Goal: Transaction & Acquisition: Purchase product/service

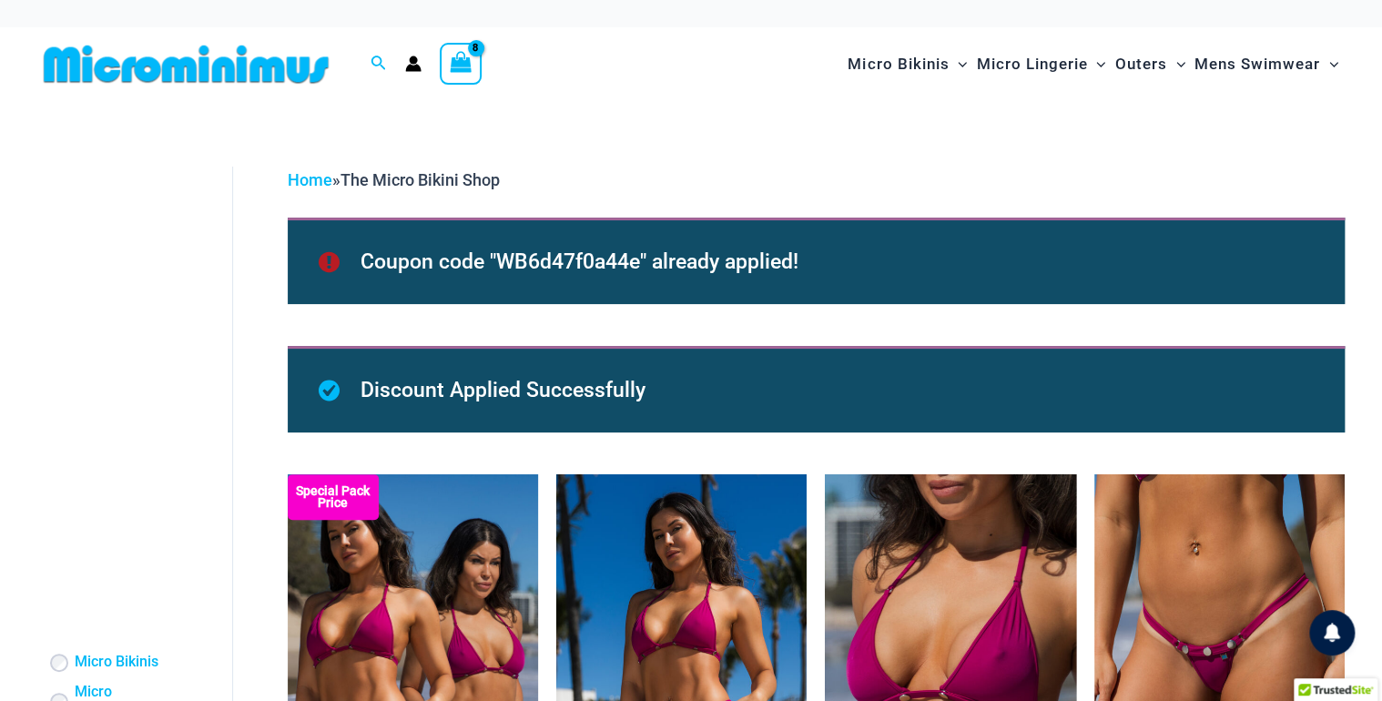
type input "*********"
click at [464, 70] on icon "View Shopping Cart, 8 items" at bounding box center [461, 62] width 21 height 21
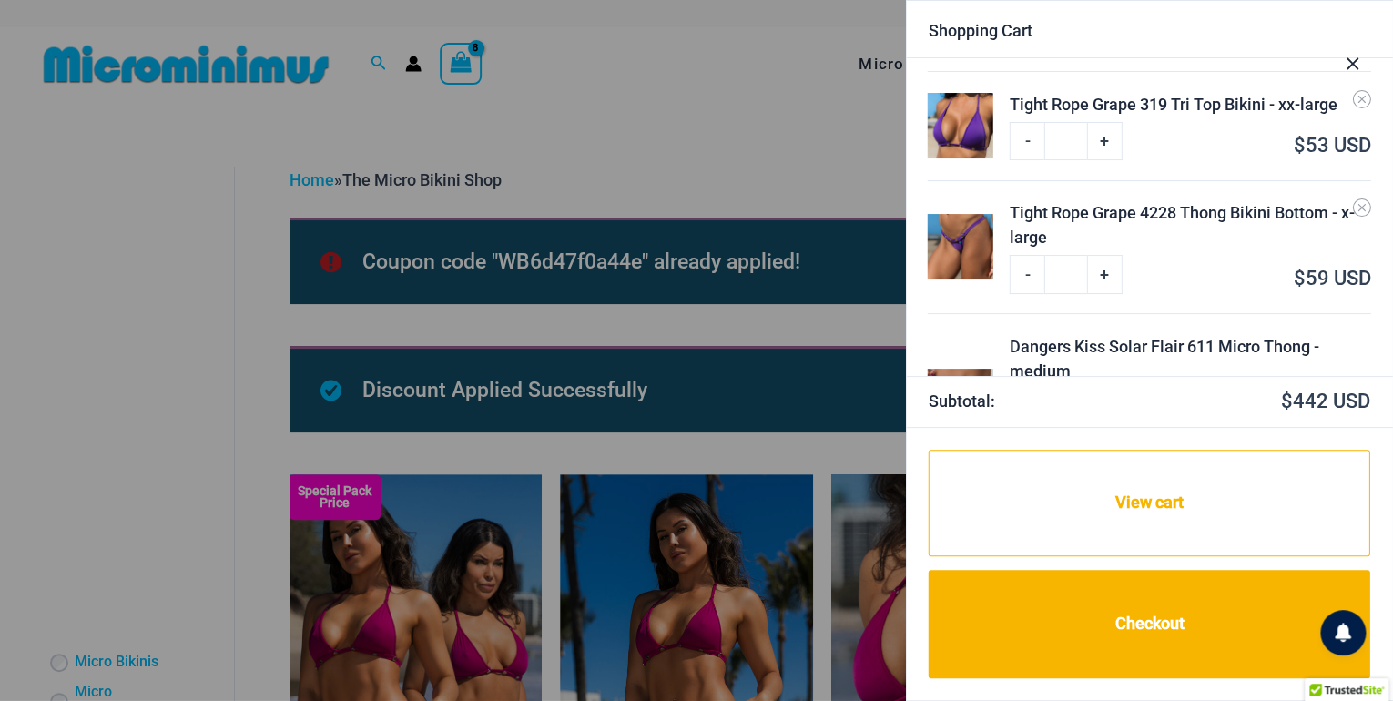
scroll to position [885, 0]
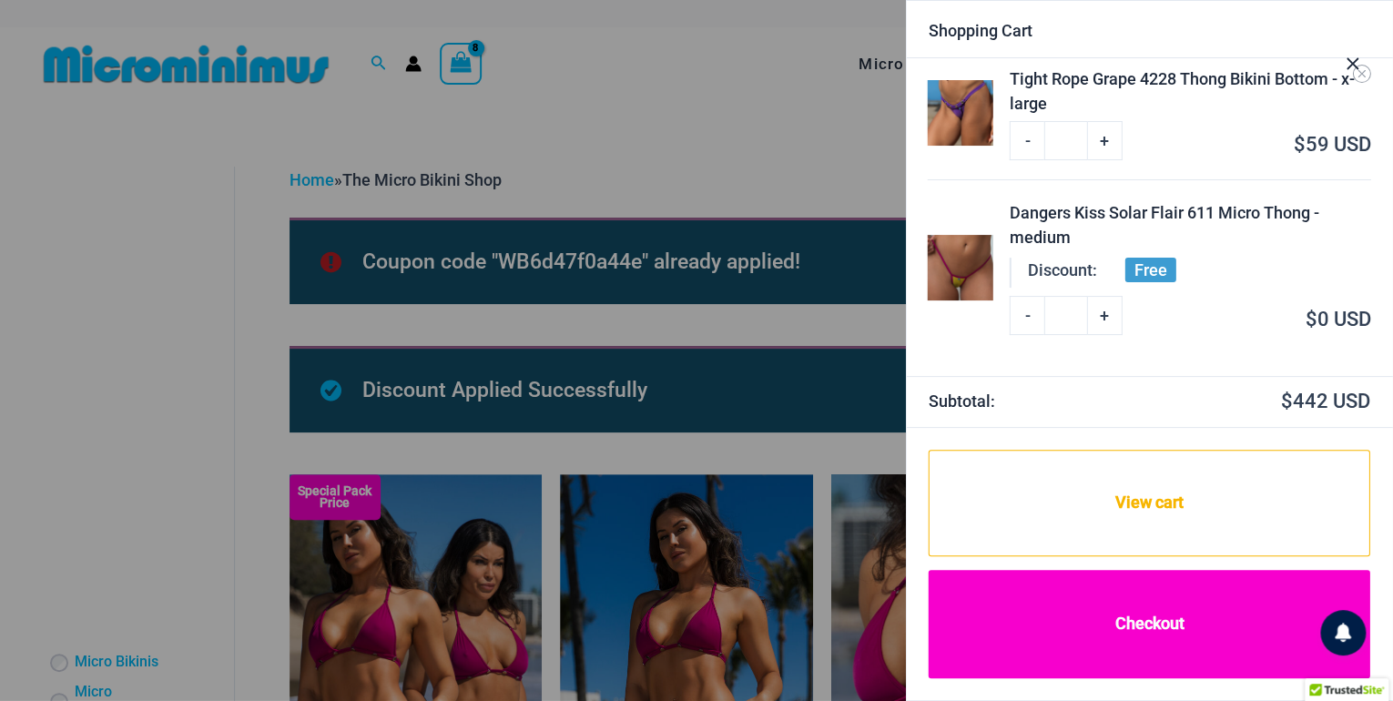
click at [1156, 641] on link "Checkout" at bounding box center [1150, 624] width 442 height 108
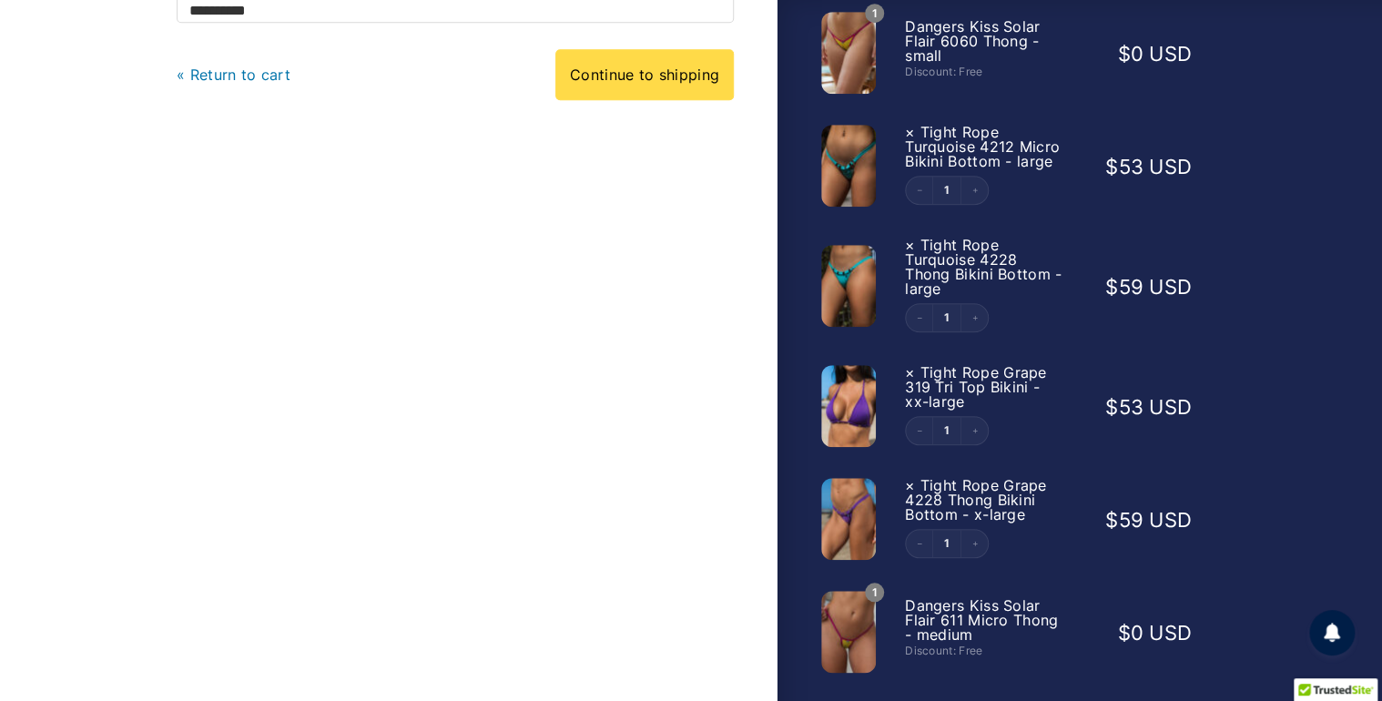
scroll to position [597, 0]
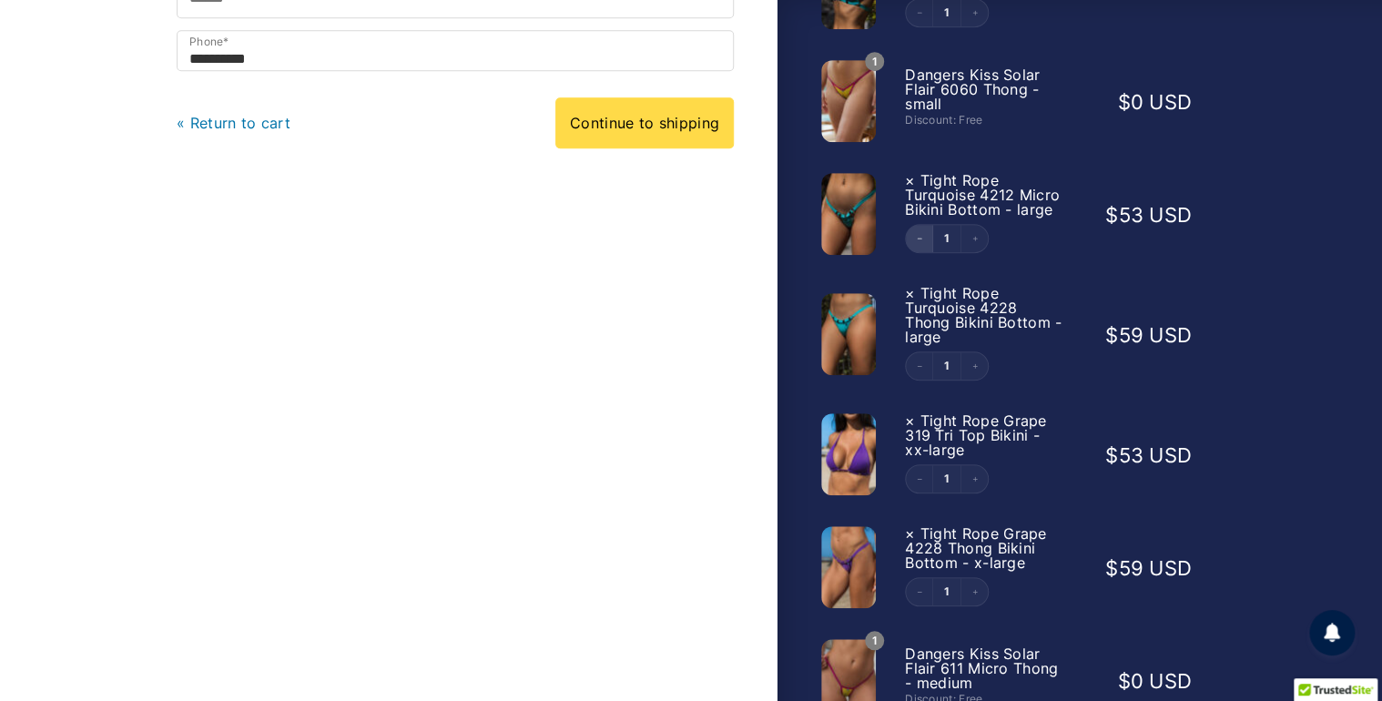
click at [922, 246] on button "Decrement" at bounding box center [919, 238] width 27 height 27
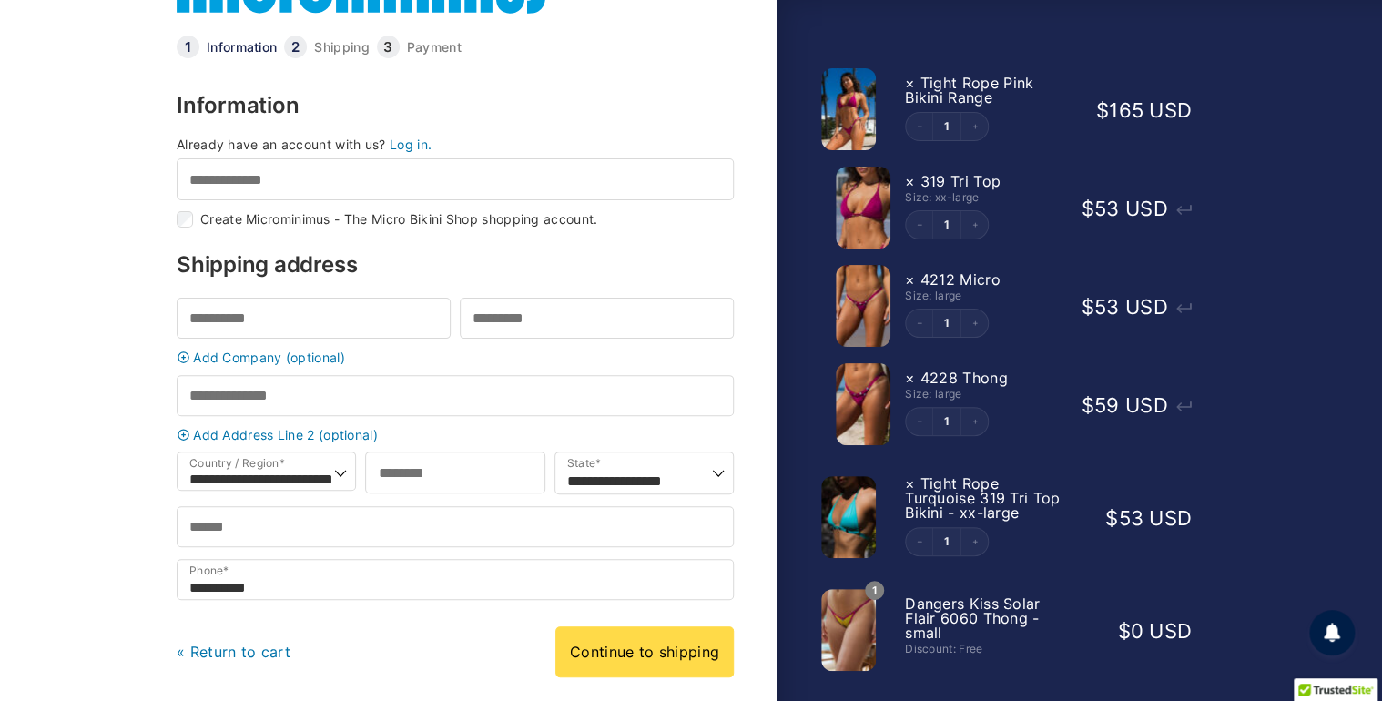
scroll to position [66, 0]
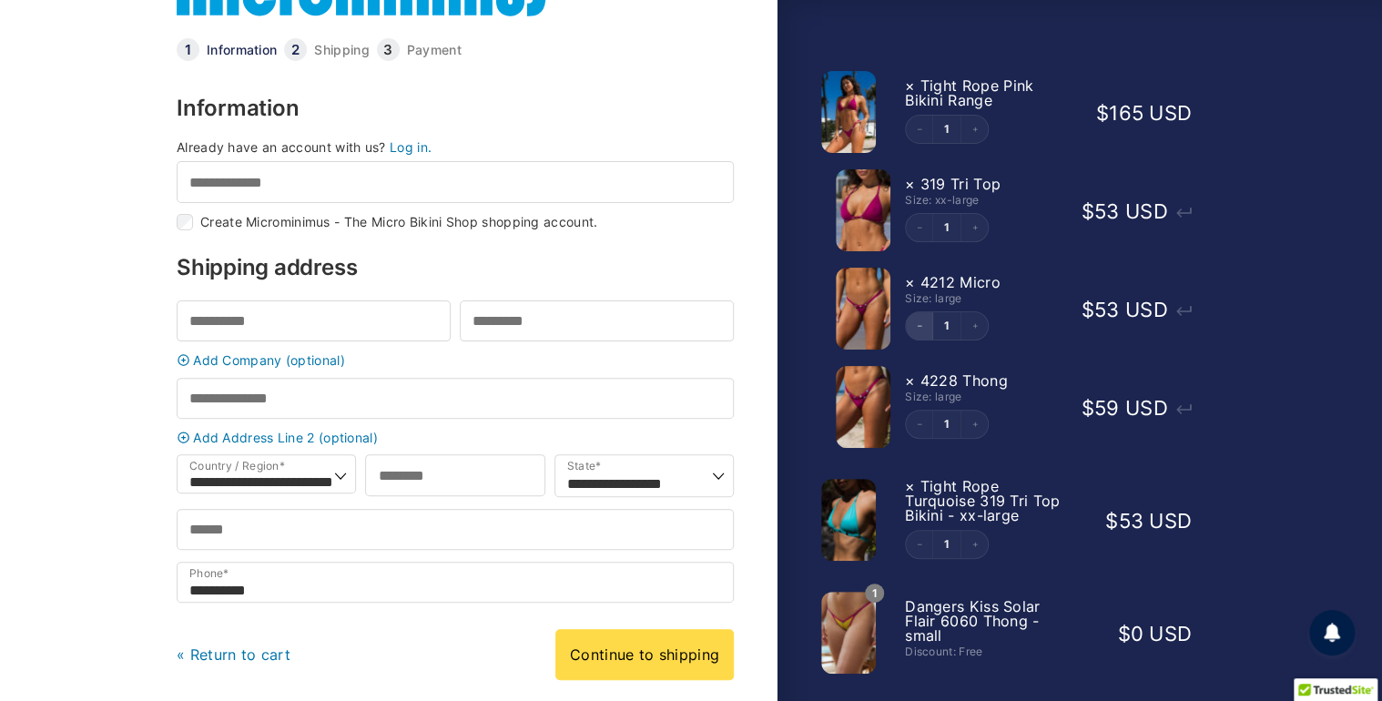
click at [921, 323] on icon "Decrement" at bounding box center [919, 325] width 7 height 7
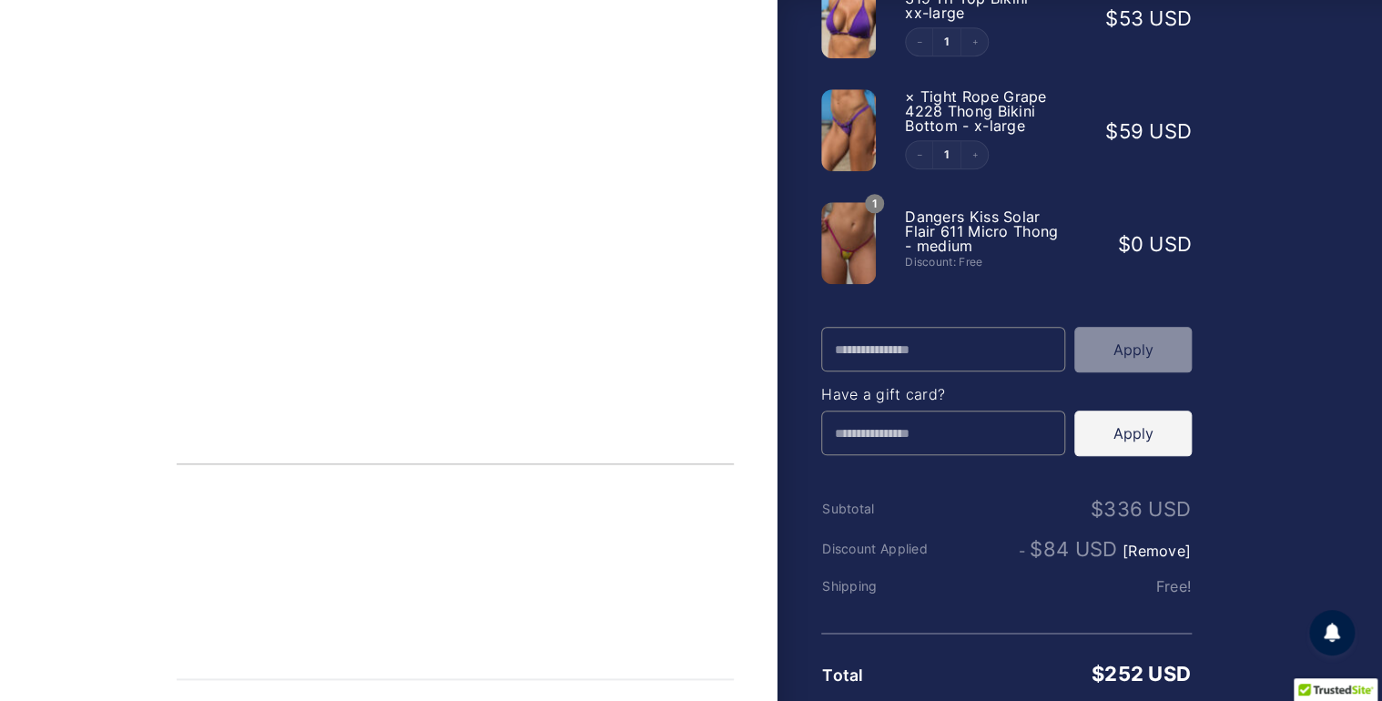
scroll to position [866, 0]
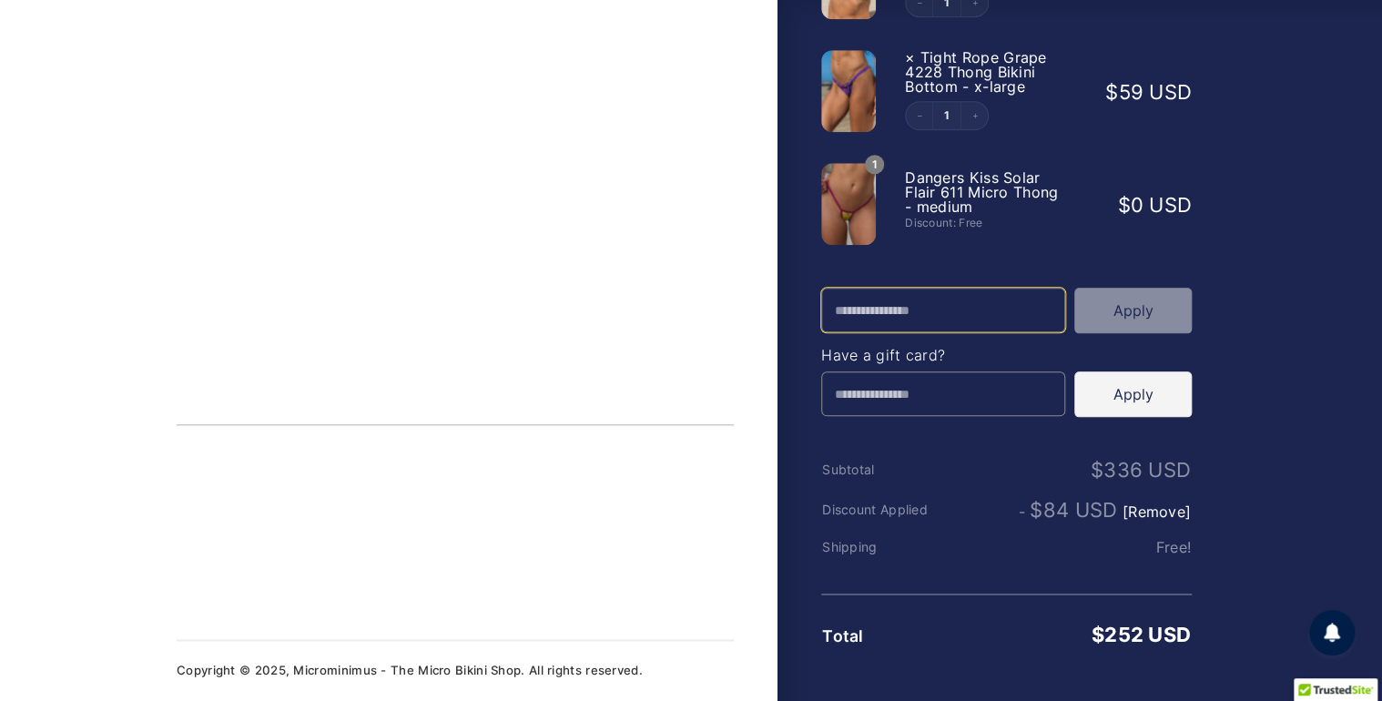
click at [945, 313] on input "Promo Code" at bounding box center [943, 310] width 244 height 45
paste input "**********"
type input "**********"
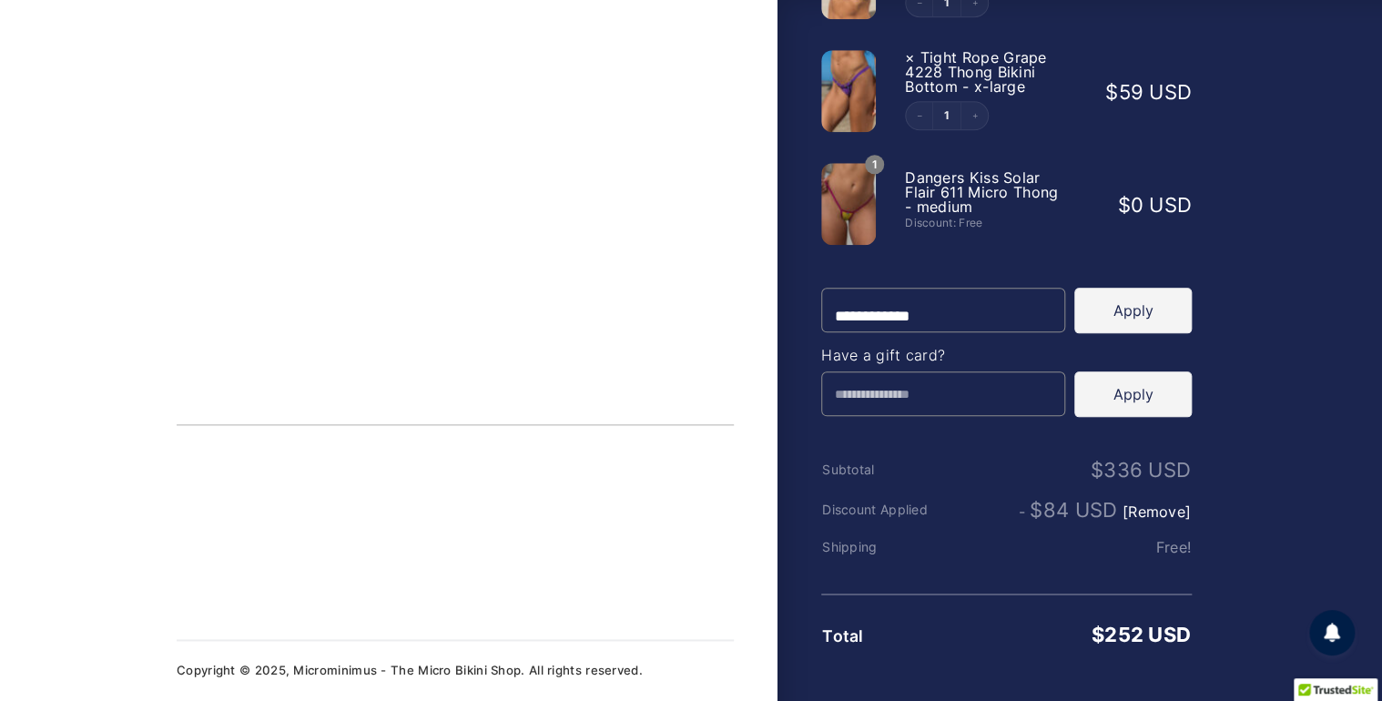
click at [1118, 317] on button "Apply" at bounding box center [1132, 311] width 117 height 46
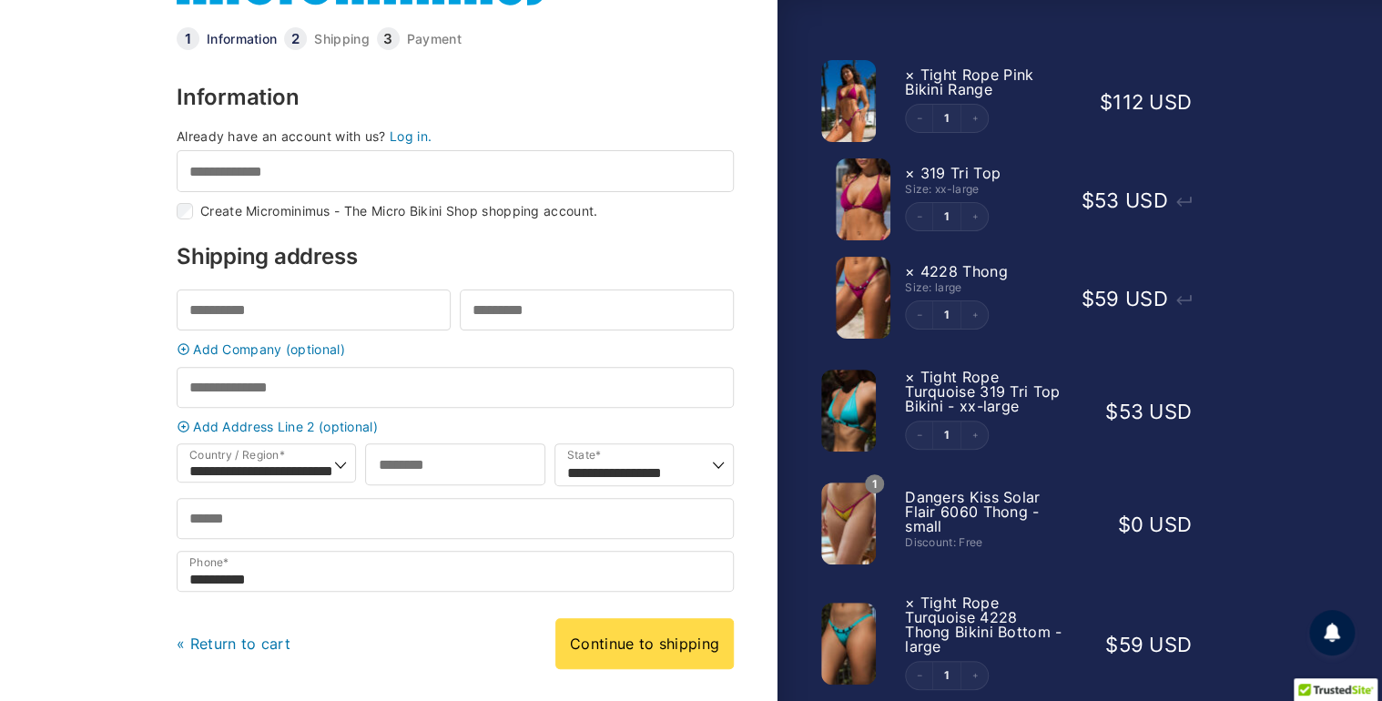
scroll to position [0, 0]
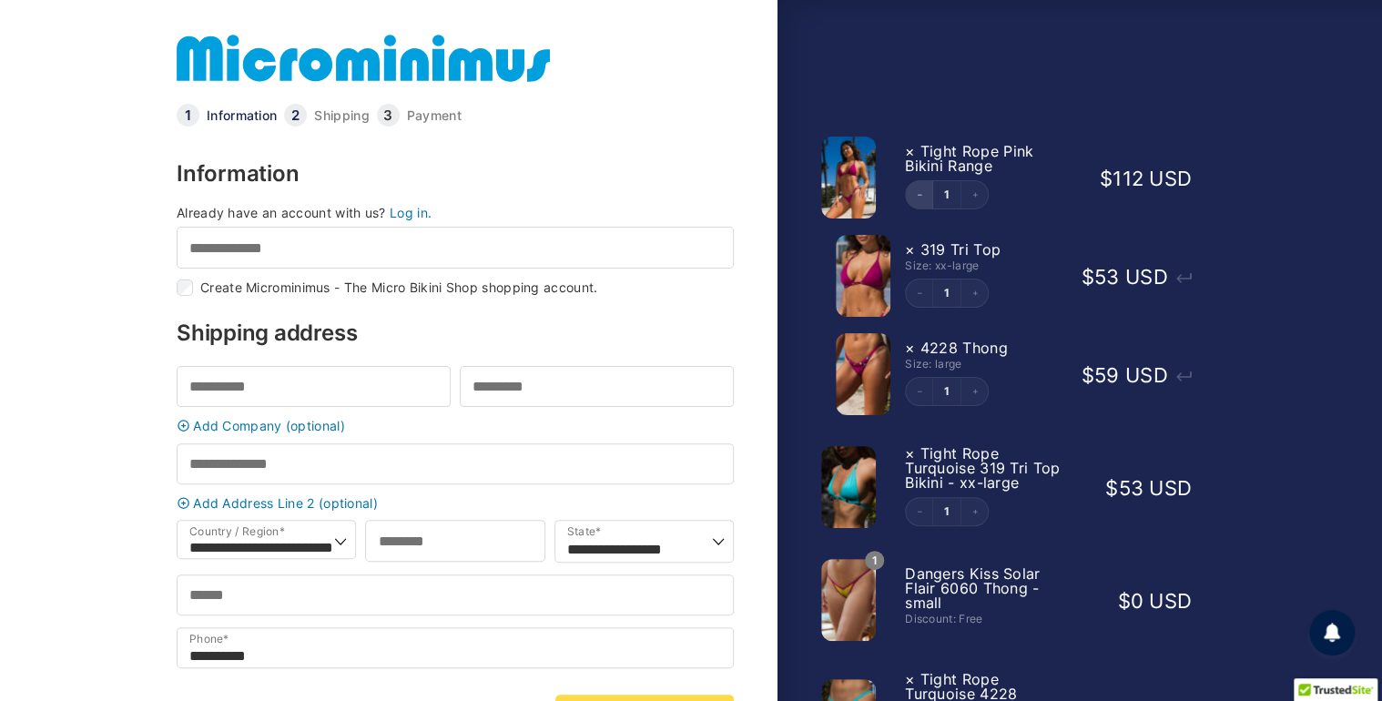
click at [918, 191] on icon "Decrement" at bounding box center [919, 194] width 7 height 7
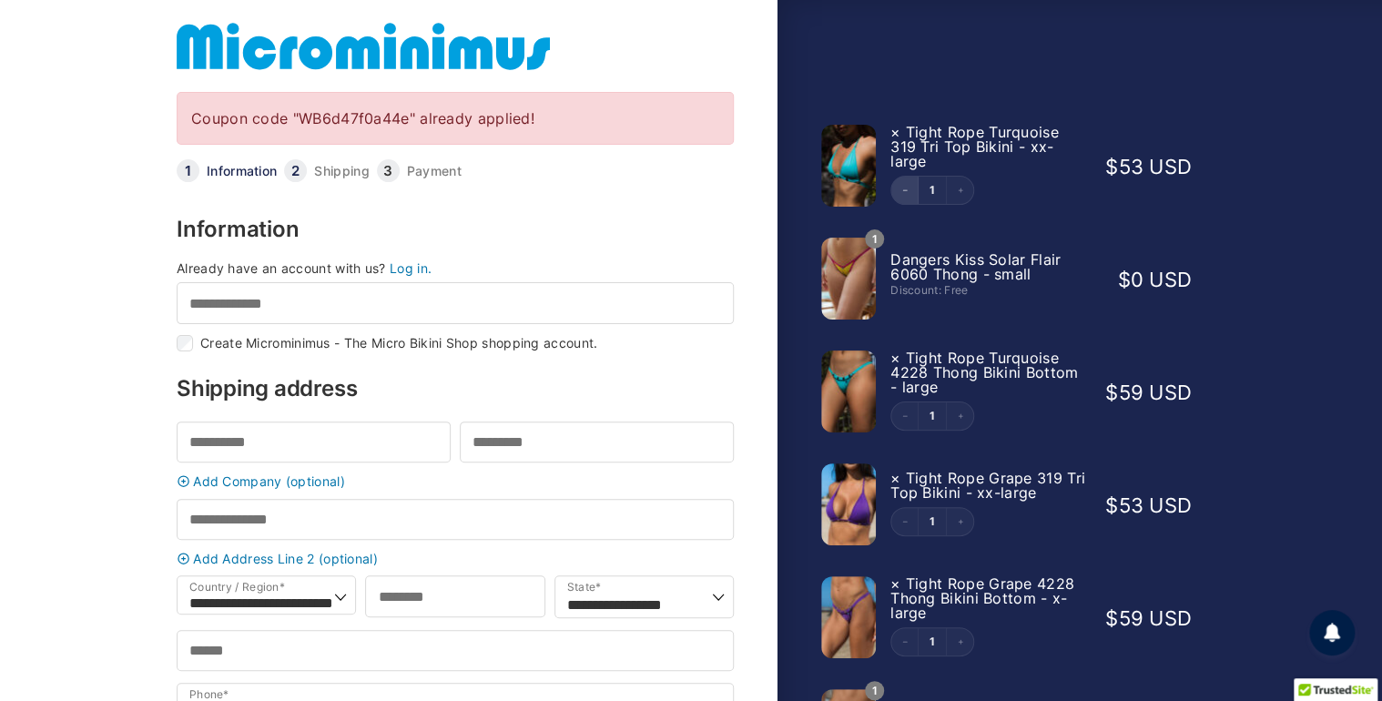
scroll to position [13, 0]
click at [901, 191] on icon "Decrement" at bounding box center [904, 189] width 7 height 7
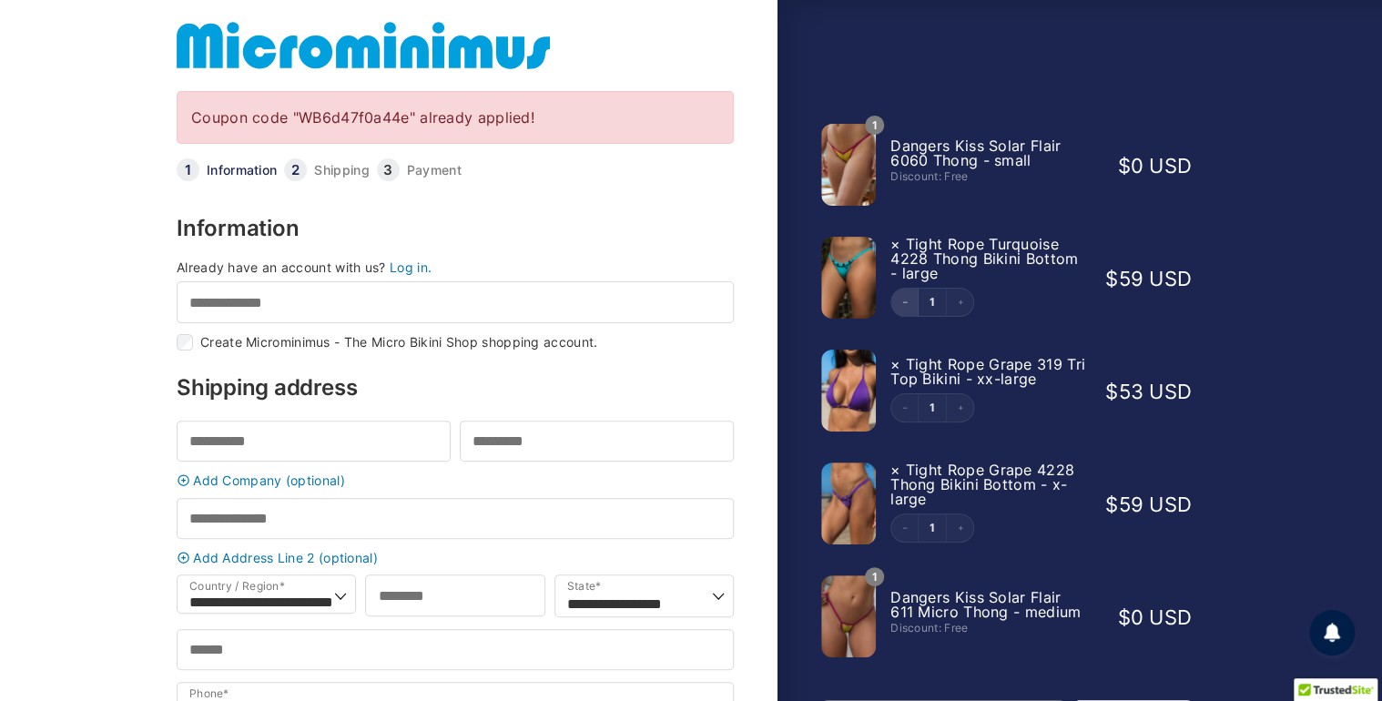
click at [897, 302] on button "Decrement" at bounding box center [904, 302] width 27 height 27
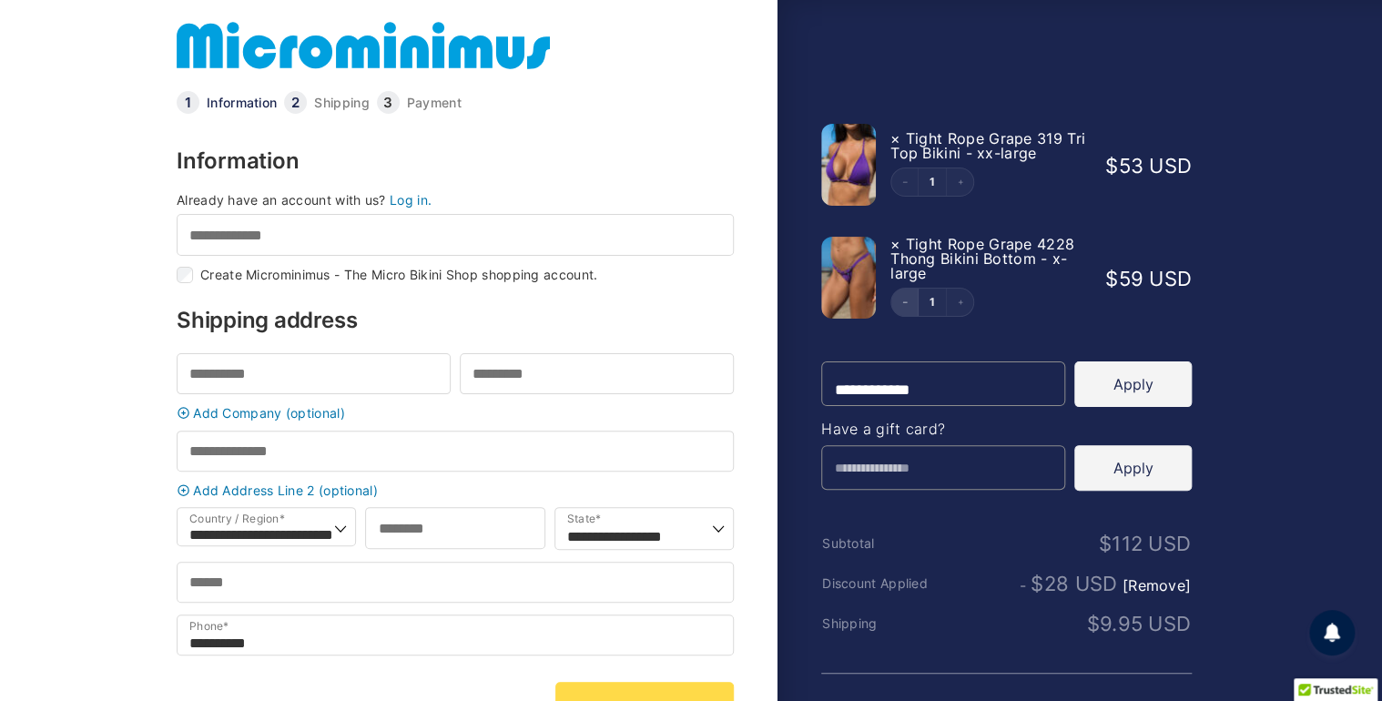
click at [911, 302] on button "Decrement" at bounding box center [904, 302] width 27 height 27
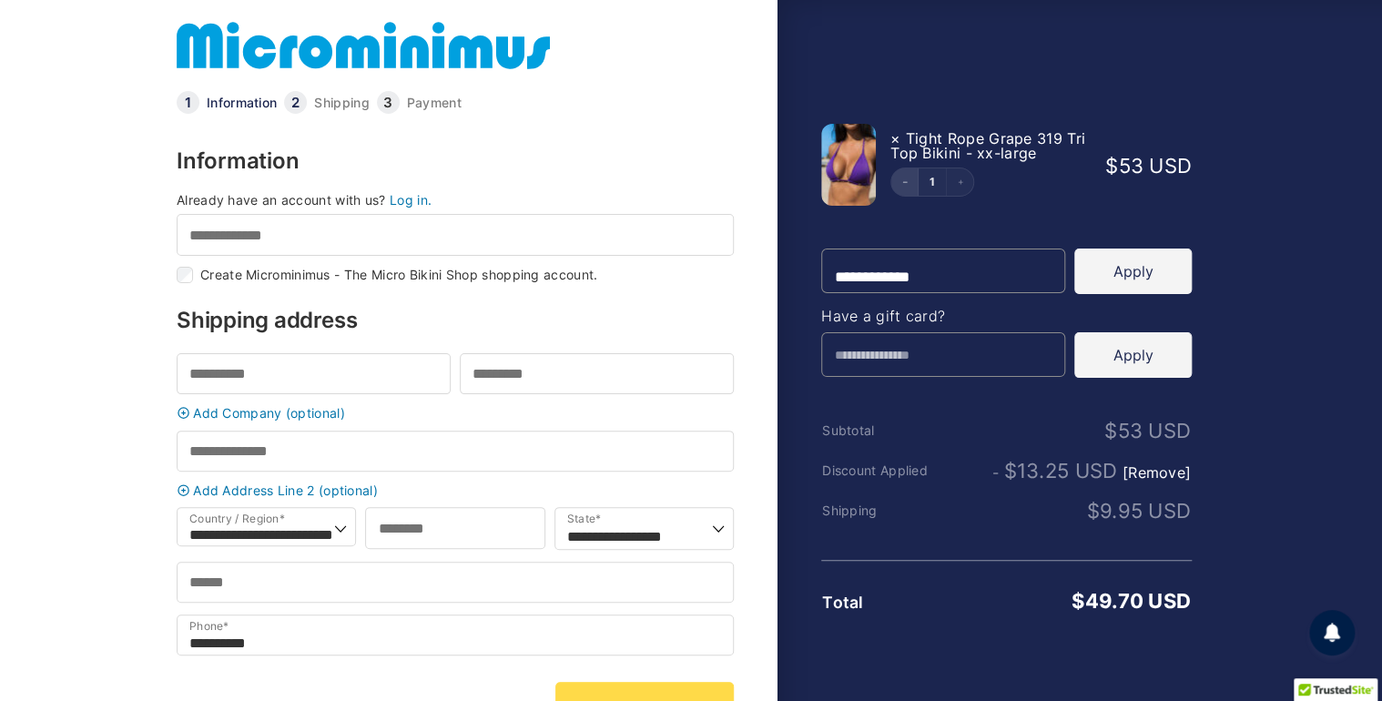
click at [901, 182] on icon "Decrement" at bounding box center [904, 181] width 7 height 7
click at [309, 39] on link at bounding box center [363, 45] width 373 height 58
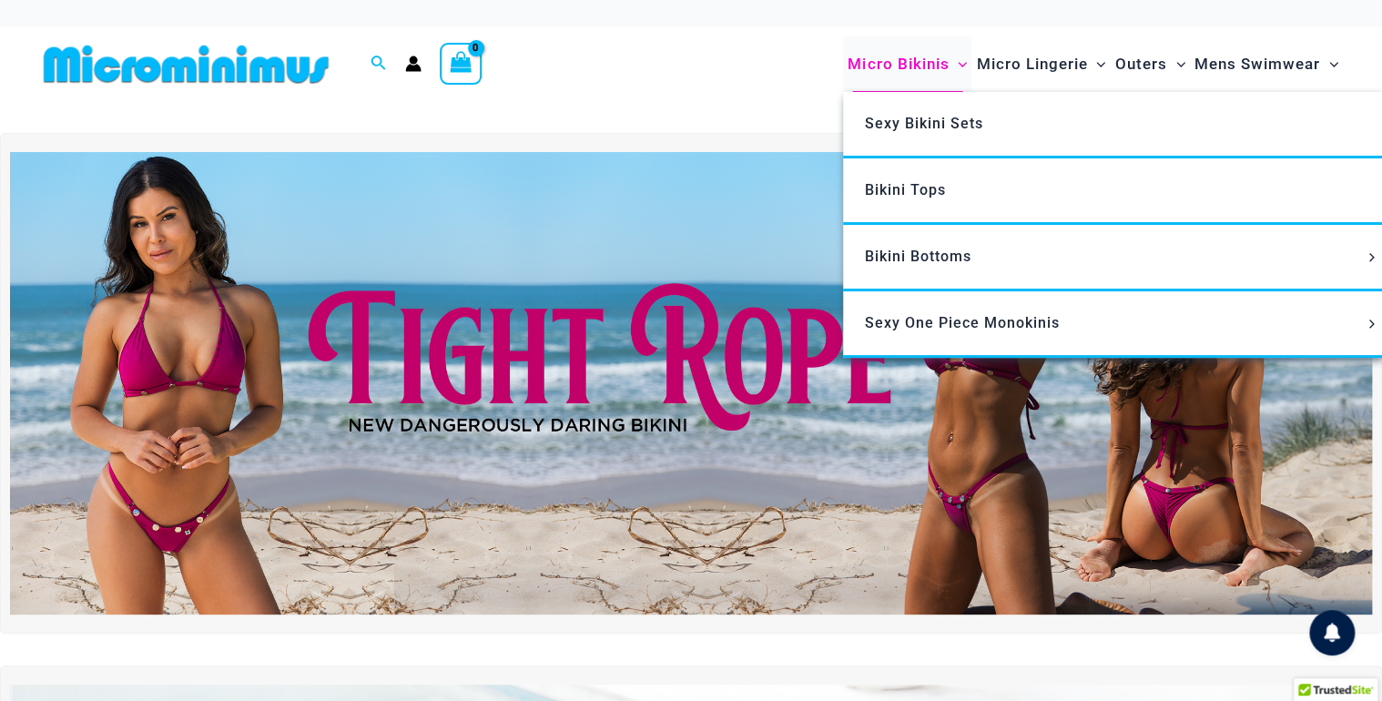
type input "*********"
click at [925, 65] on span "Micro Bikinis" at bounding box center [898, 64] width 101 height 46
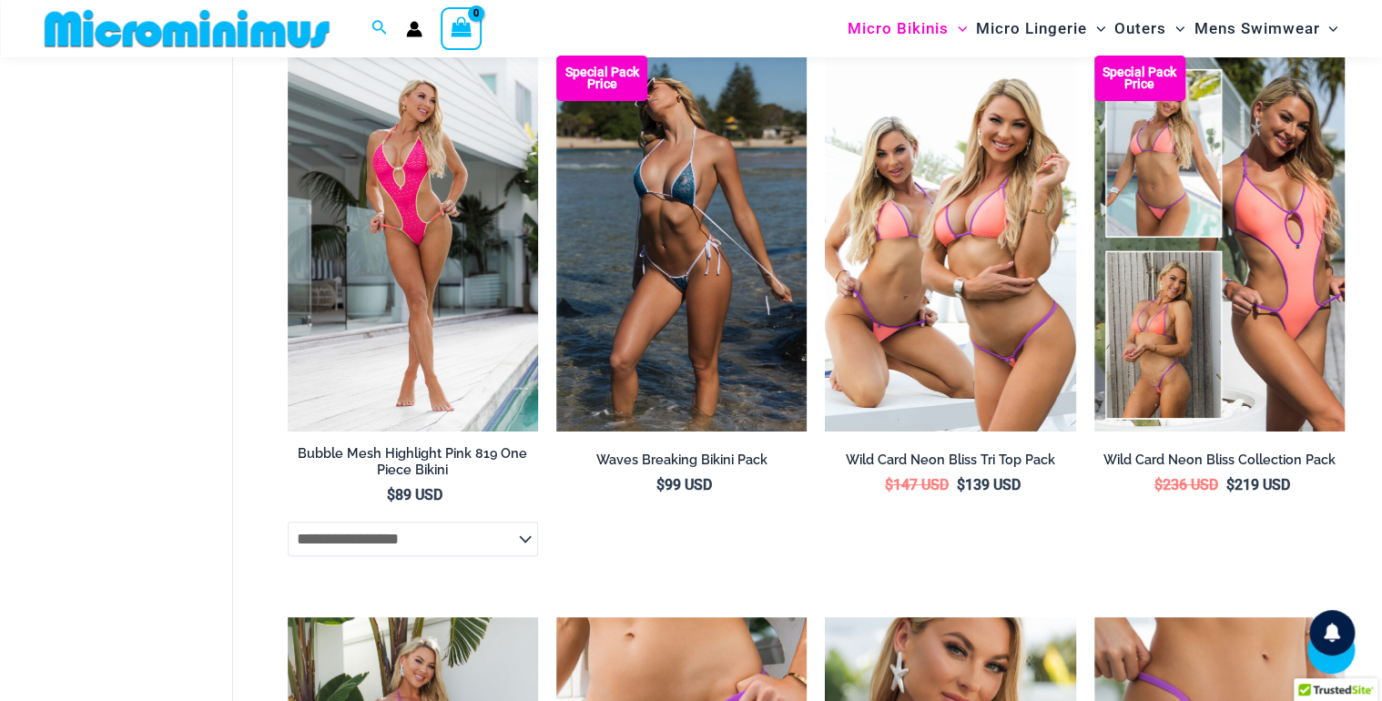
scroll to position [3400, 0]
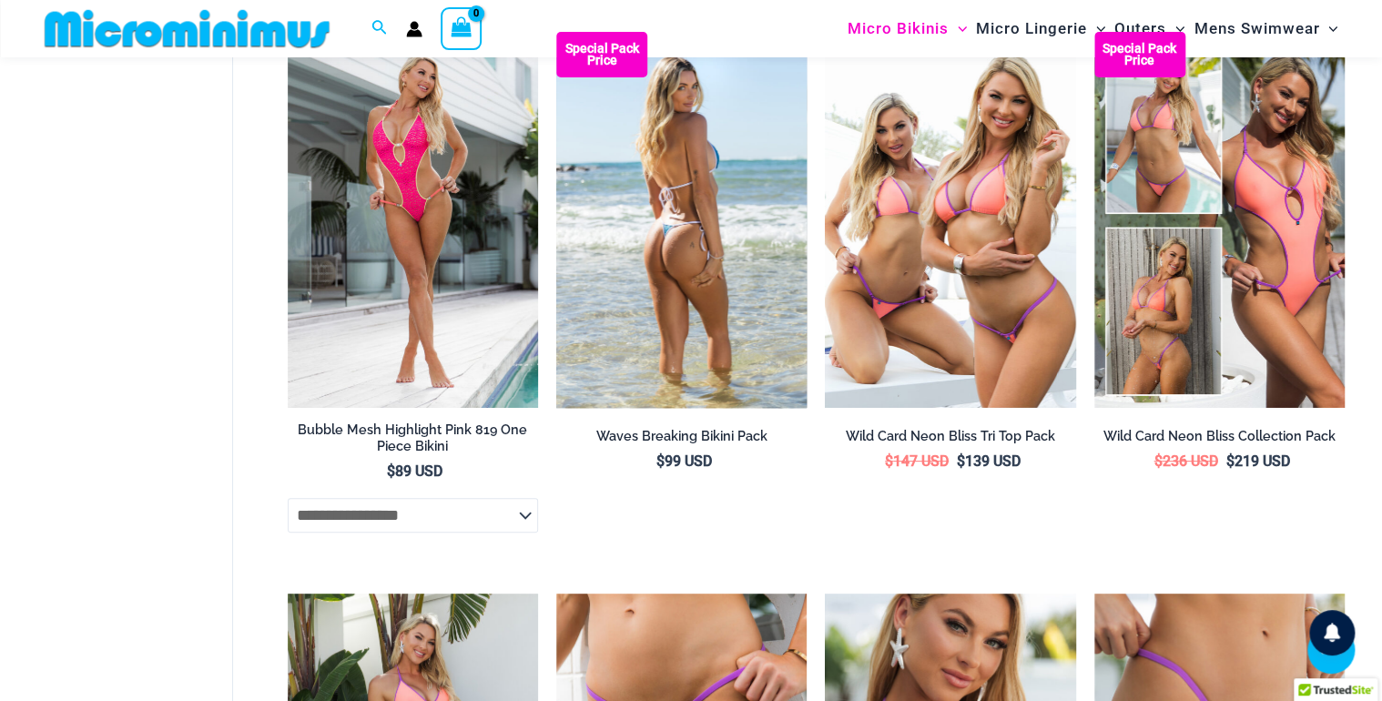
type input "*********"
click at [660, 186] on img at bounding box center [681, 220] width 250 height 376
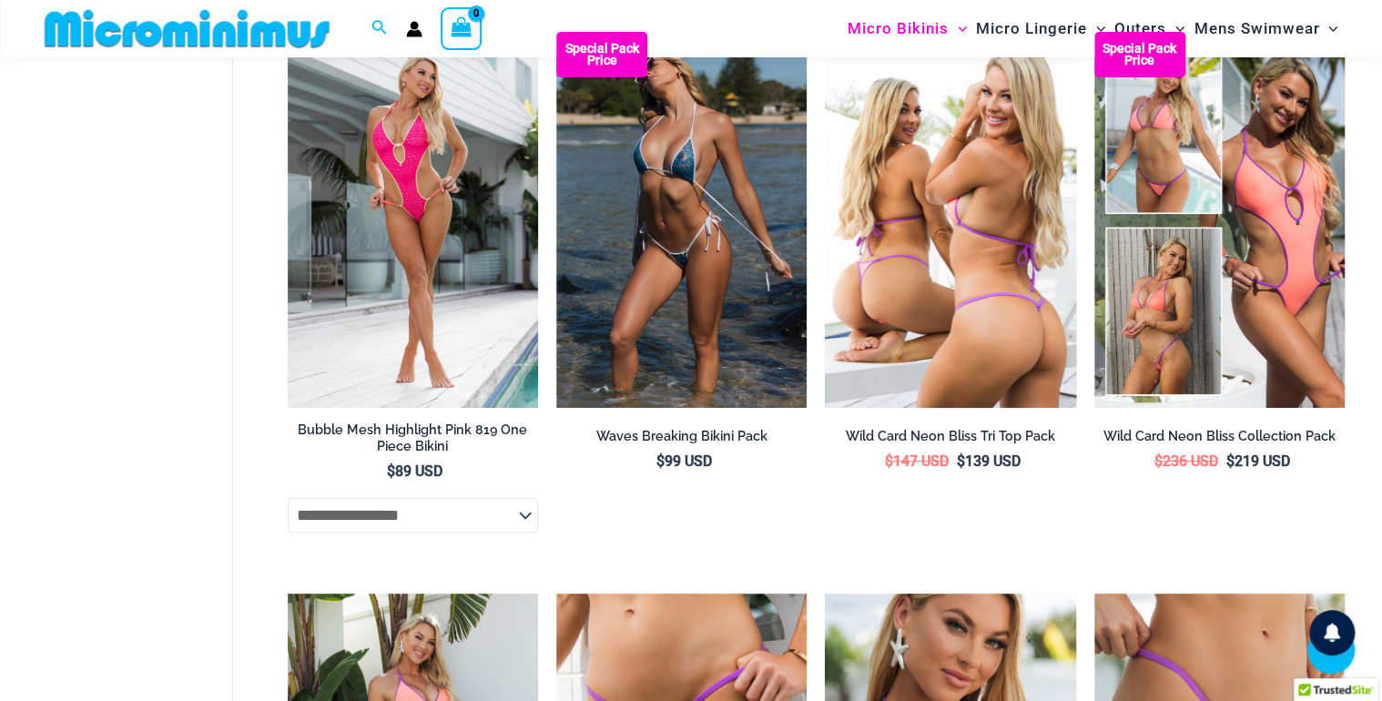
click at [895, 325] on img at bounding box center [950, 220] width 250 height 376
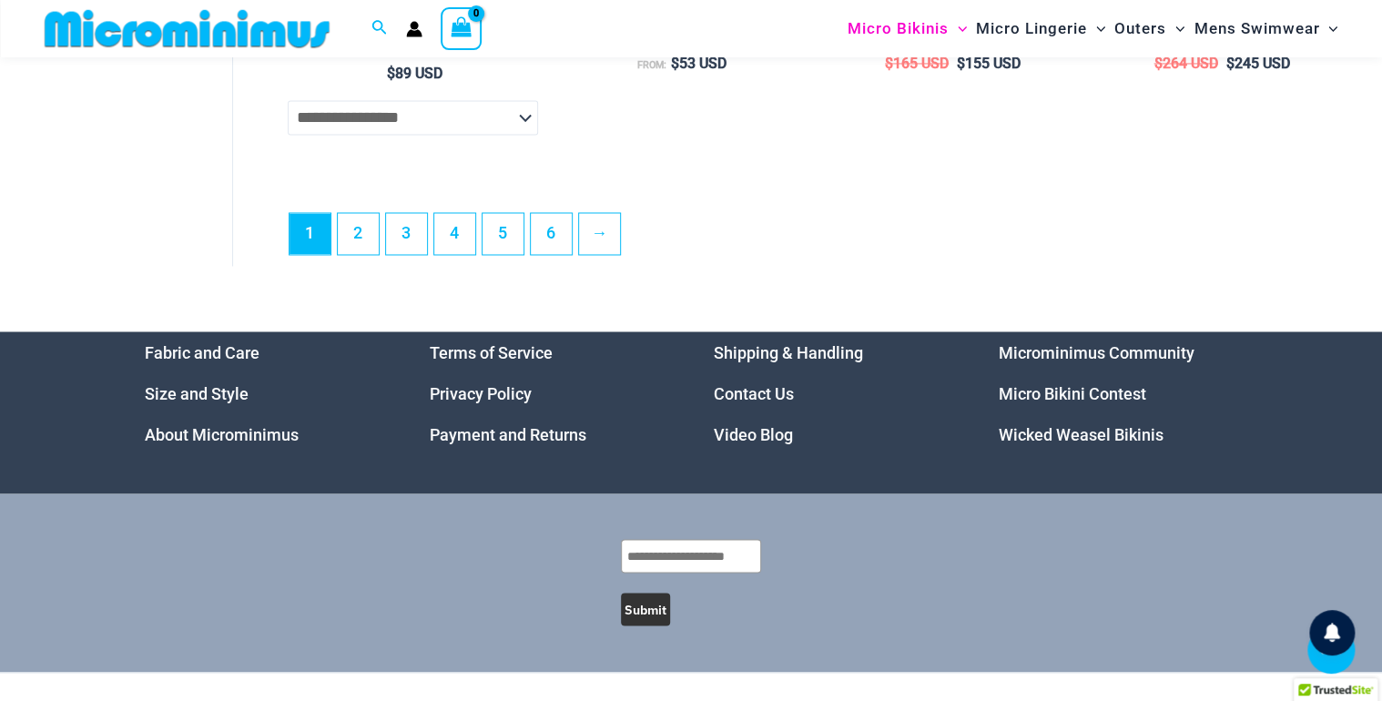
scroll to position [4922, 0]
click at [351, 248] on link "2" at bounding box center [358, 232] width 41 height 43
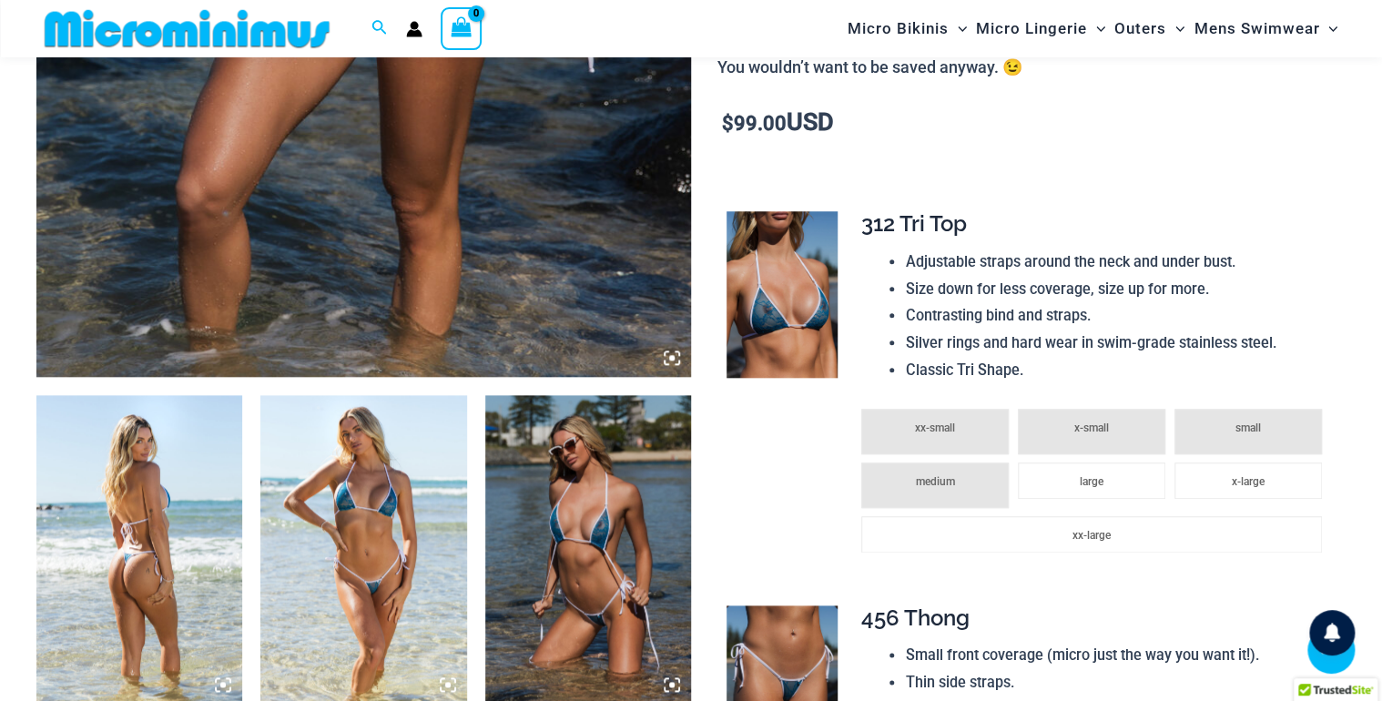
scroll to position [827, 0]
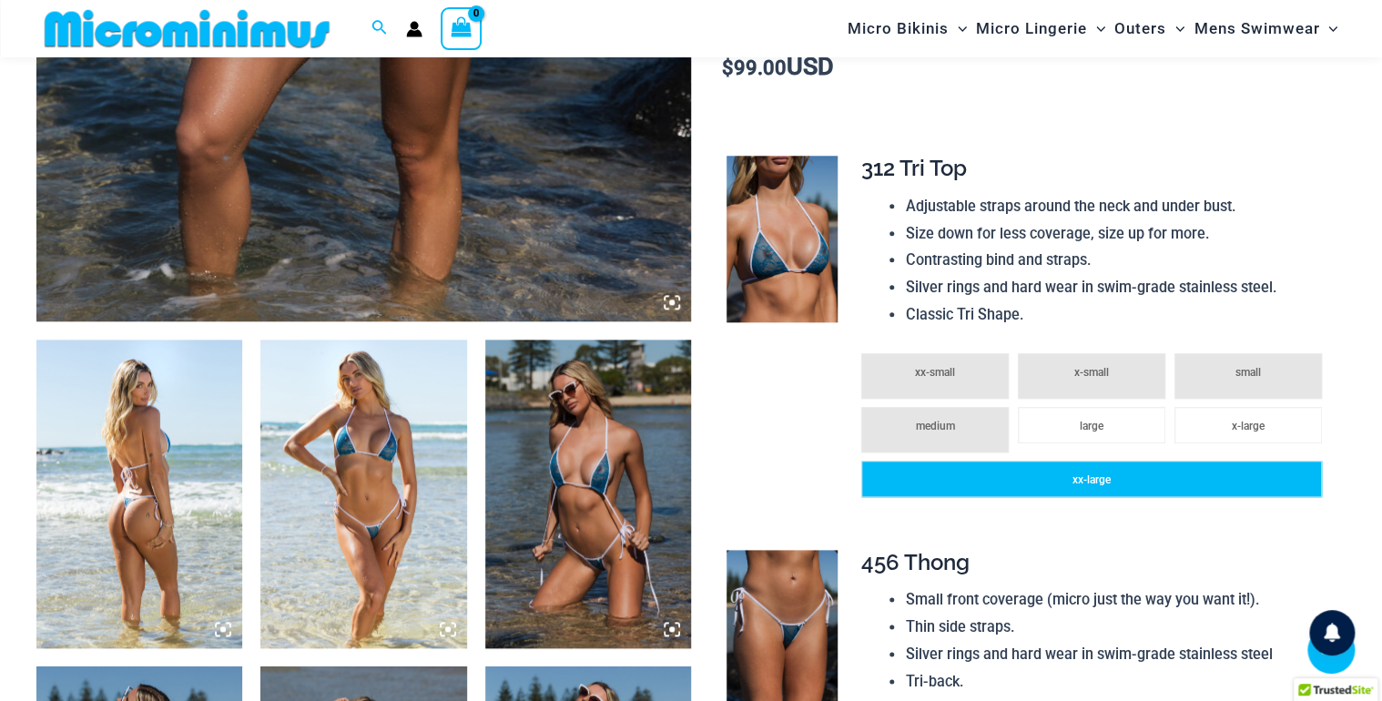
type input "*********"
click at [1088, 485] on span "xx-large" at bounding box center [1092, 479] width 38 height 13
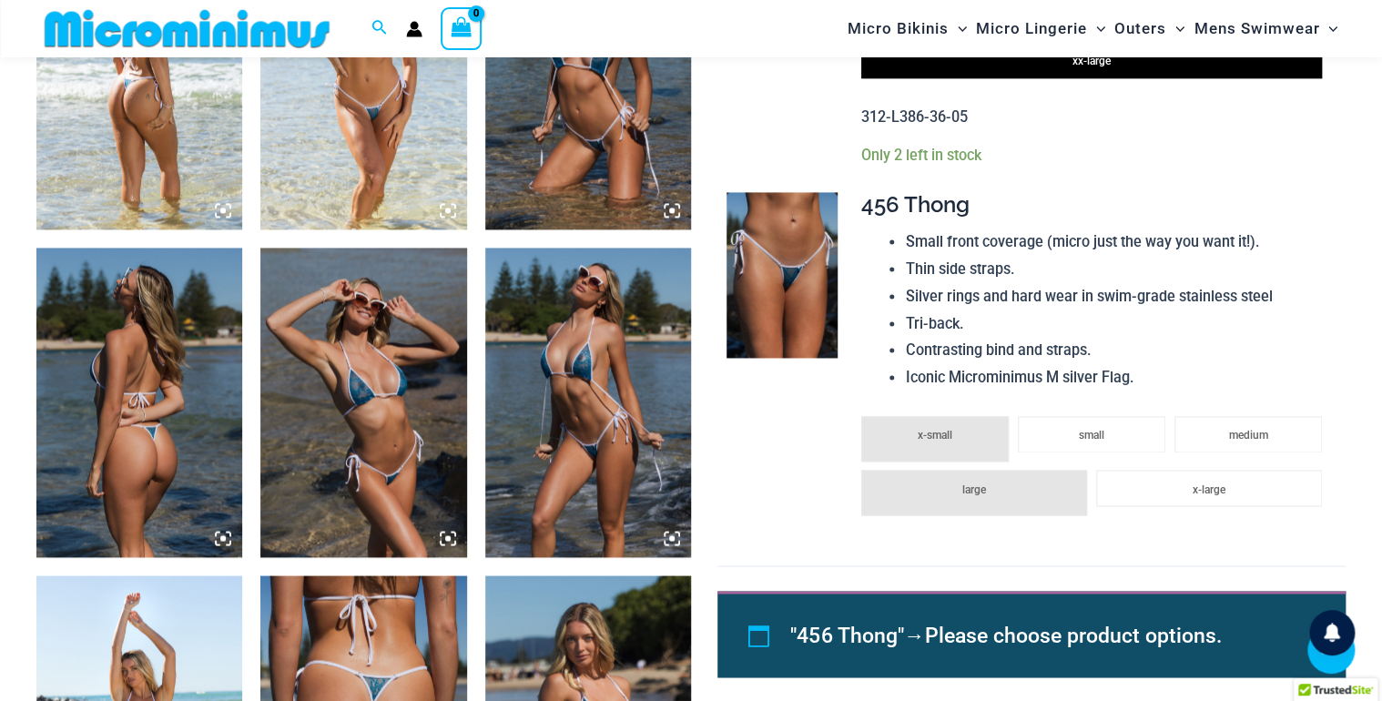
scroll to position [1247, 0]
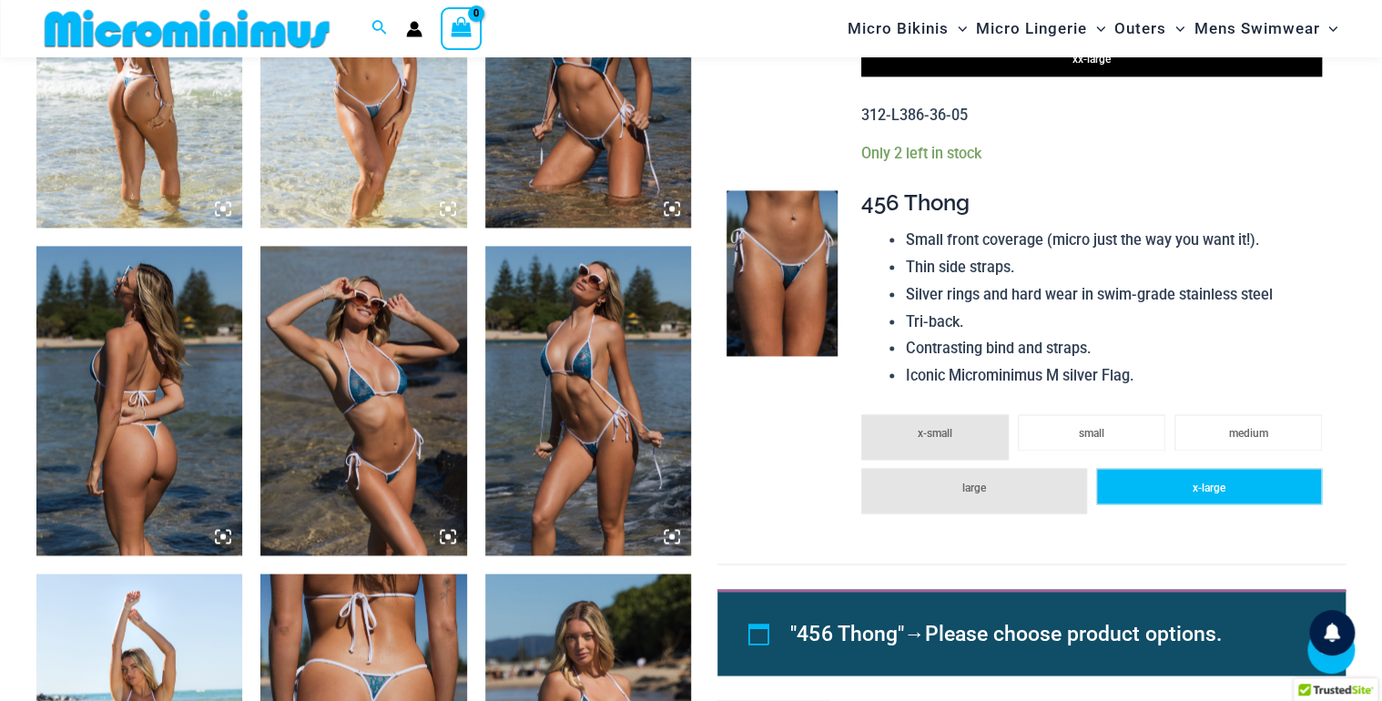
click at [1147, 488] on li "x-large" at bounding box center [1209, 486] width 226 height 36
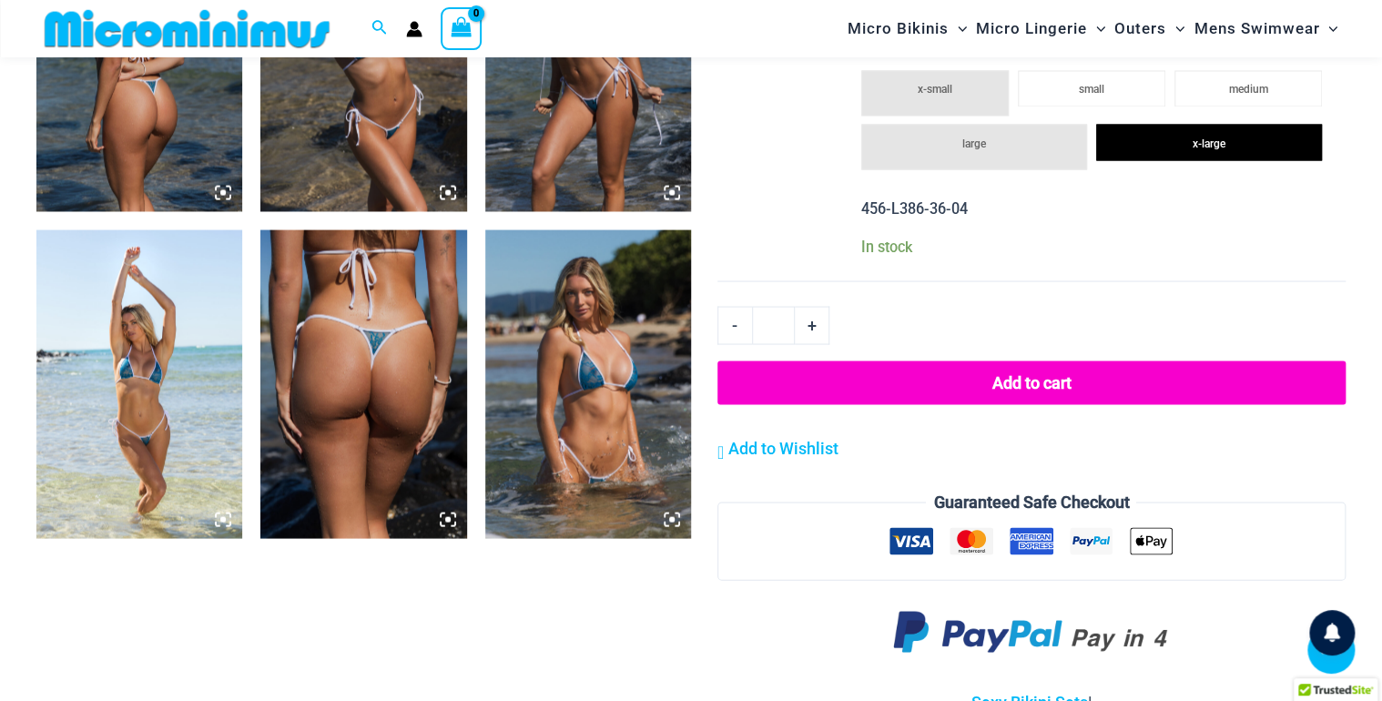
scroll to position [1597, 0]
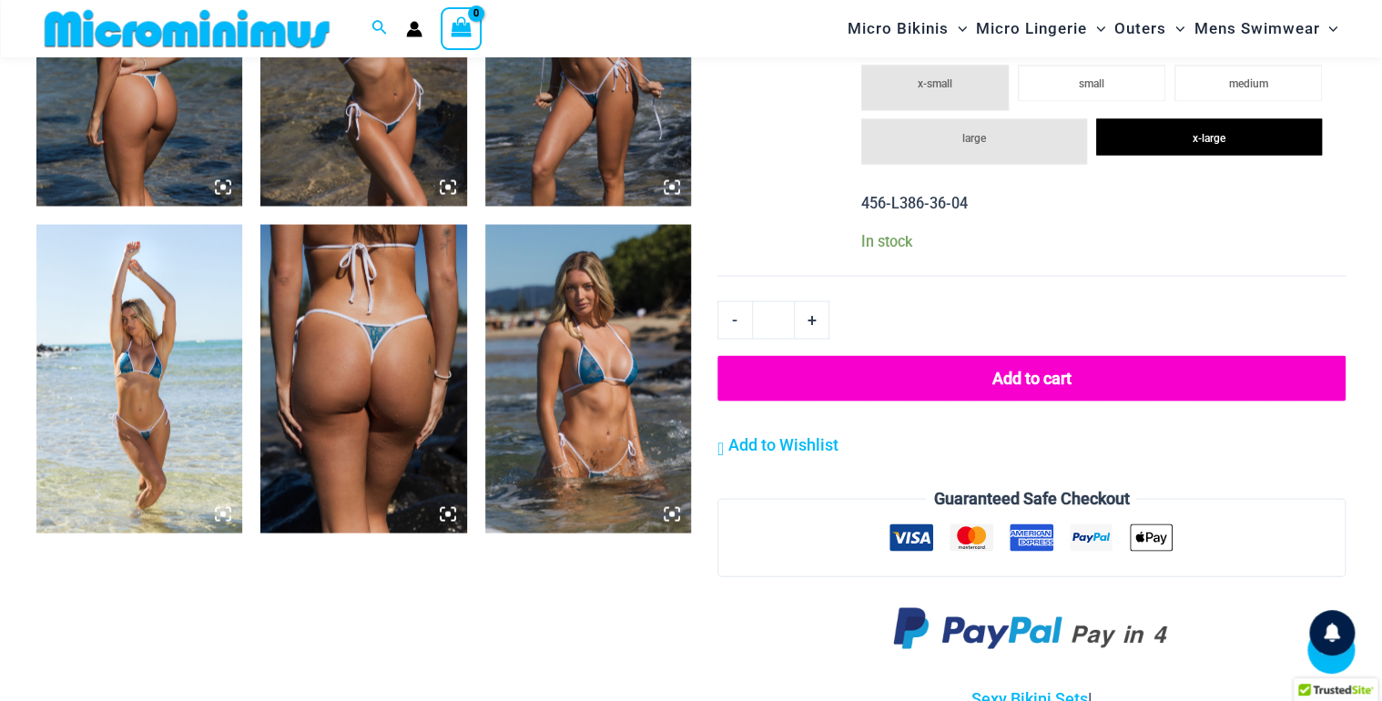
click at [1038, 375] on button "Add to cart" at bounding box center [1031, 378] width 628 height 46
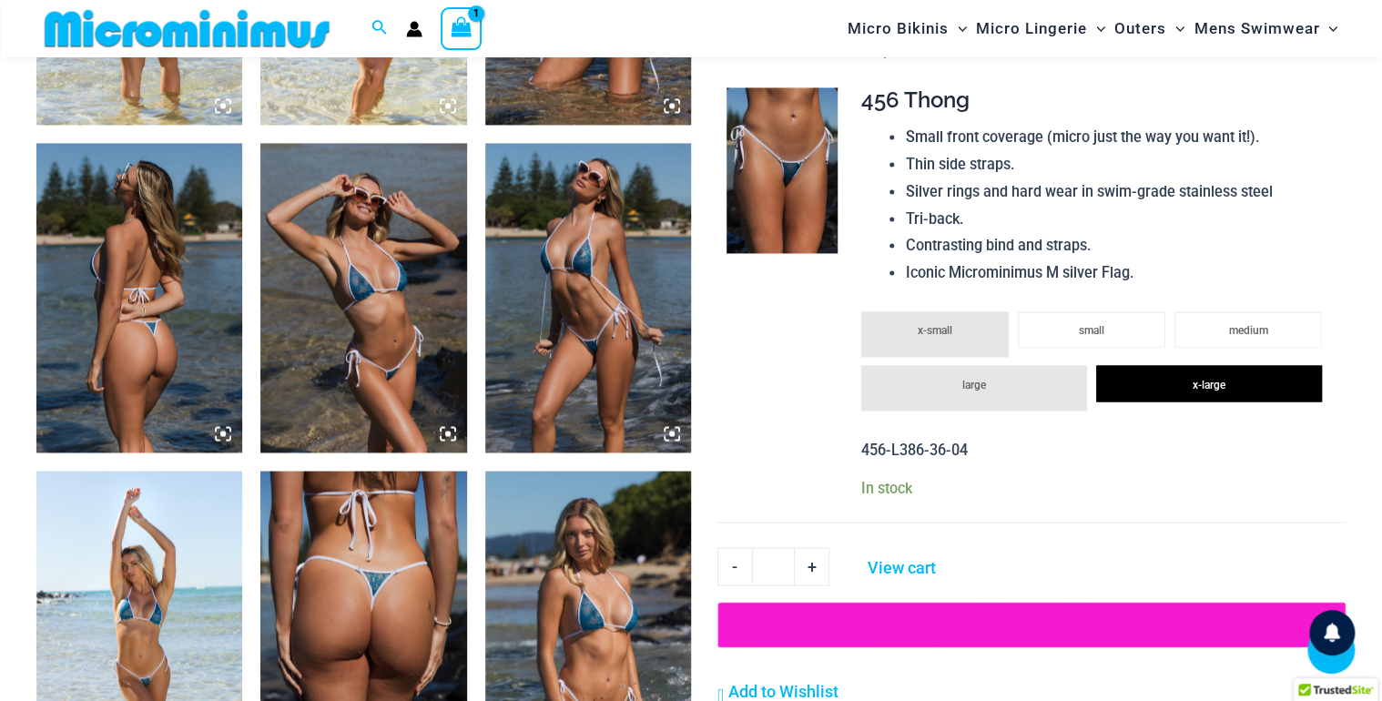
scroll to position [836, 0]
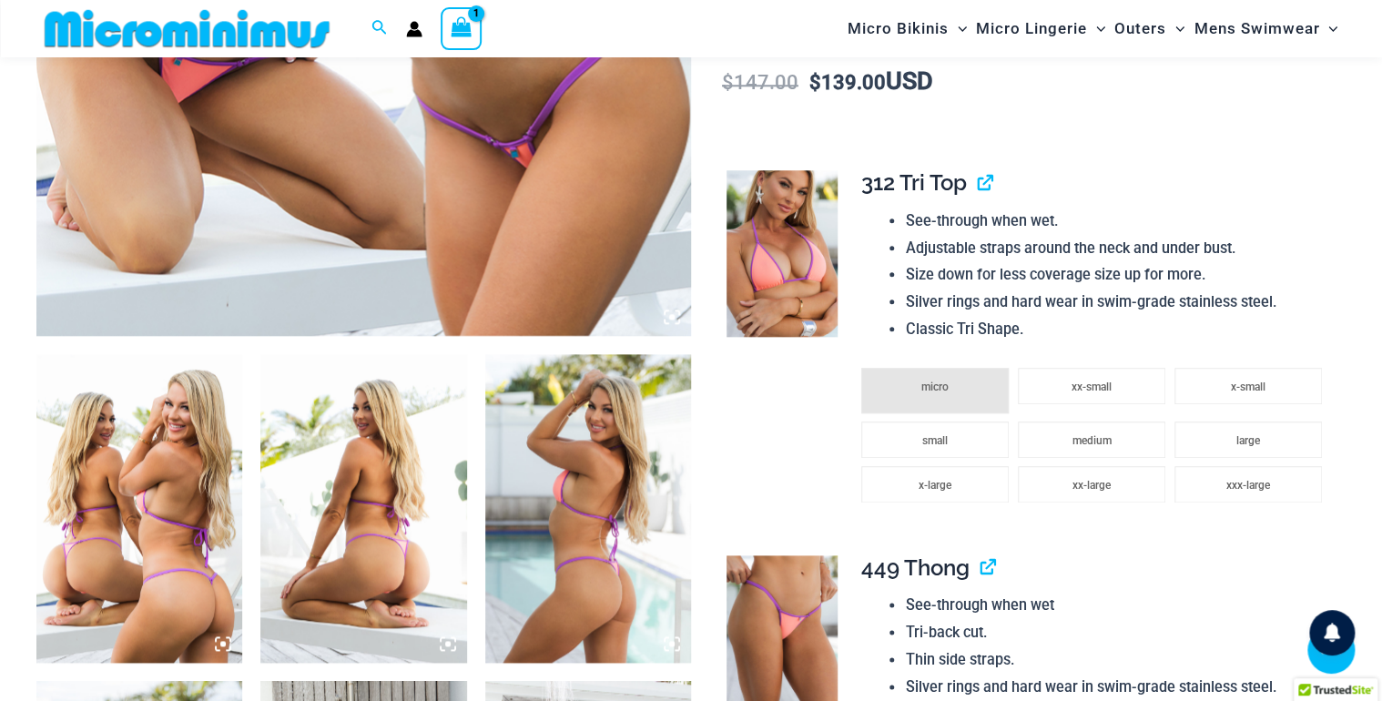
scroll to position [814, 0]
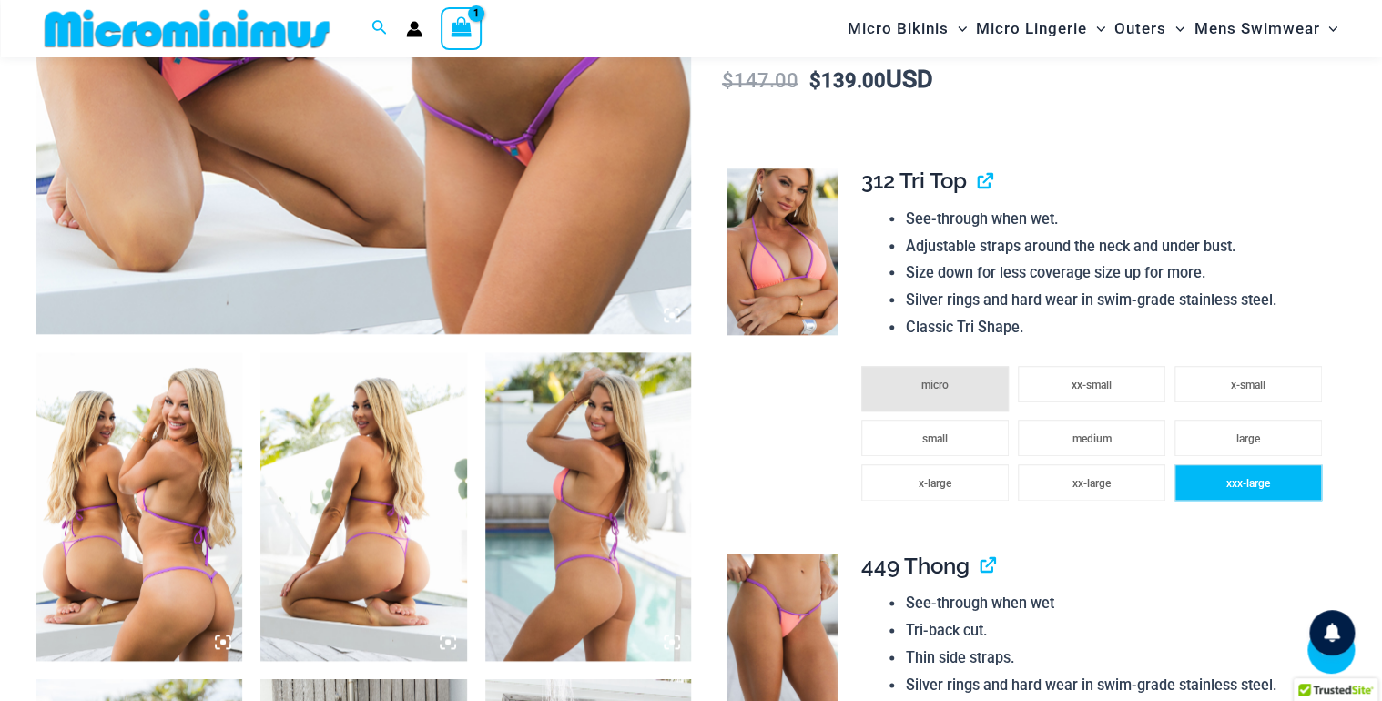
type input "*********"
click at [1220, 486] on li "xxx-large" at bounding box center [1249, 482] width 148 height 36
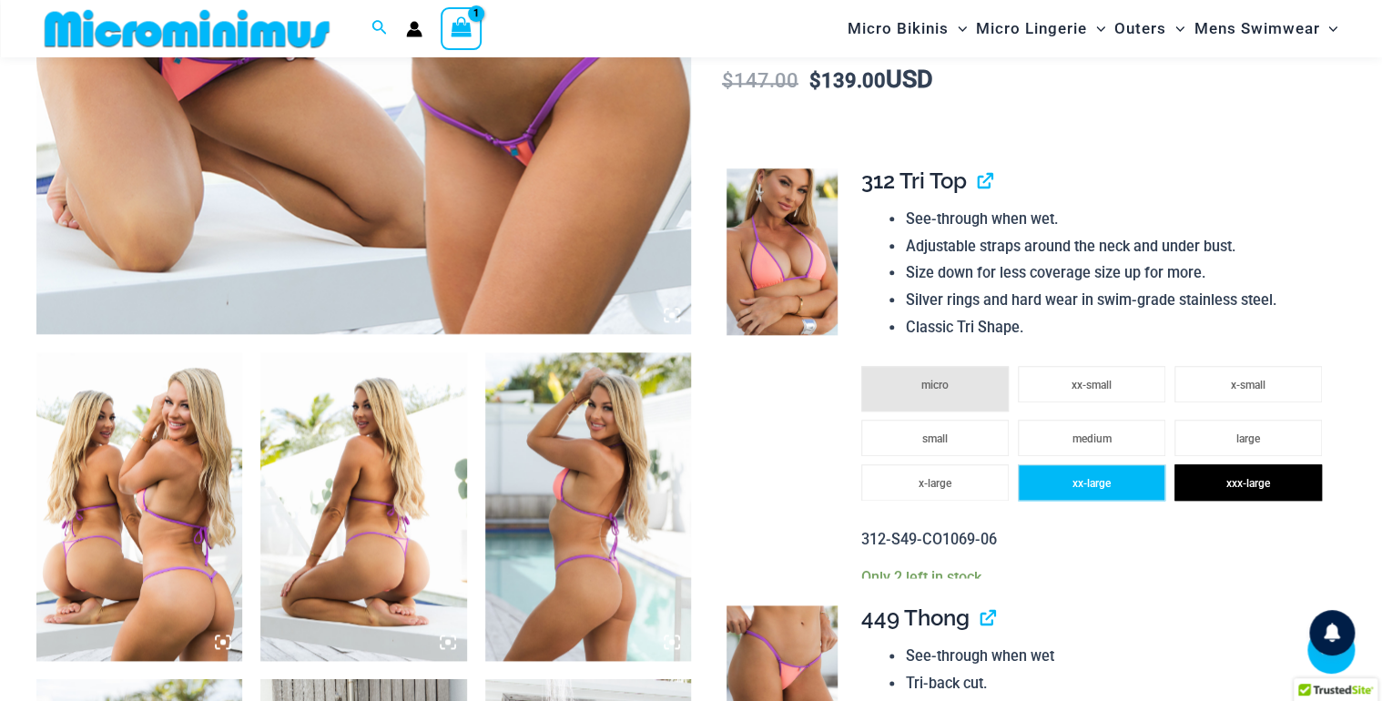
click at [1093, 483] on span "xx-large" at bounding box center [1092, 483] width 38 height 13
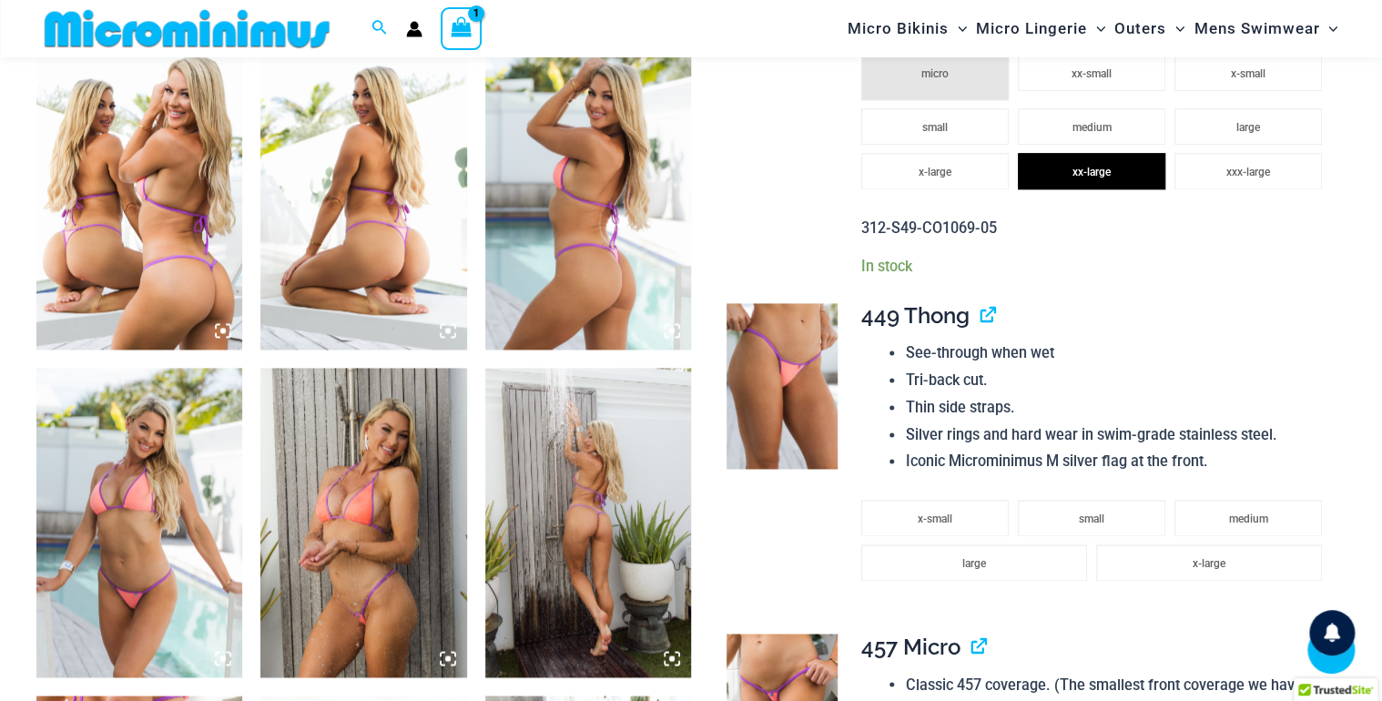
scroll to position [1125, 0]
click at [1016, 551] on li "large" at bounding box center [974, 562] width 226 height 36
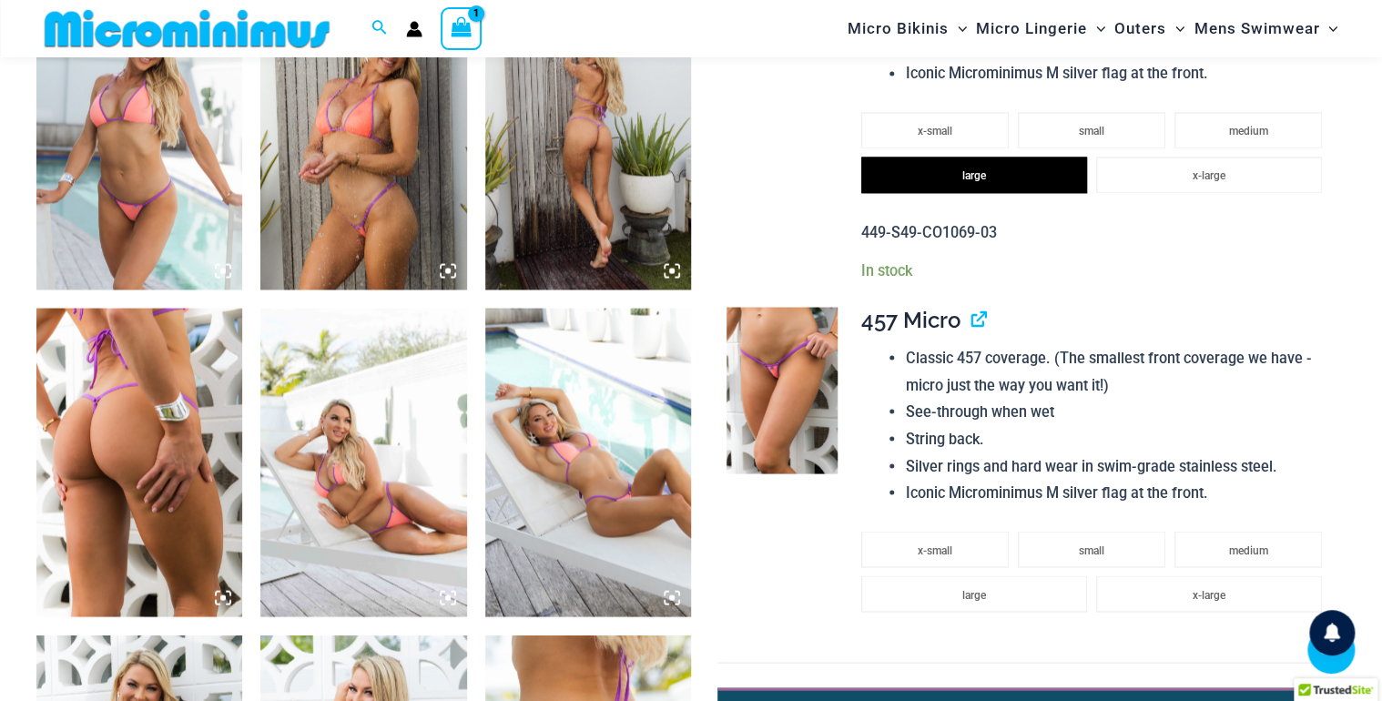
scroll to position [1515, 0]
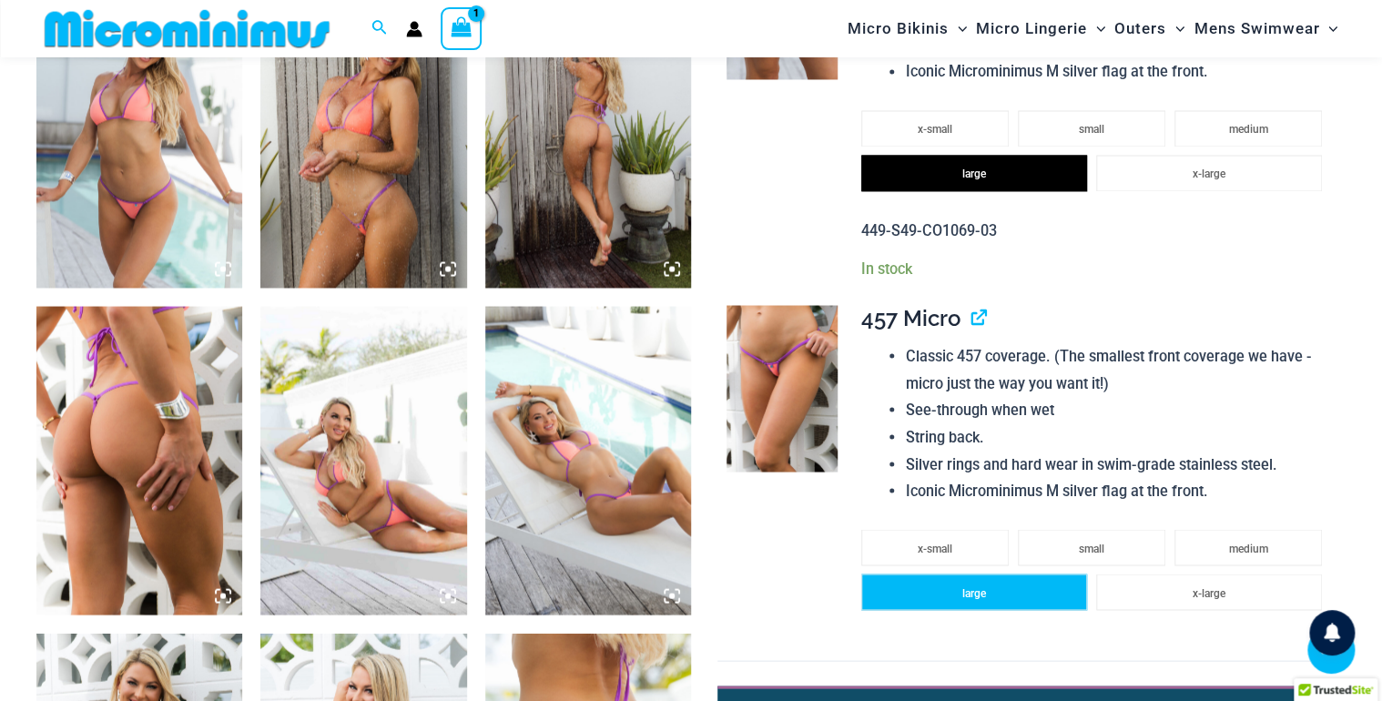
click at [1054, 594] on li "large" at bounding box center [974, 592] width 226 height 36
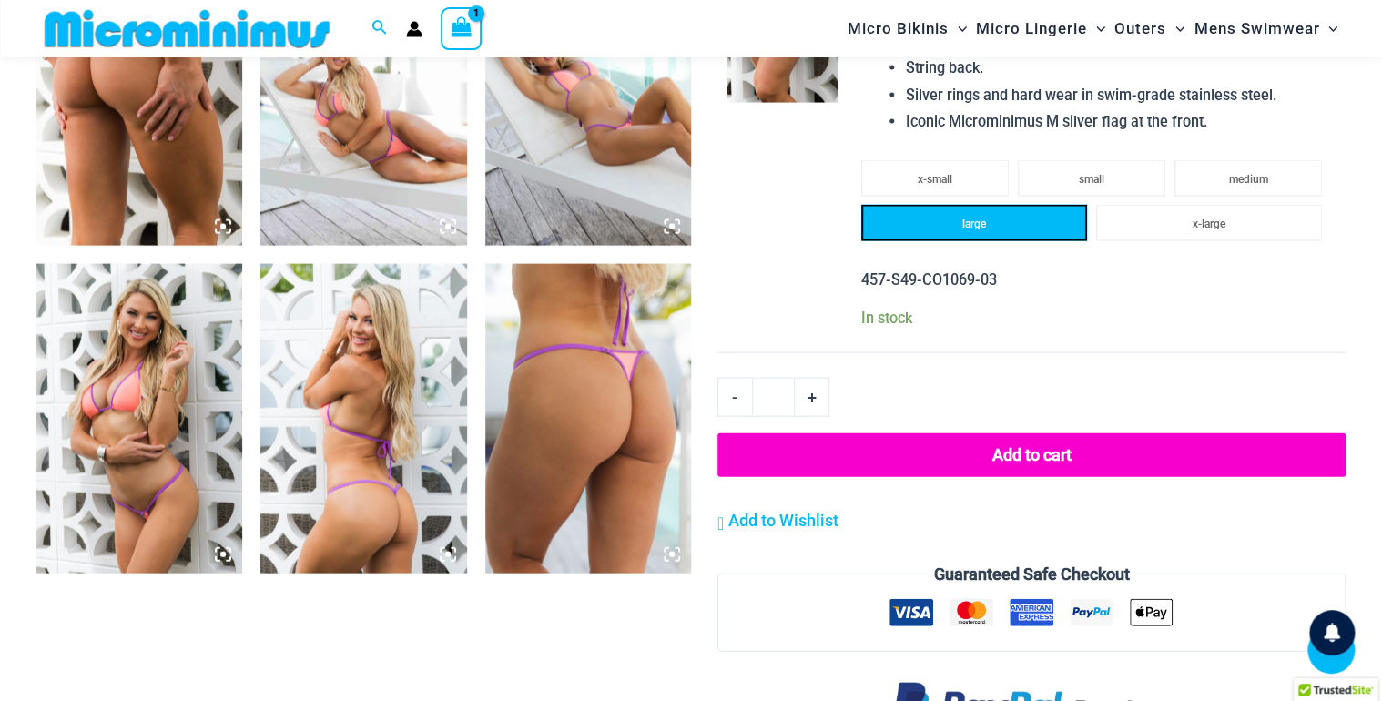
scroll to position [1901, 0]
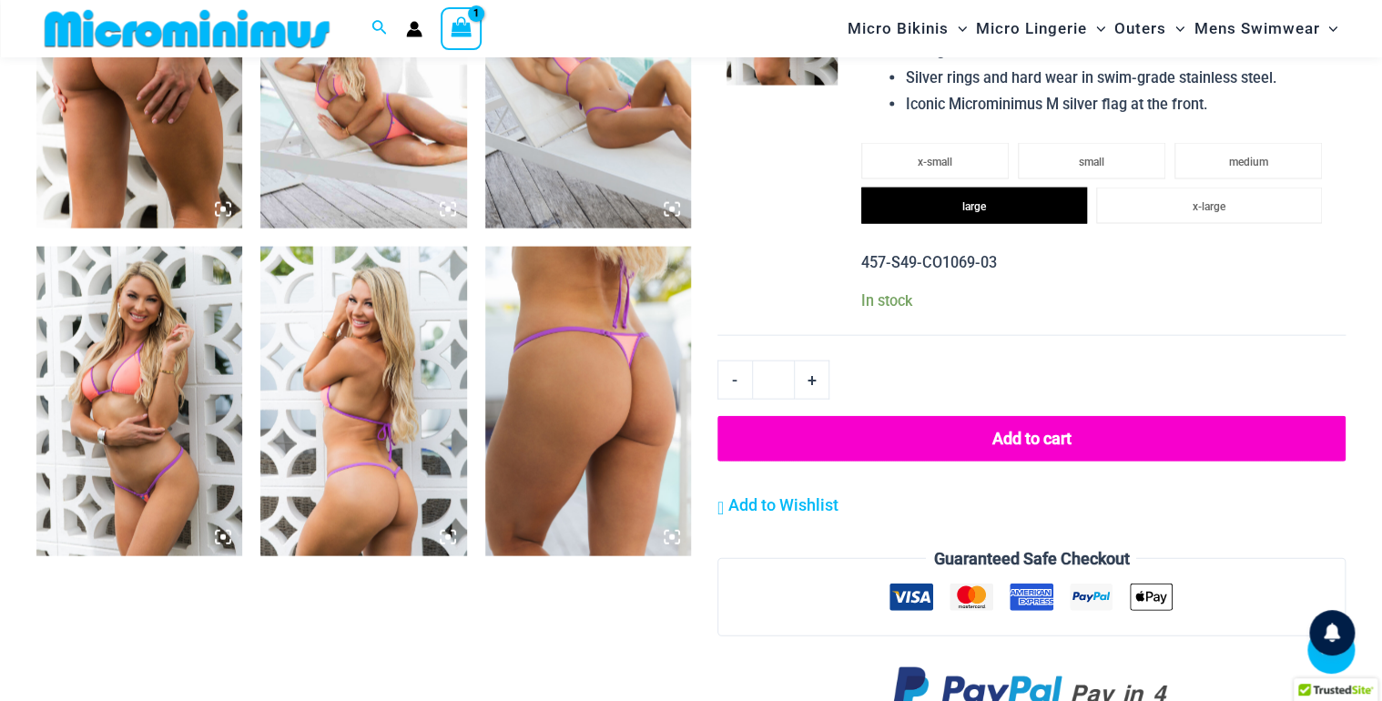
click at [1035, 453] on button "Add to cart" at bounding box center [1031, 439] width 628 height 46
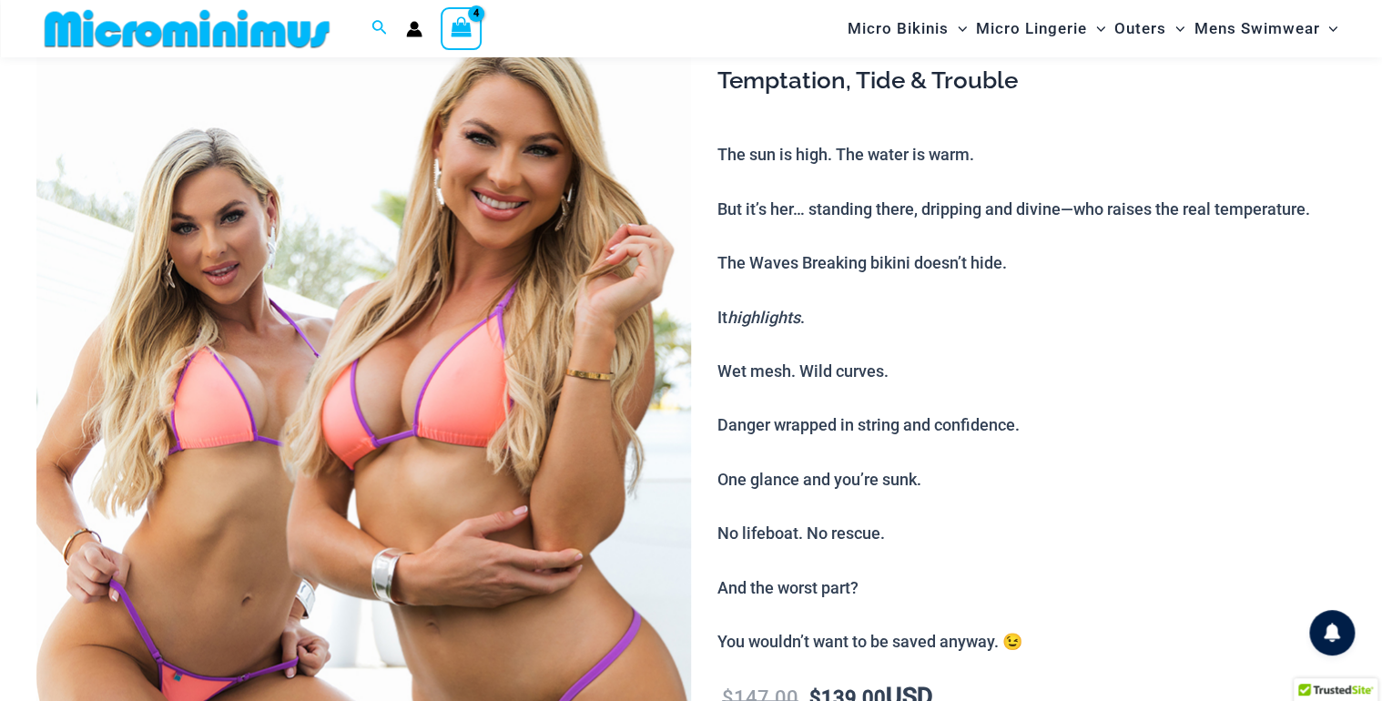
scroll to position [75, 0]
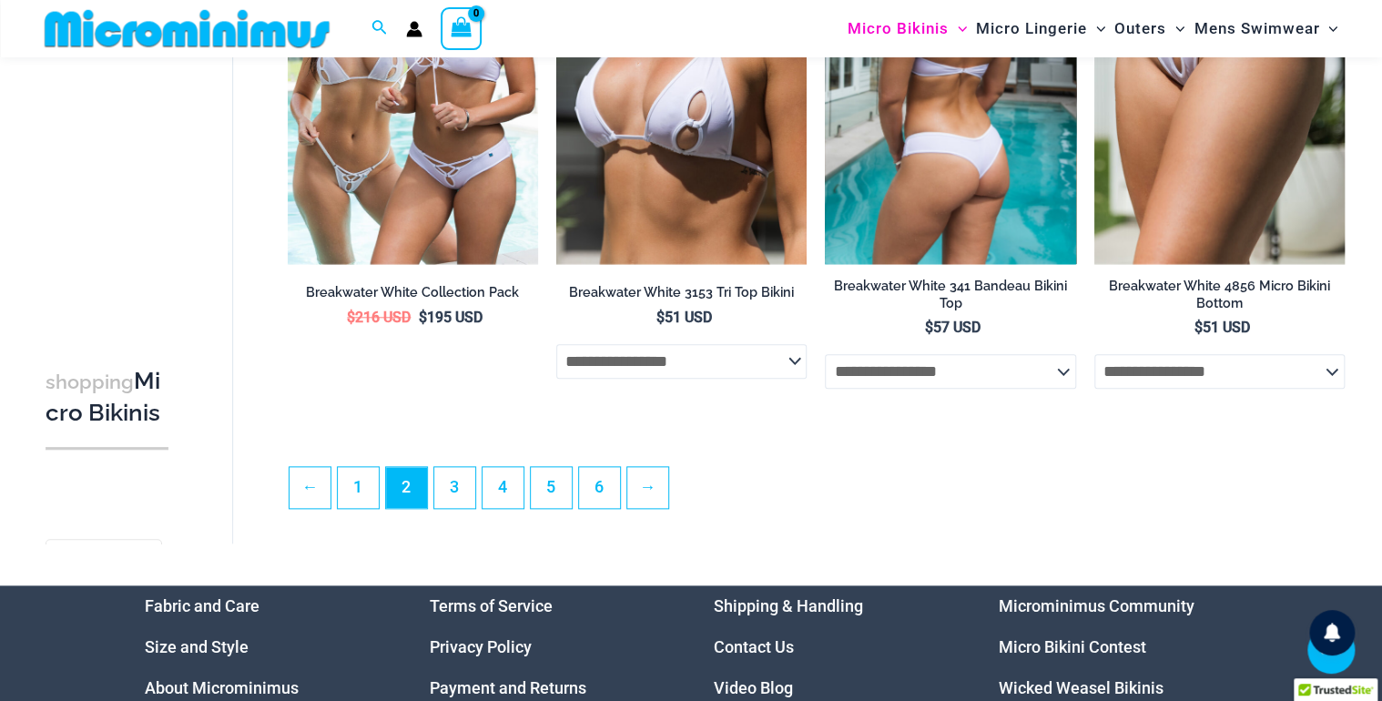
scroll to position [4243, 0]
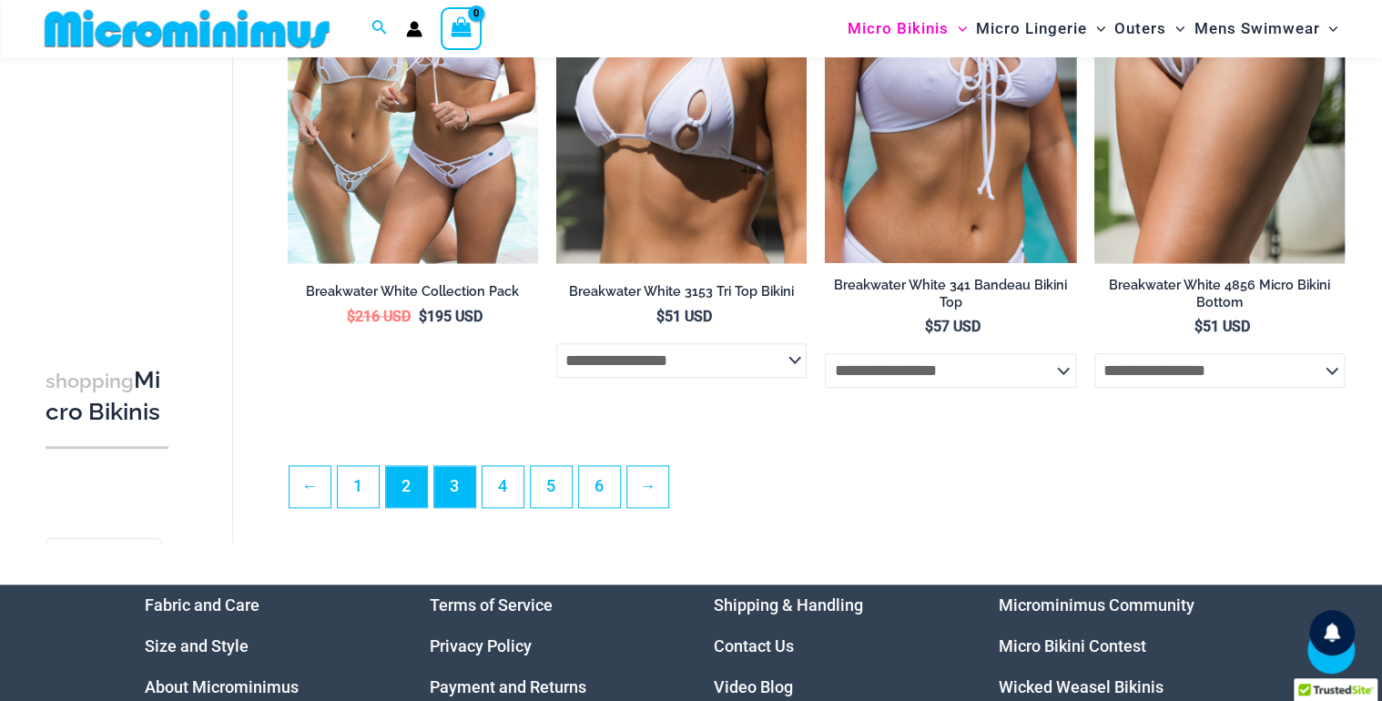
type input "*********"
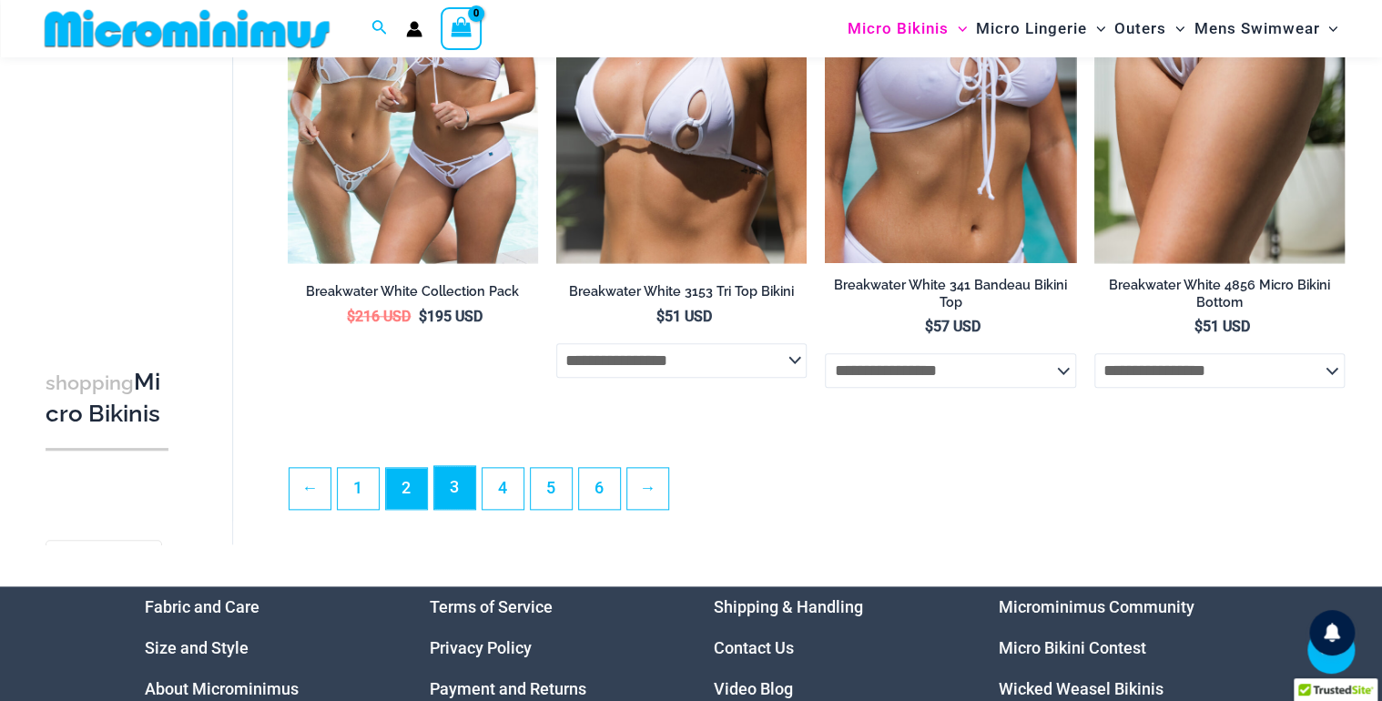
click at [463, 496] on link "3" at bounding box center [454, 487] width 41 height 43
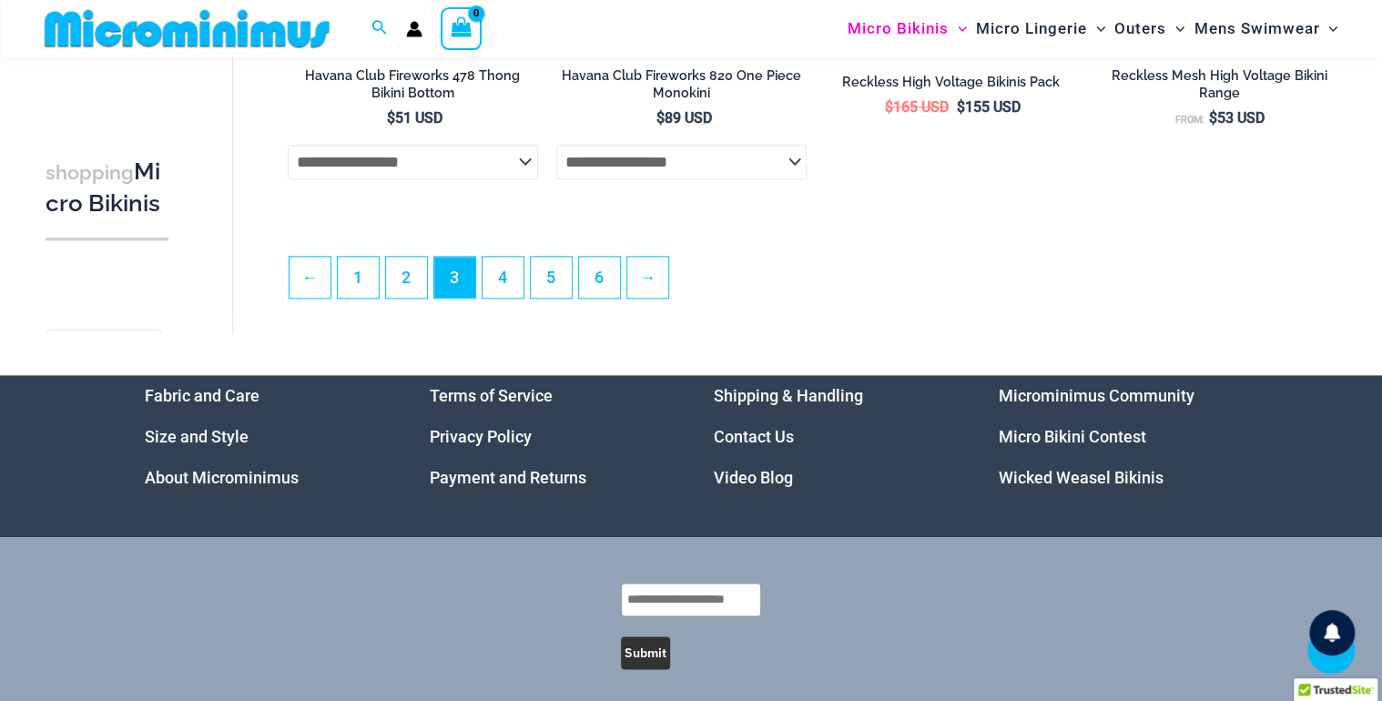
scroll to position [4454, 0]
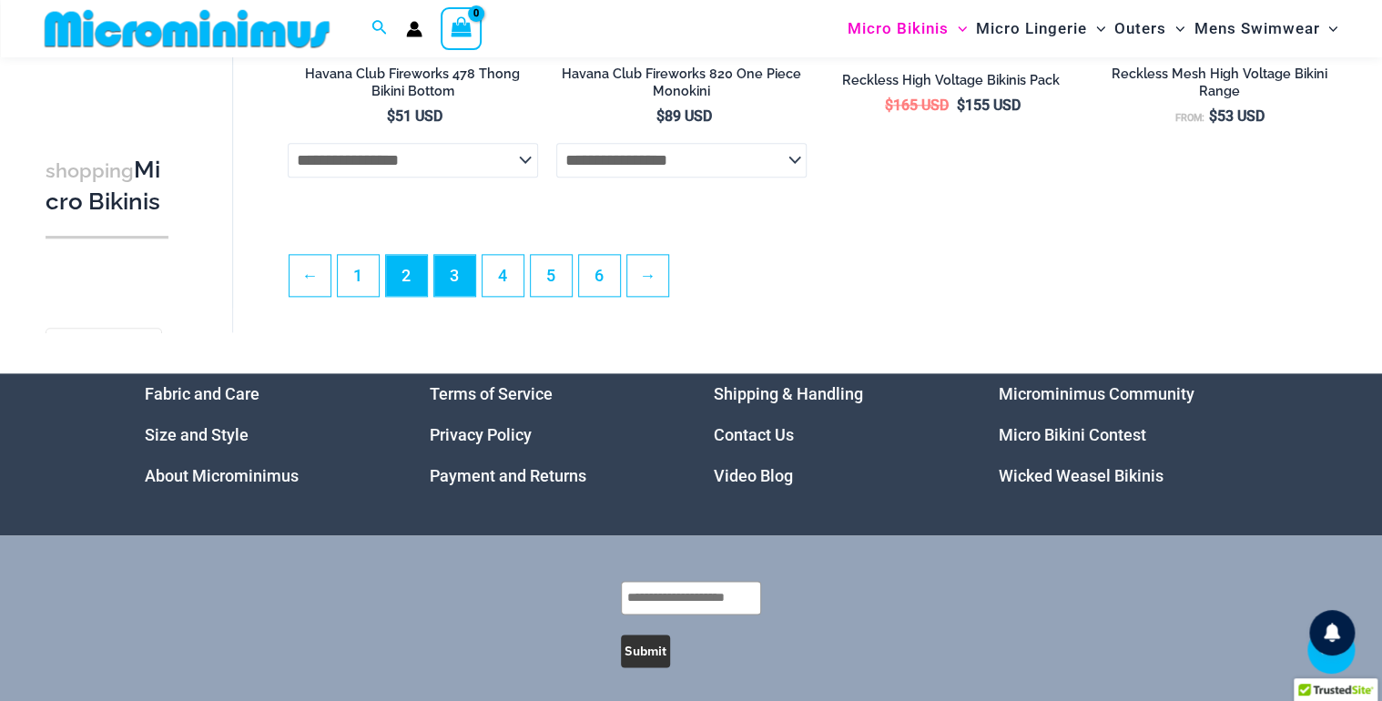
type input "*********"
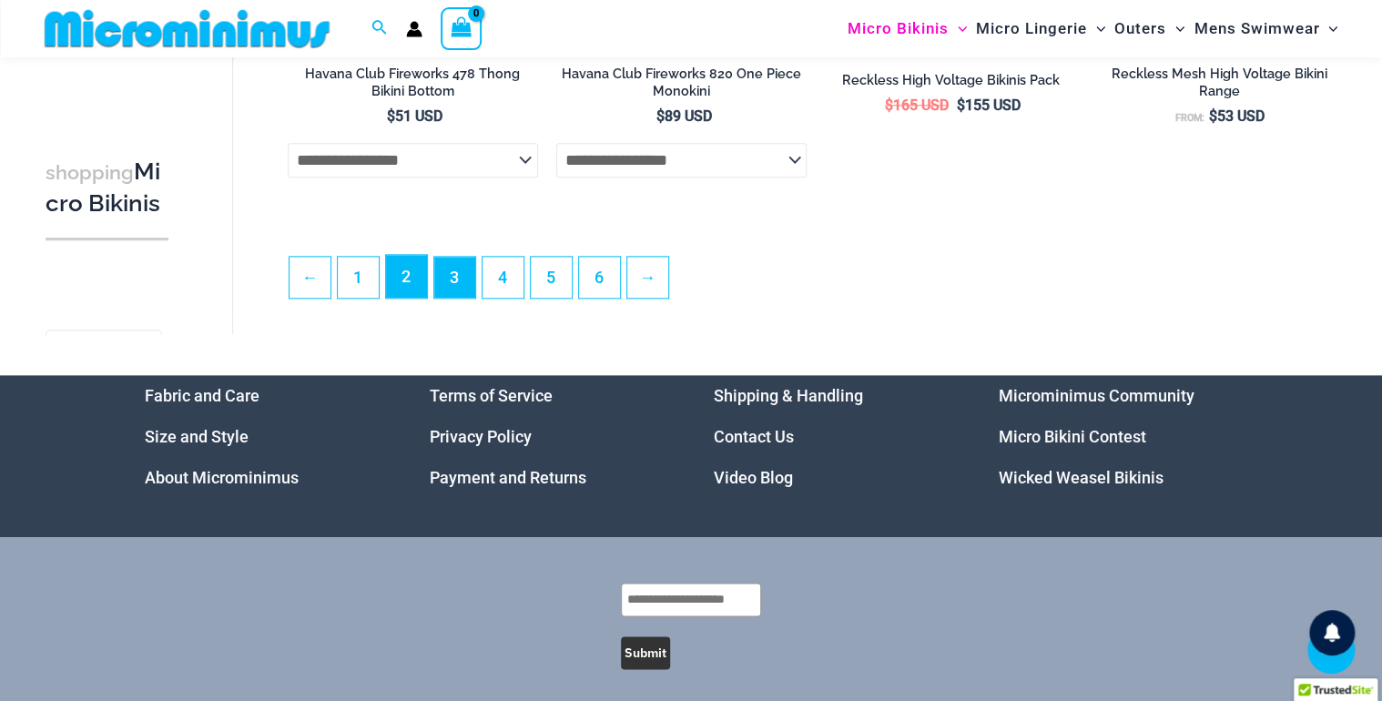
click at [397, 298] on link "2" at bounding box center [406, 276] width 41 height 43
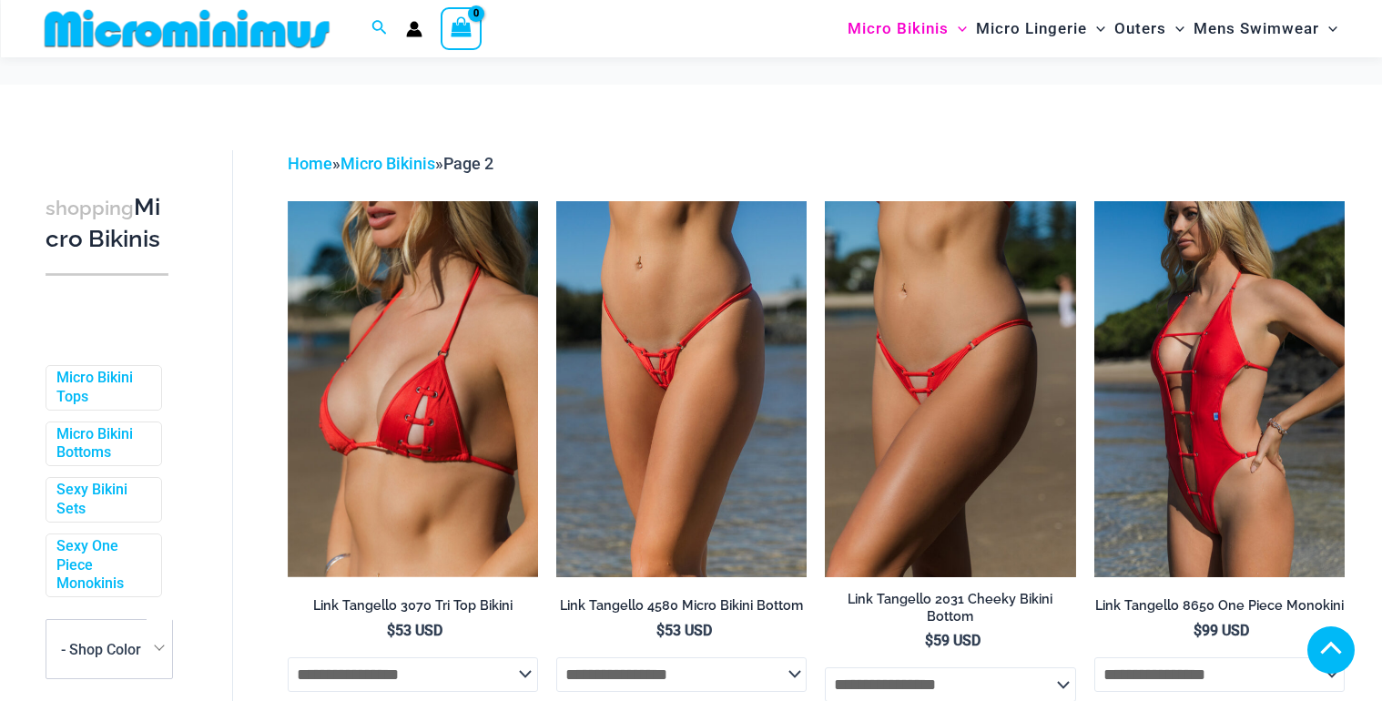
scroll to position [3988, 0]
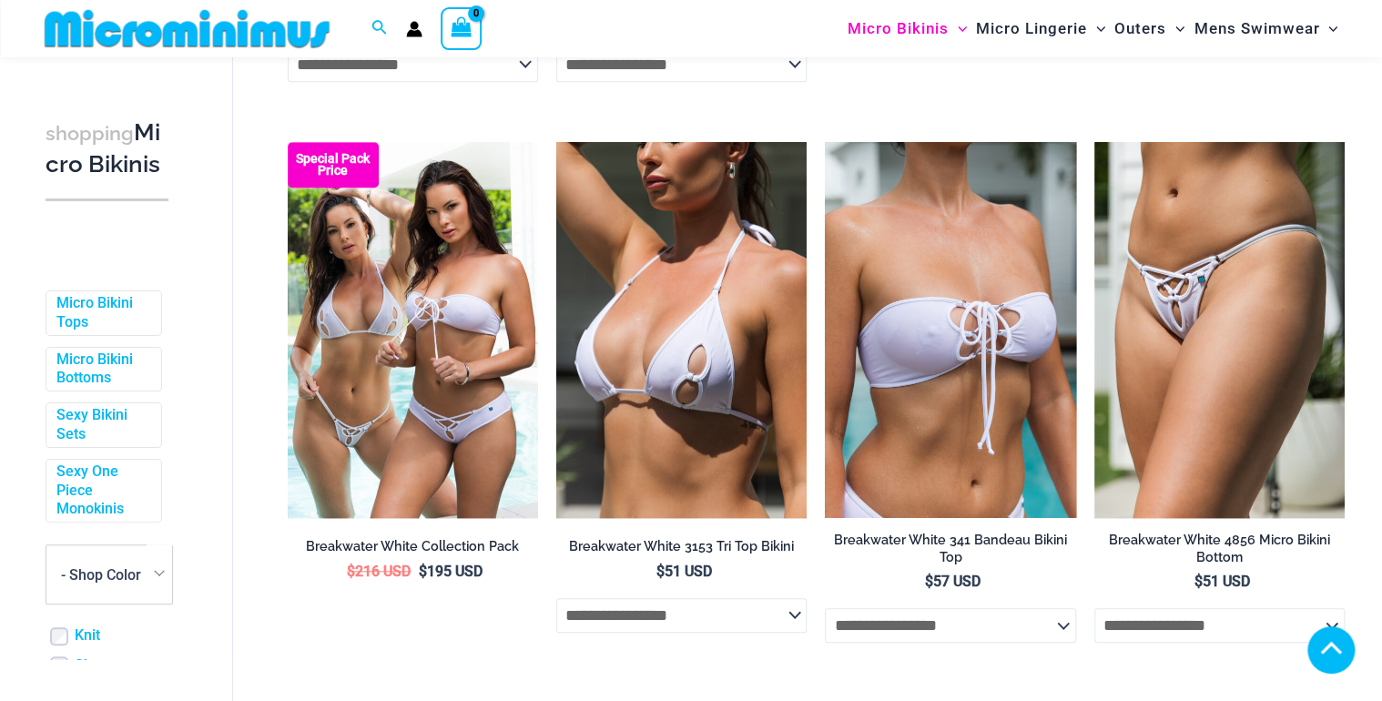
type input "*********"
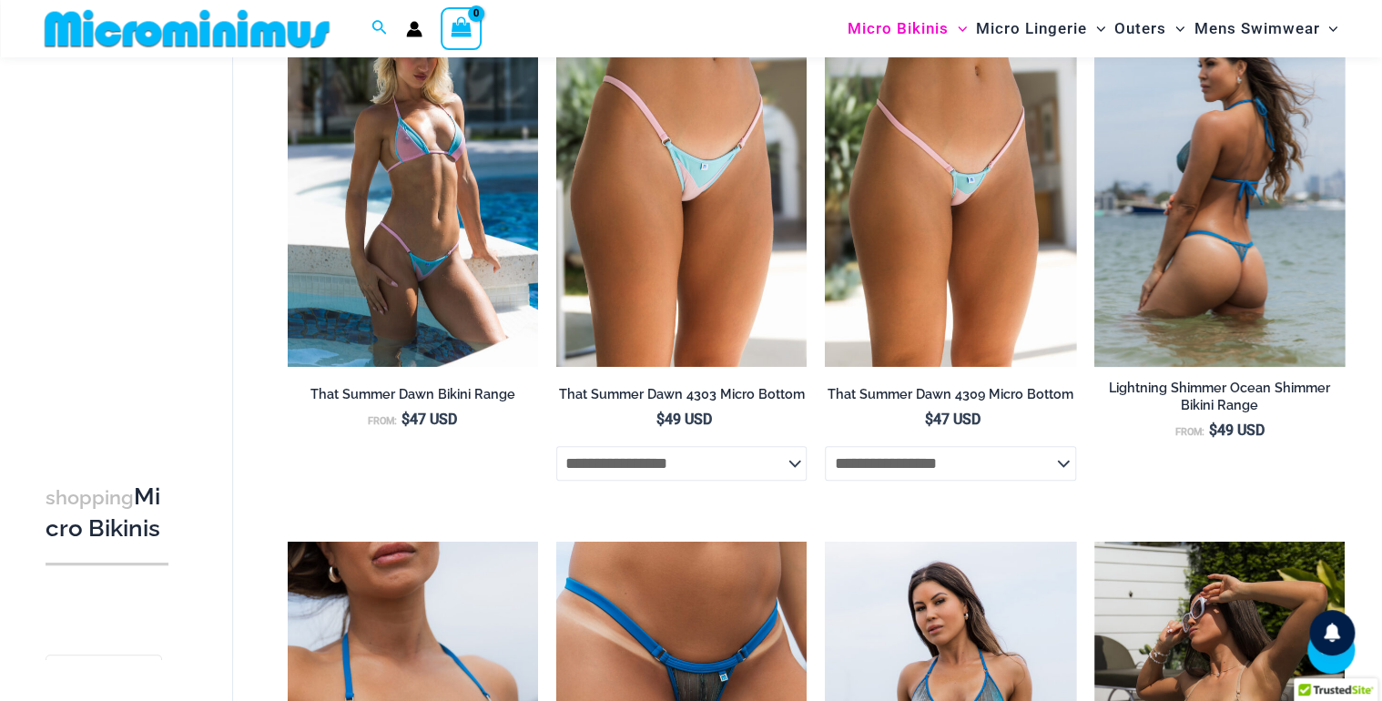
scroll to position [3683, 0]
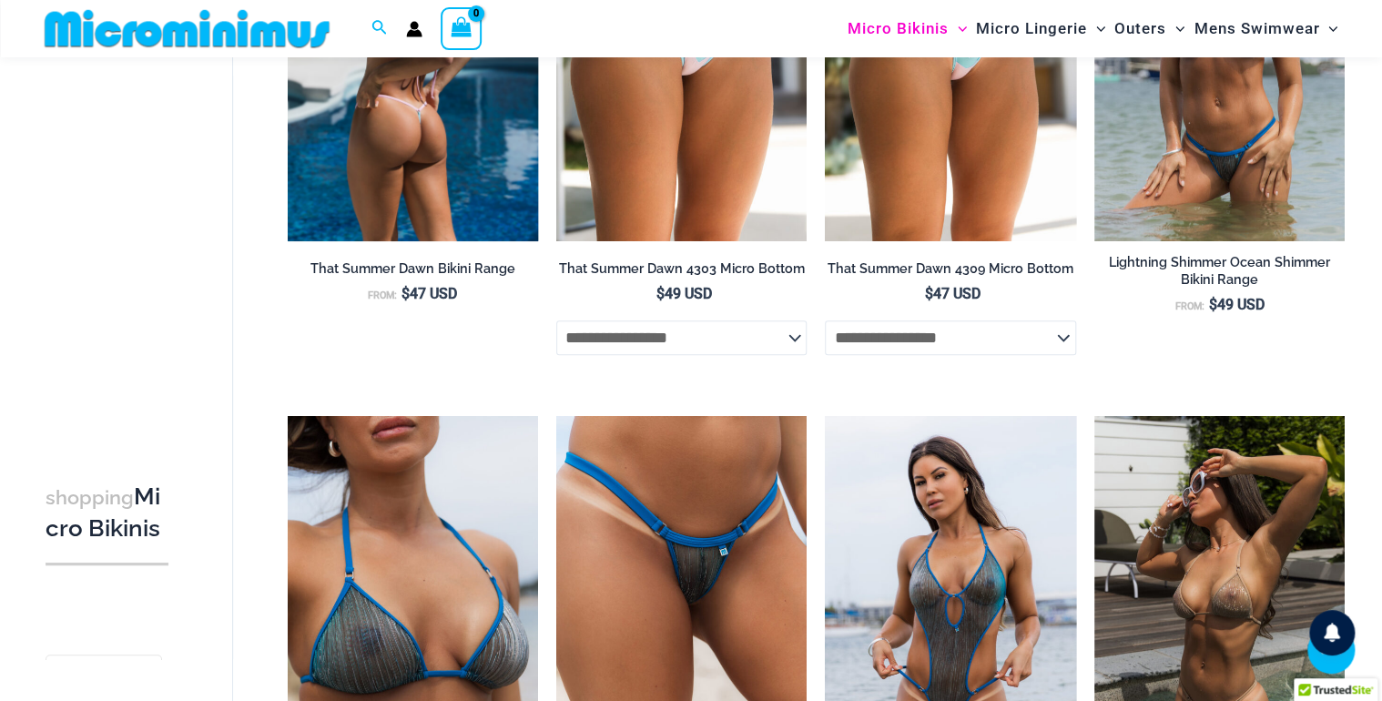
type input "*********"
click at [433, 176] on img at bounding box center [413, 53] width 250 height 376
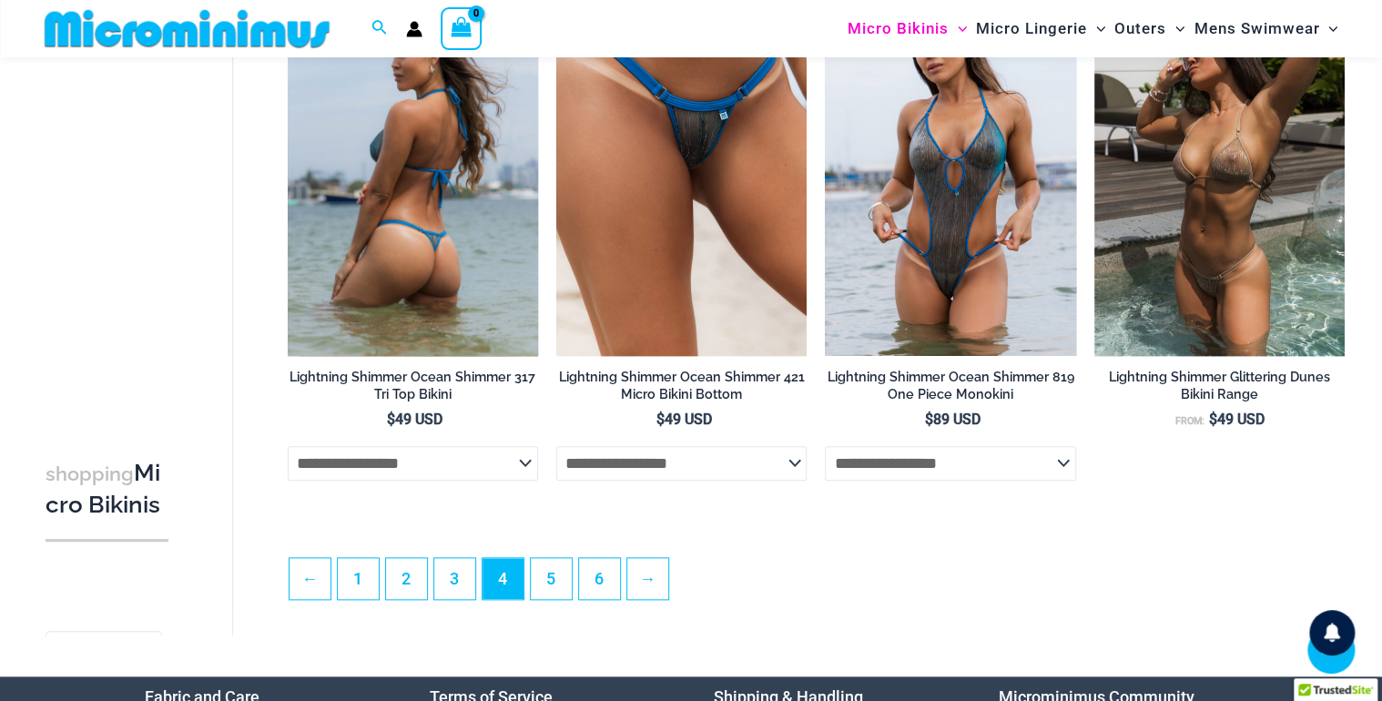
scroll to position [4132, 0]
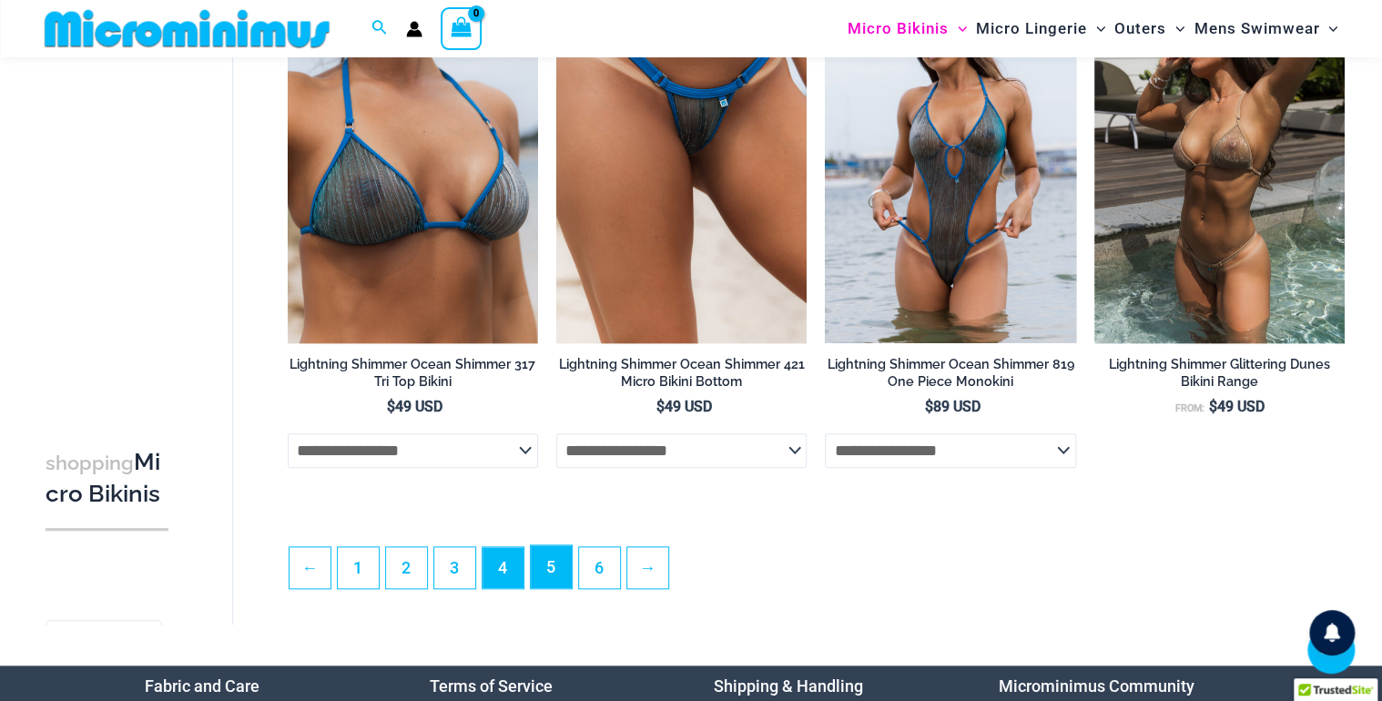
click at [560, 582] on link "5" at bounding box center [551, 566] width 41 height 43
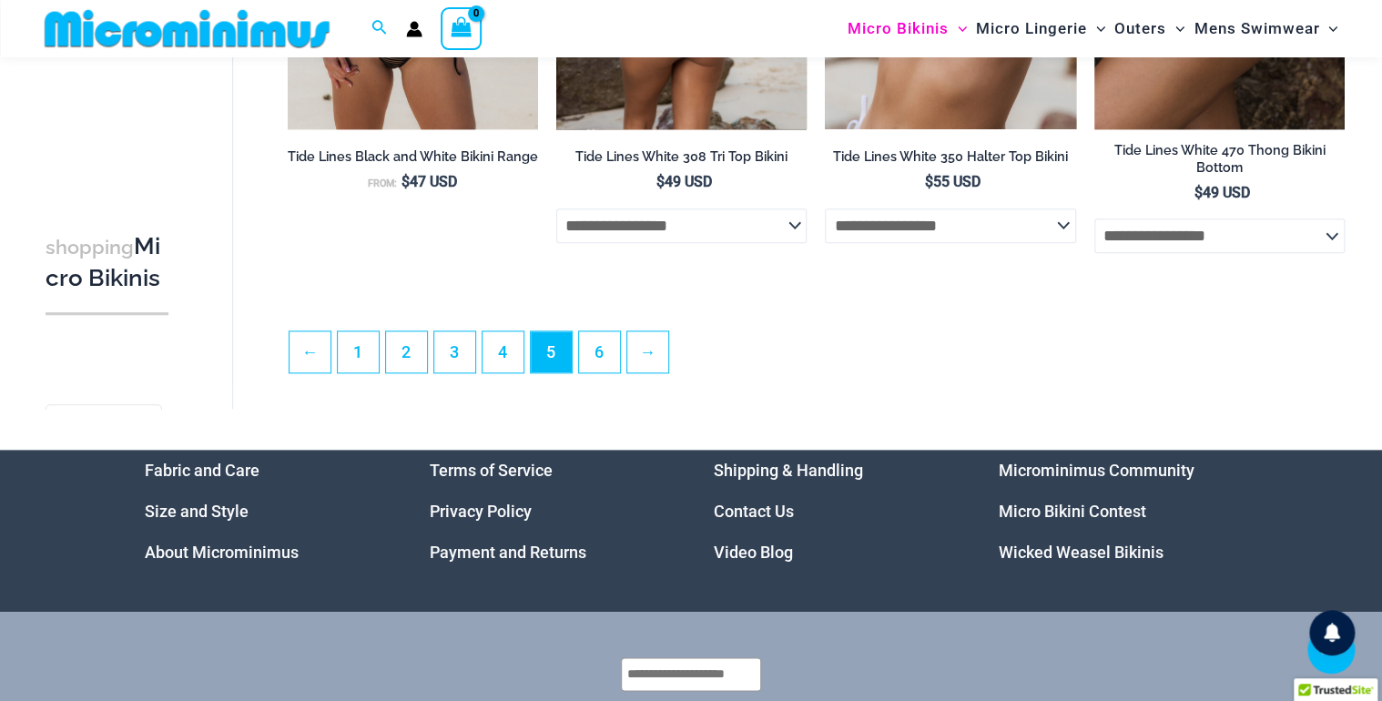
scroll to position [4331, 0]
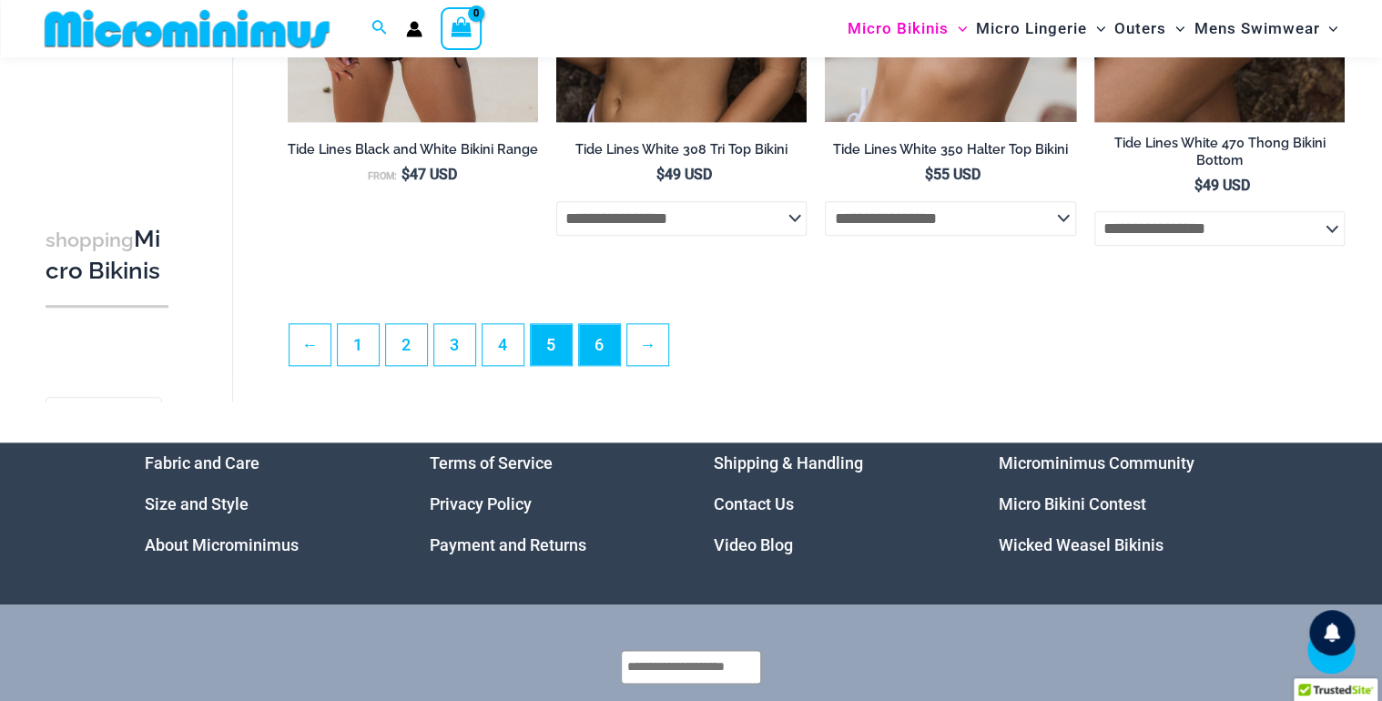
type input "*********"
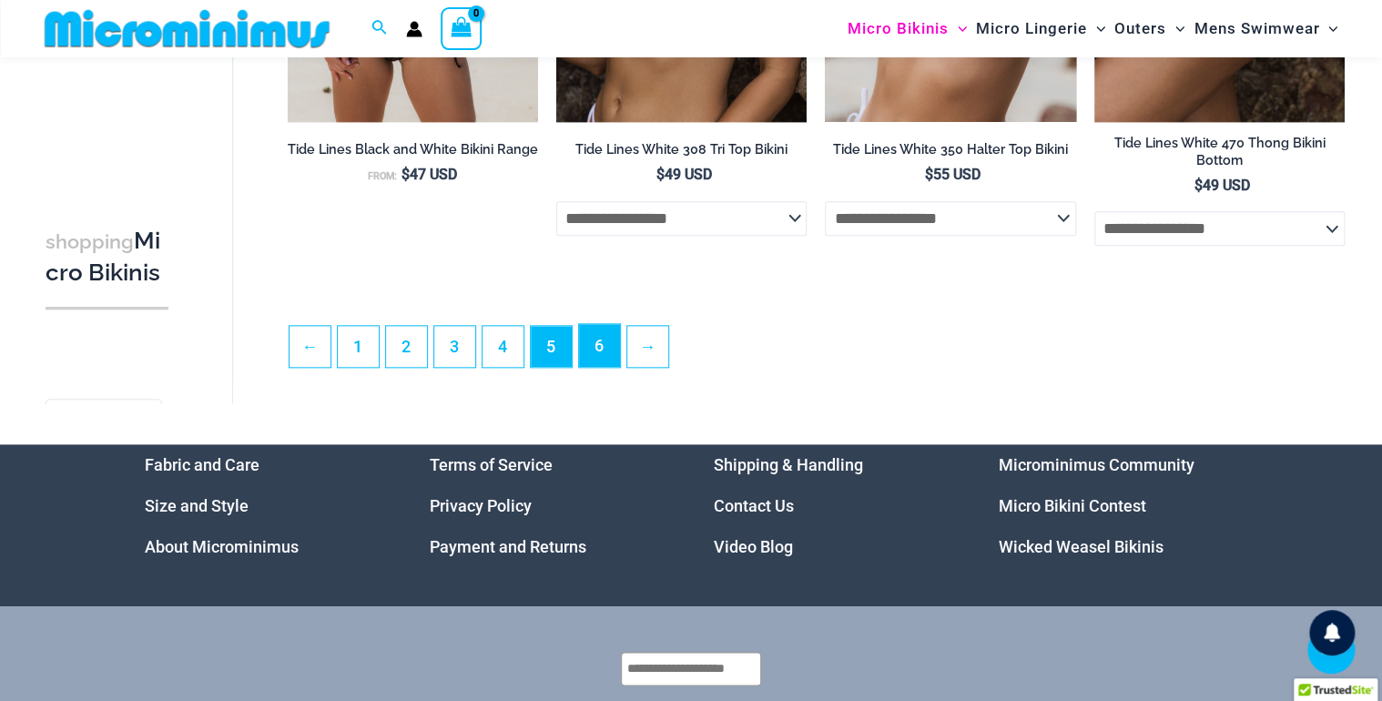
click at [607, 361] on link "6" at bounding box center [599, 345] width 41 height 43
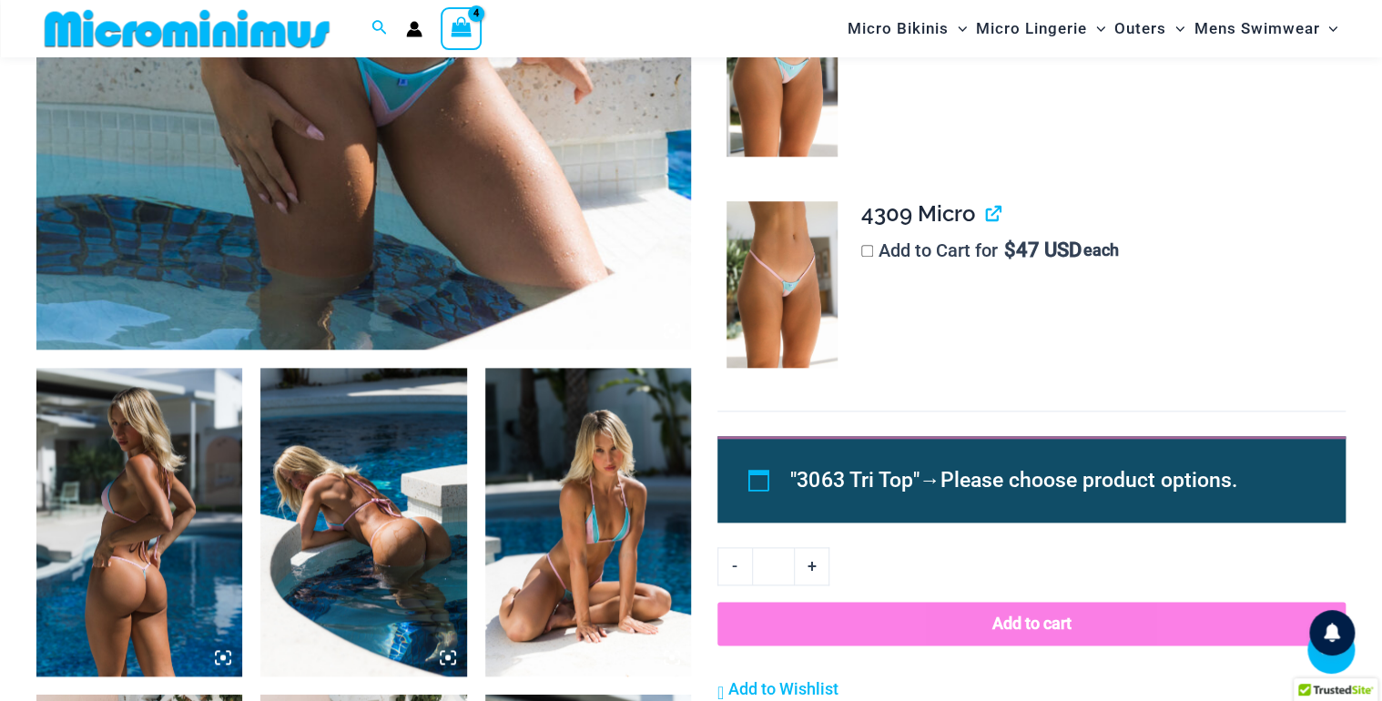
scroll to position [834, 0]
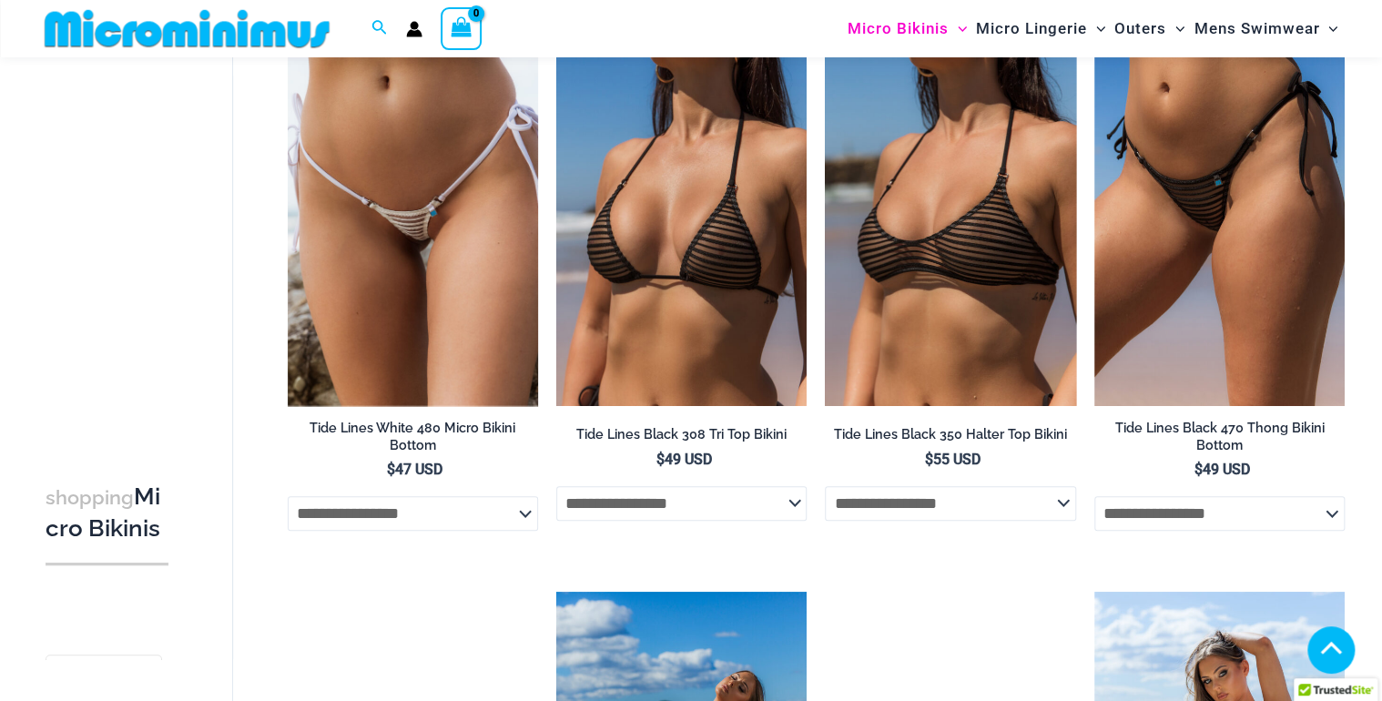
scroll to position [677, 0]
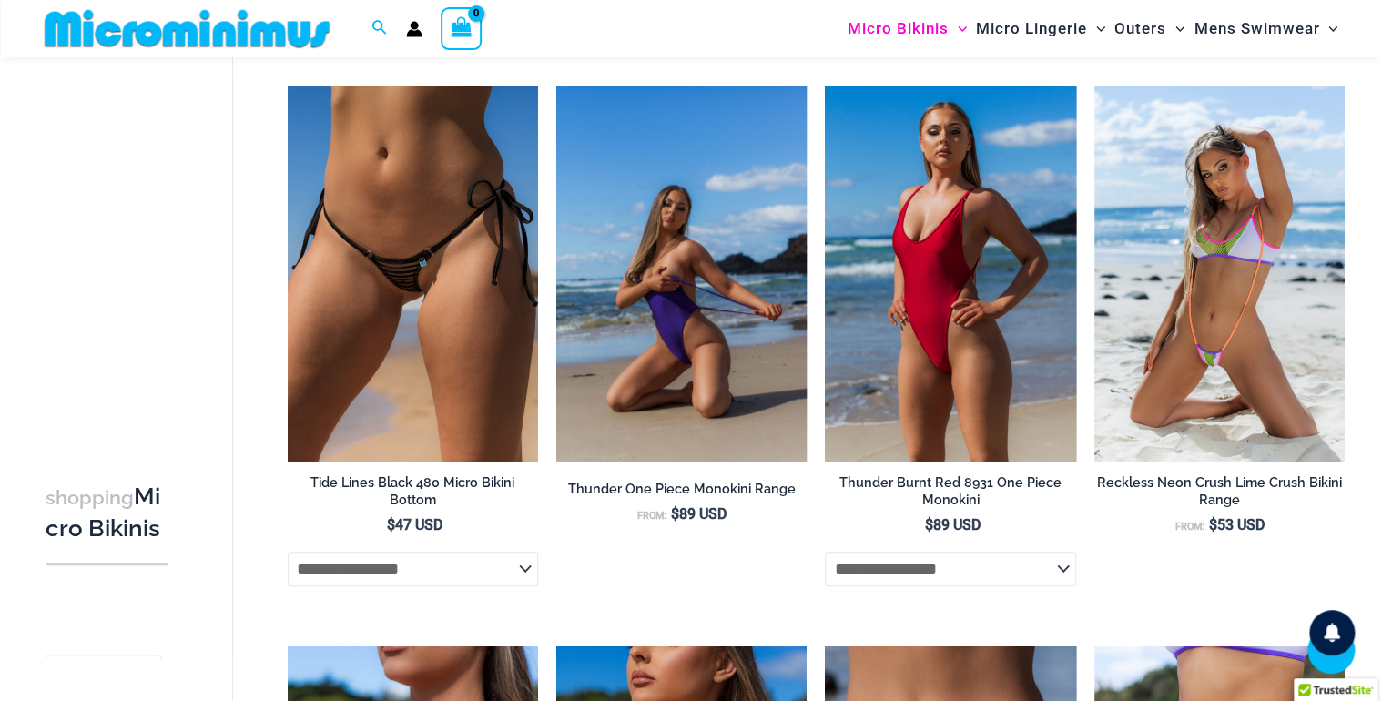
type input "*********"
click at [714, 379] on img at bounding box center [681, 274] width 250 height 376
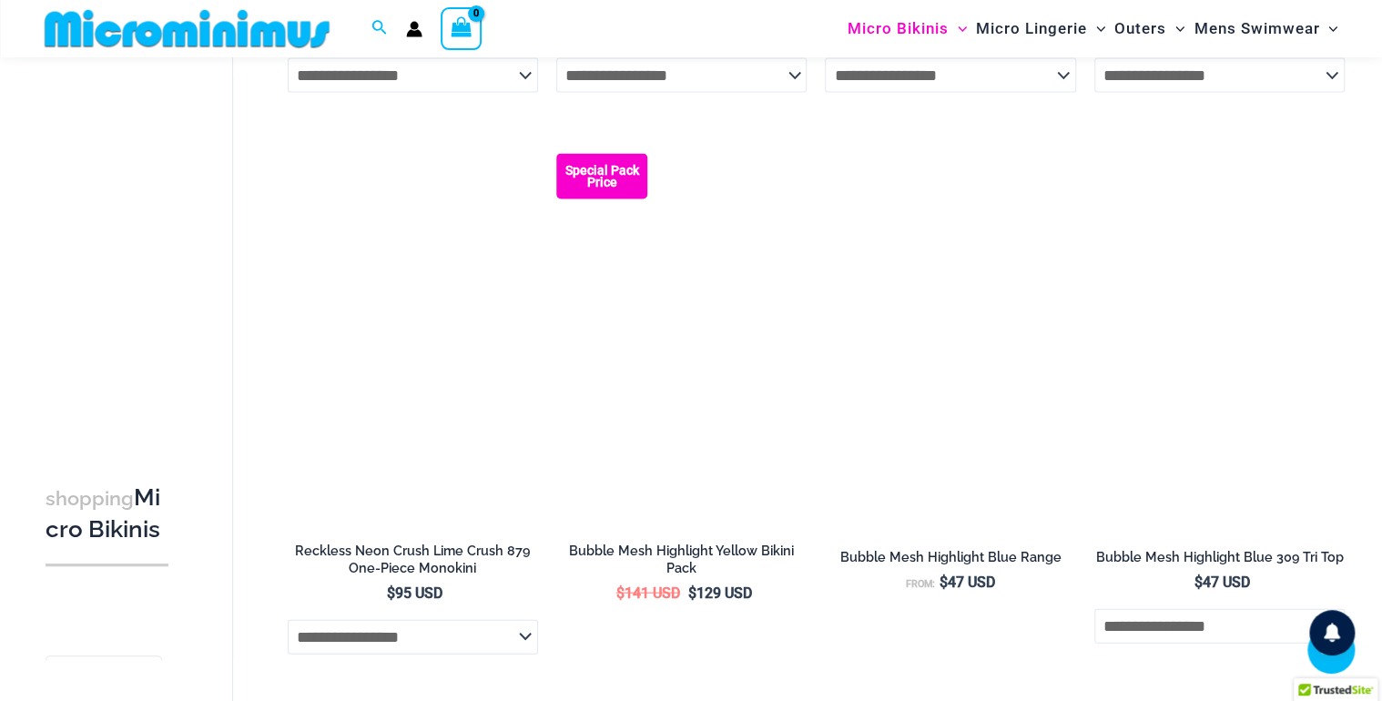
scroll to position [1816, 0]
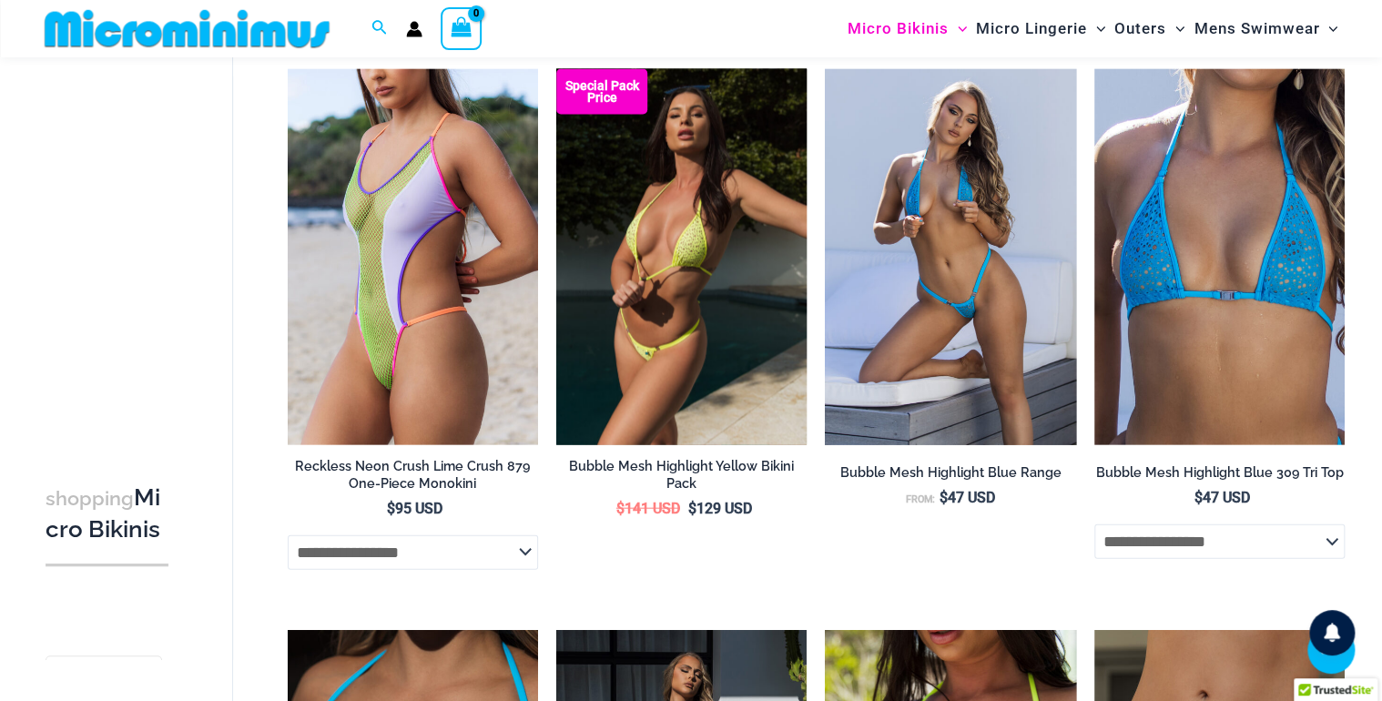
click at [712, 367] on img at bounding box center [681, 257] width 250 height 376
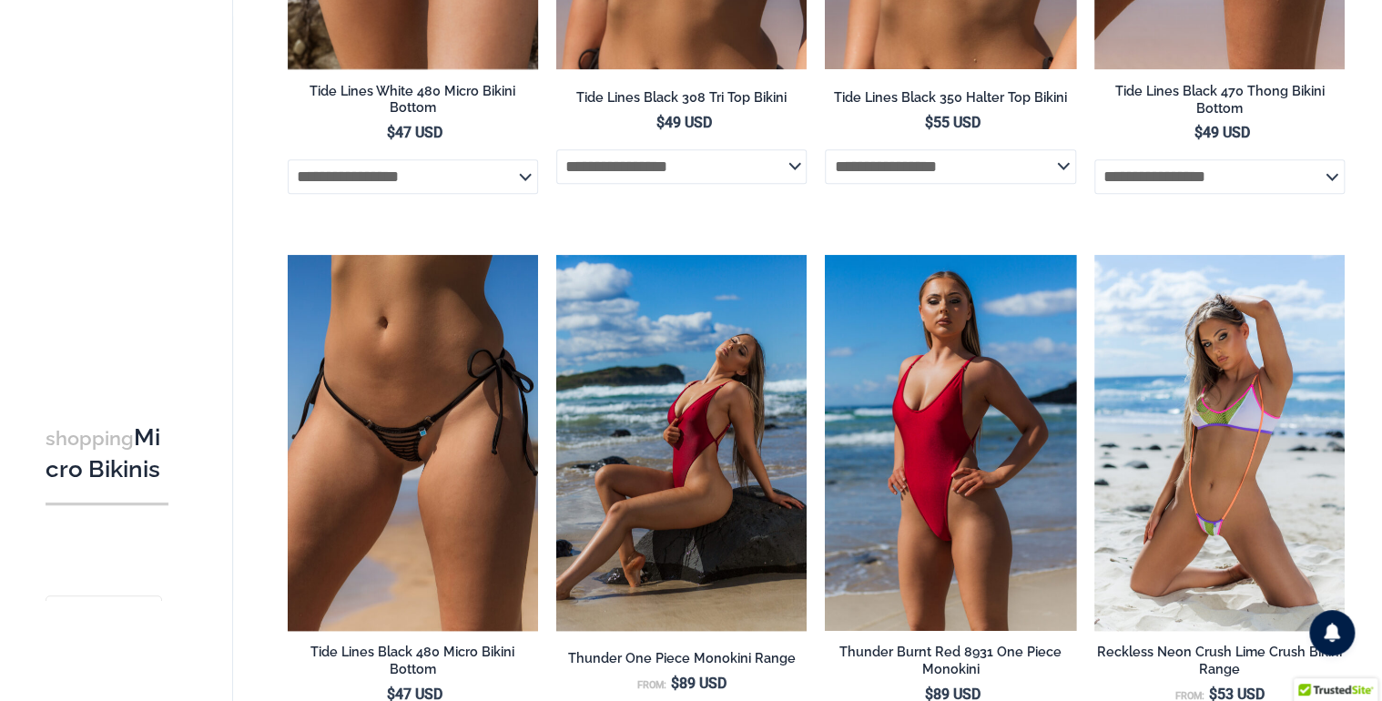
scroll to position [0, 0]
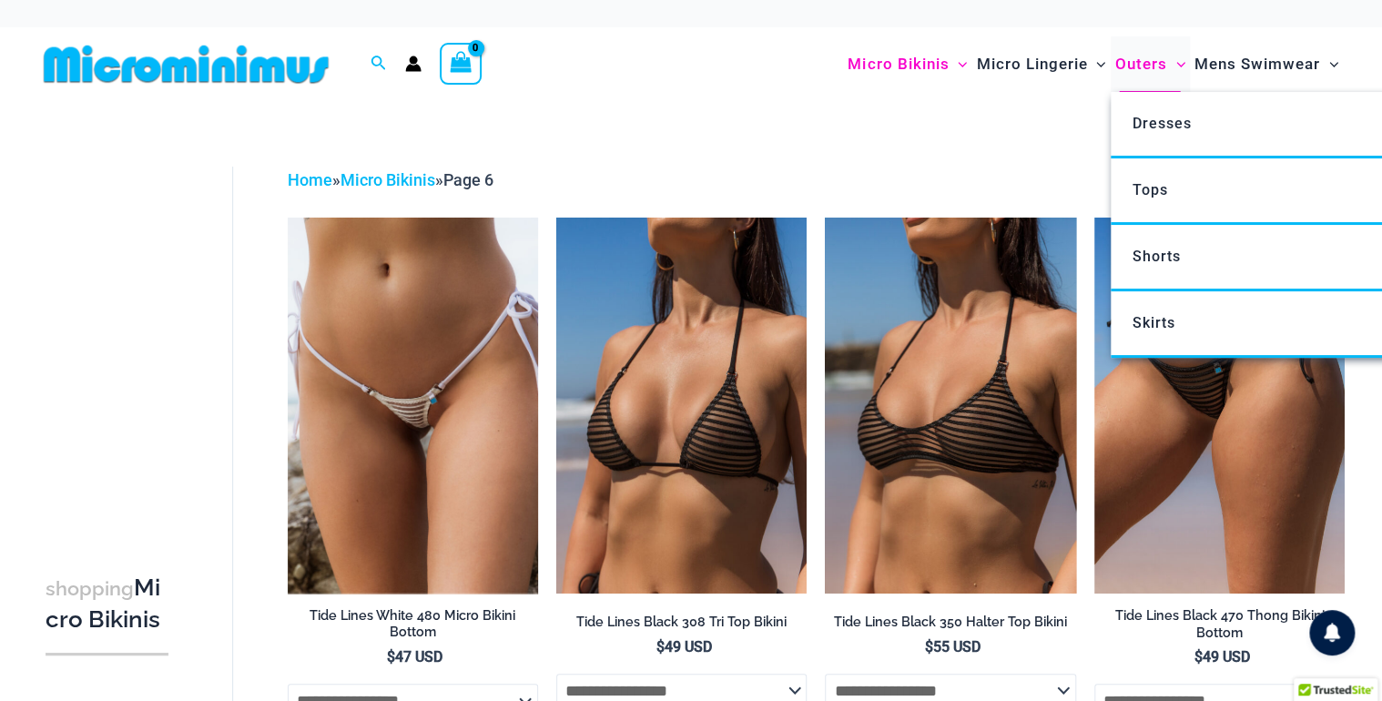
click at [1138, 66] on span "Outers" at bounding box center [1141, 64] width 52 height 46
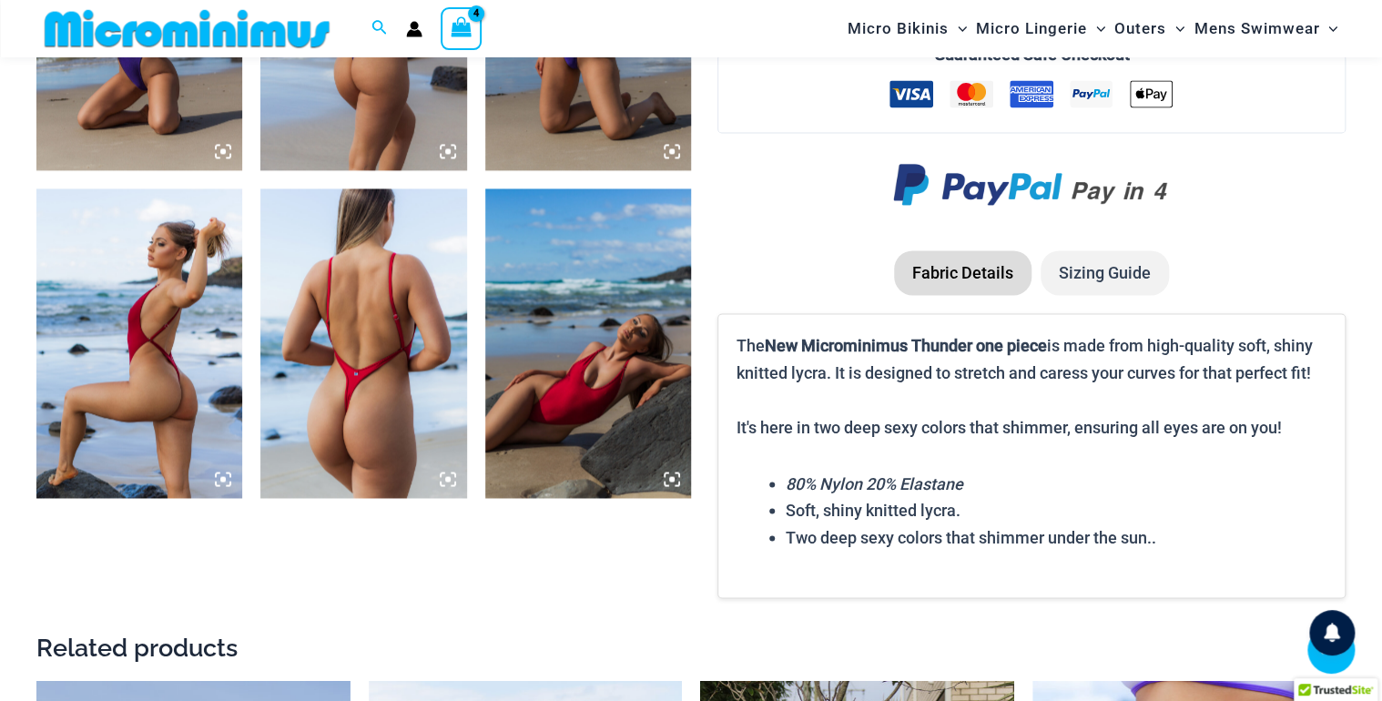
scroll to position [1306, 0]
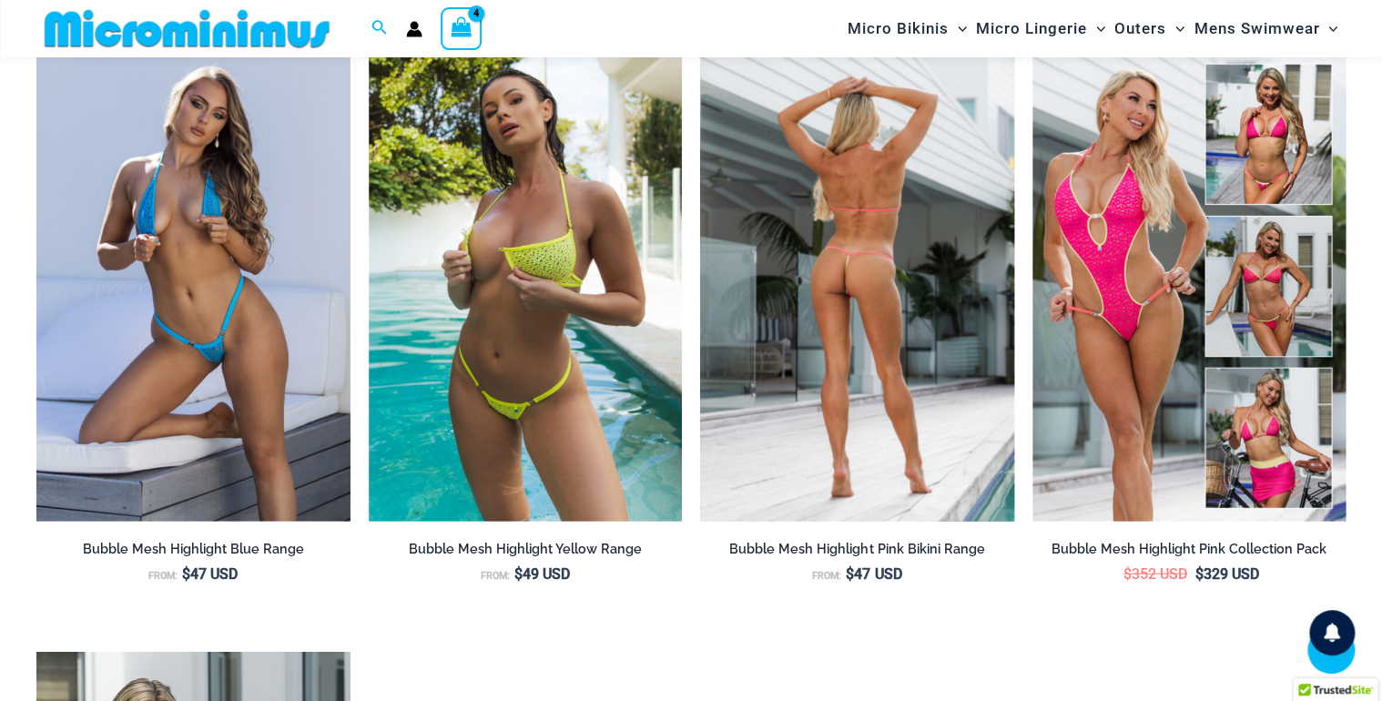
scroll to position [1773, 0]
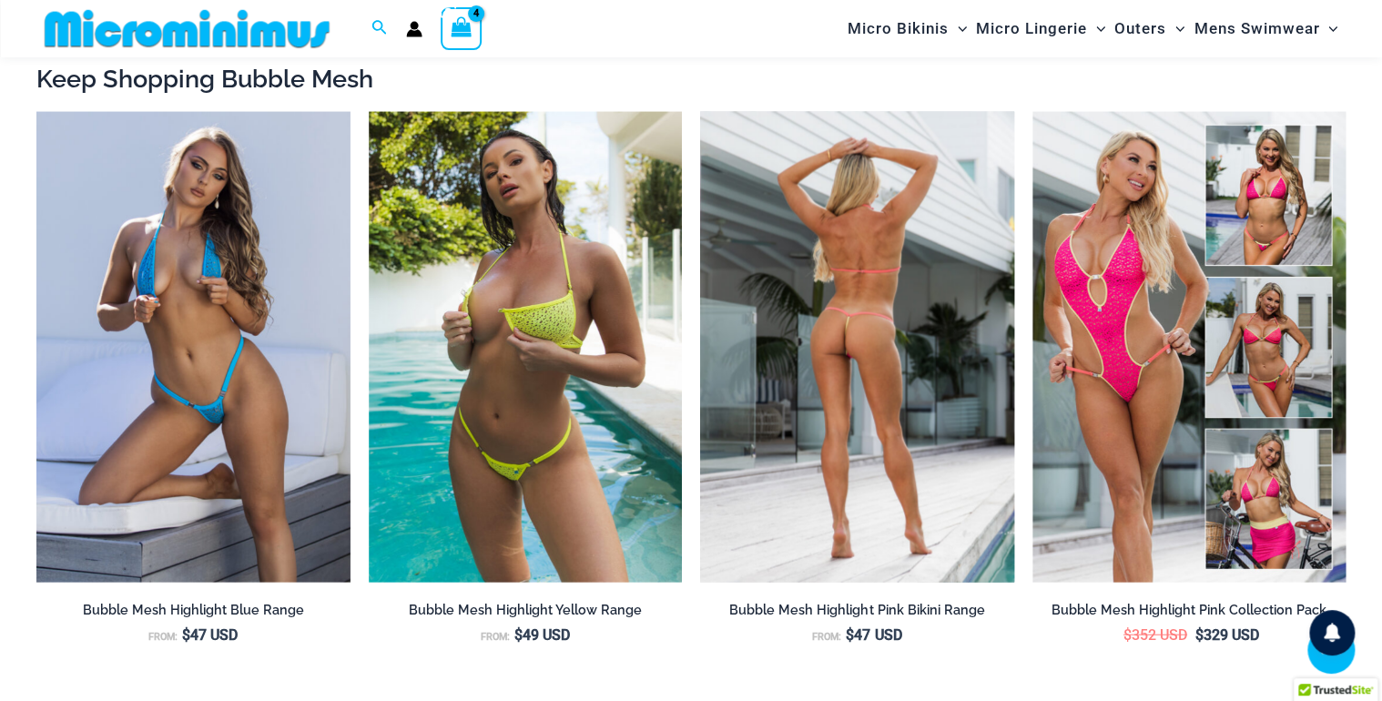
type input "*********"
click at [881, 351] on img at bounding box center [857, 347] width 314 height 471
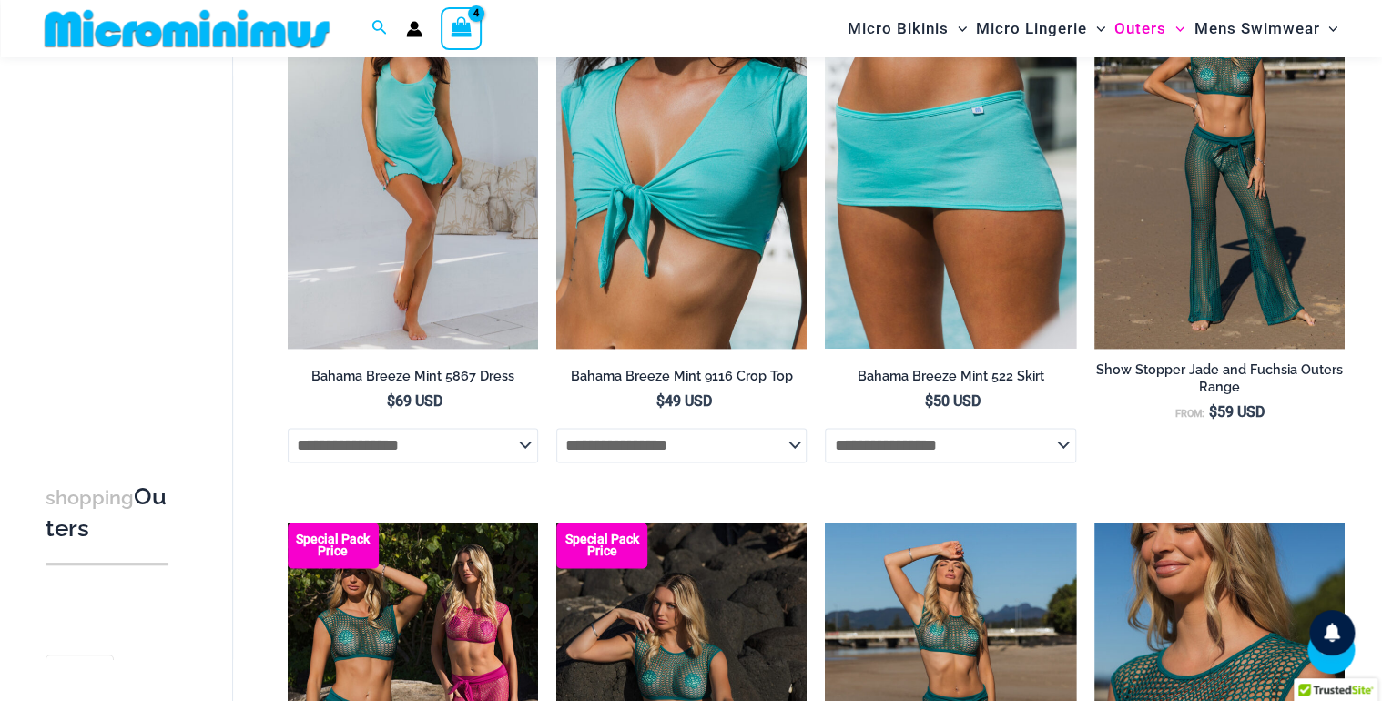
scroll to position [932, 0]
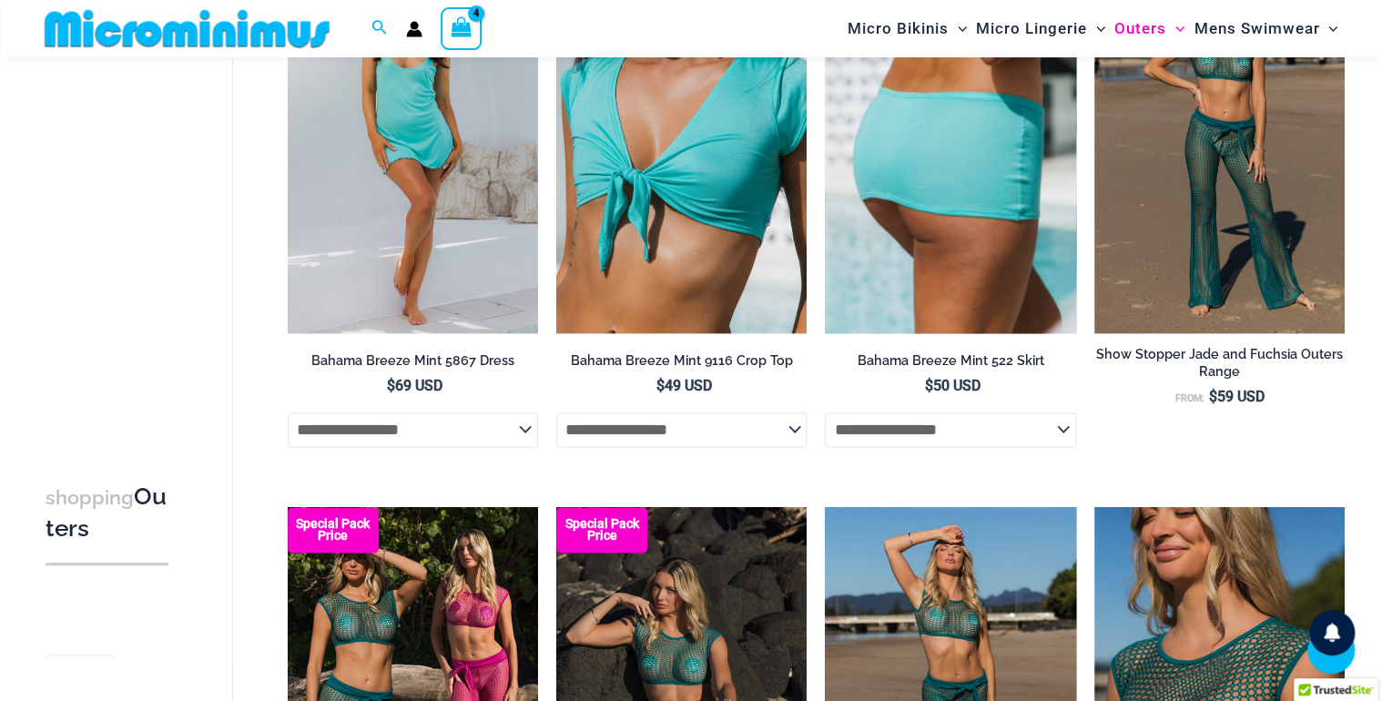
type input "*********"
click at [1016, 432] on select "**********" at bounding box center [950, 429] width 250 height 35
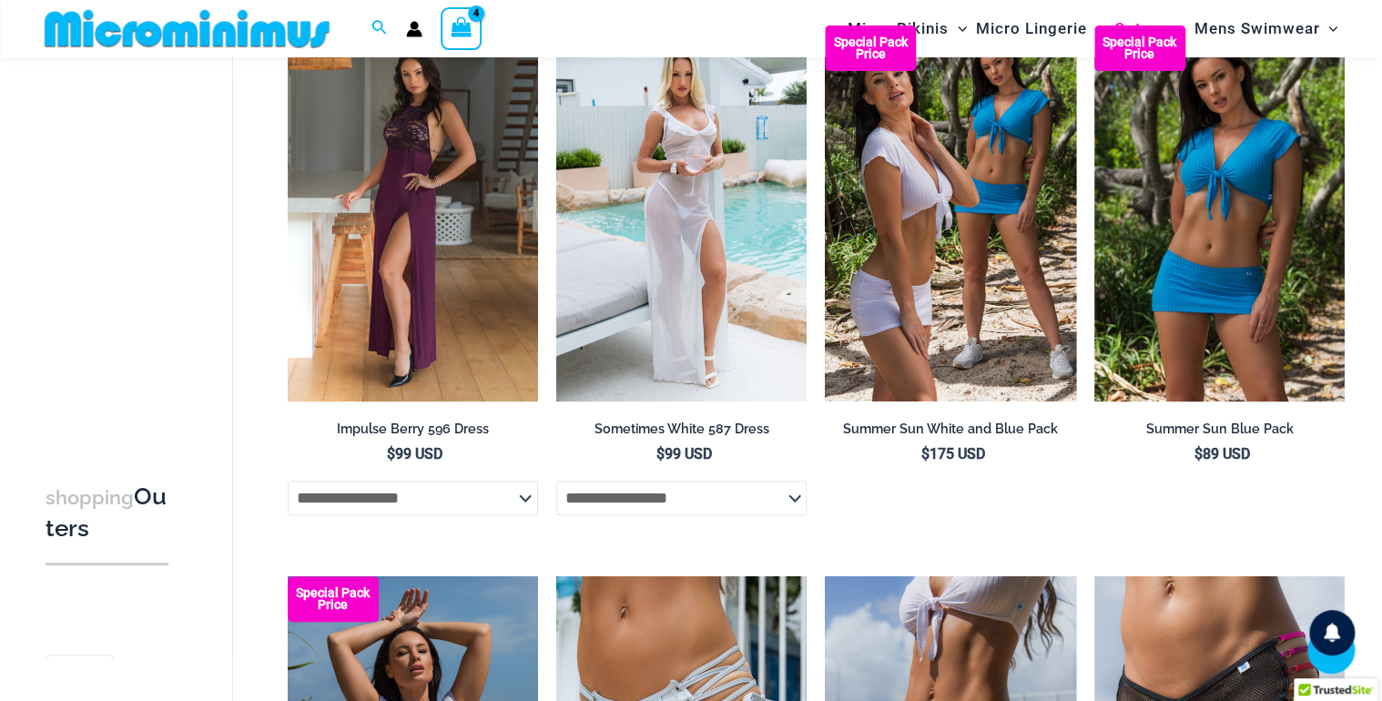
scroll to position [3586, 0]
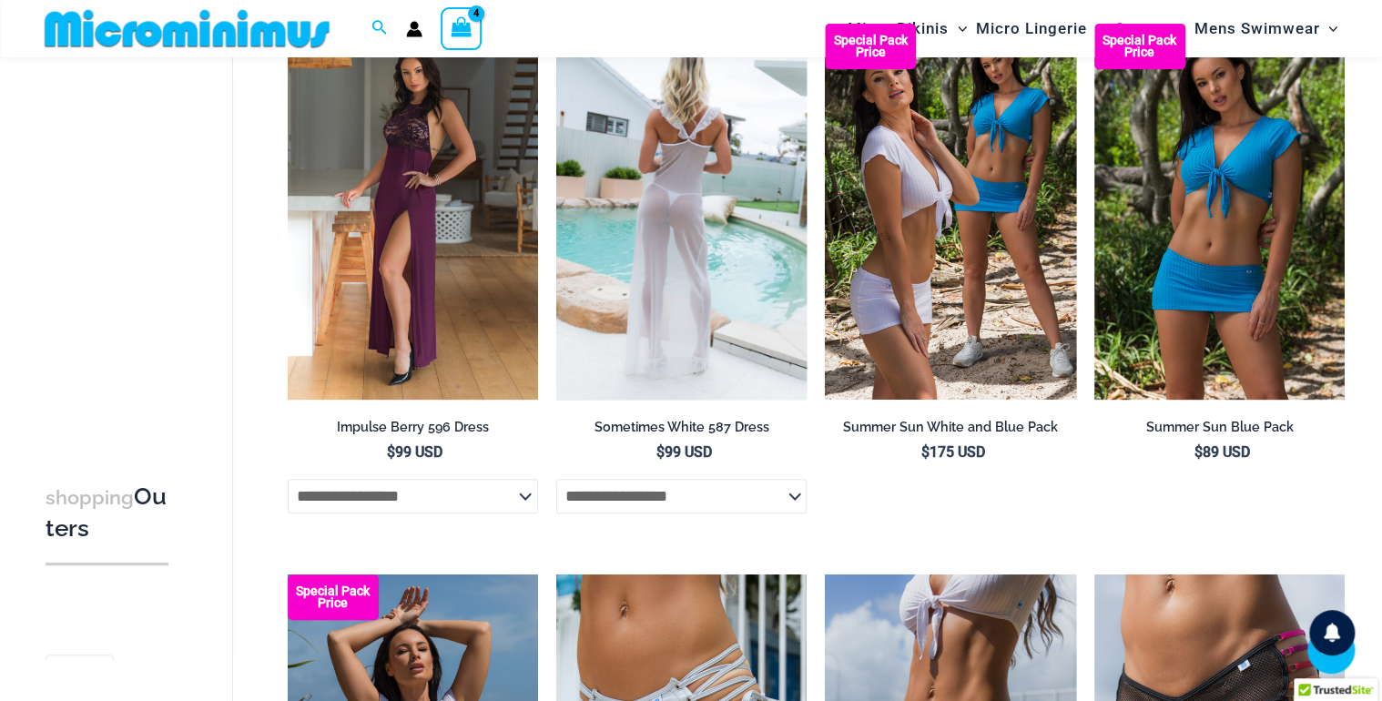
click at [753, 498] on select "**********" at bounding box center [681, 496] width 250 height 35
click at [556, 484] on select "**********" at bounding box center [681, 496] width 250 height 35
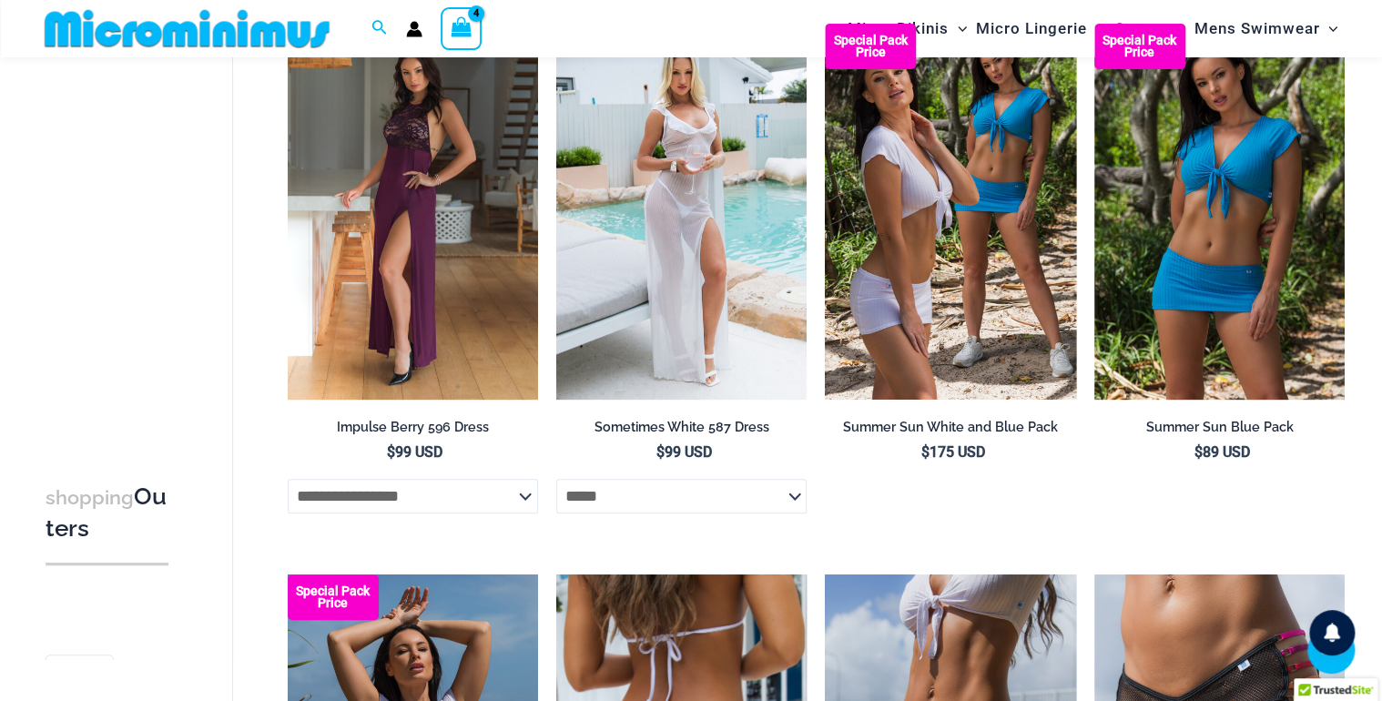
select select "*****"
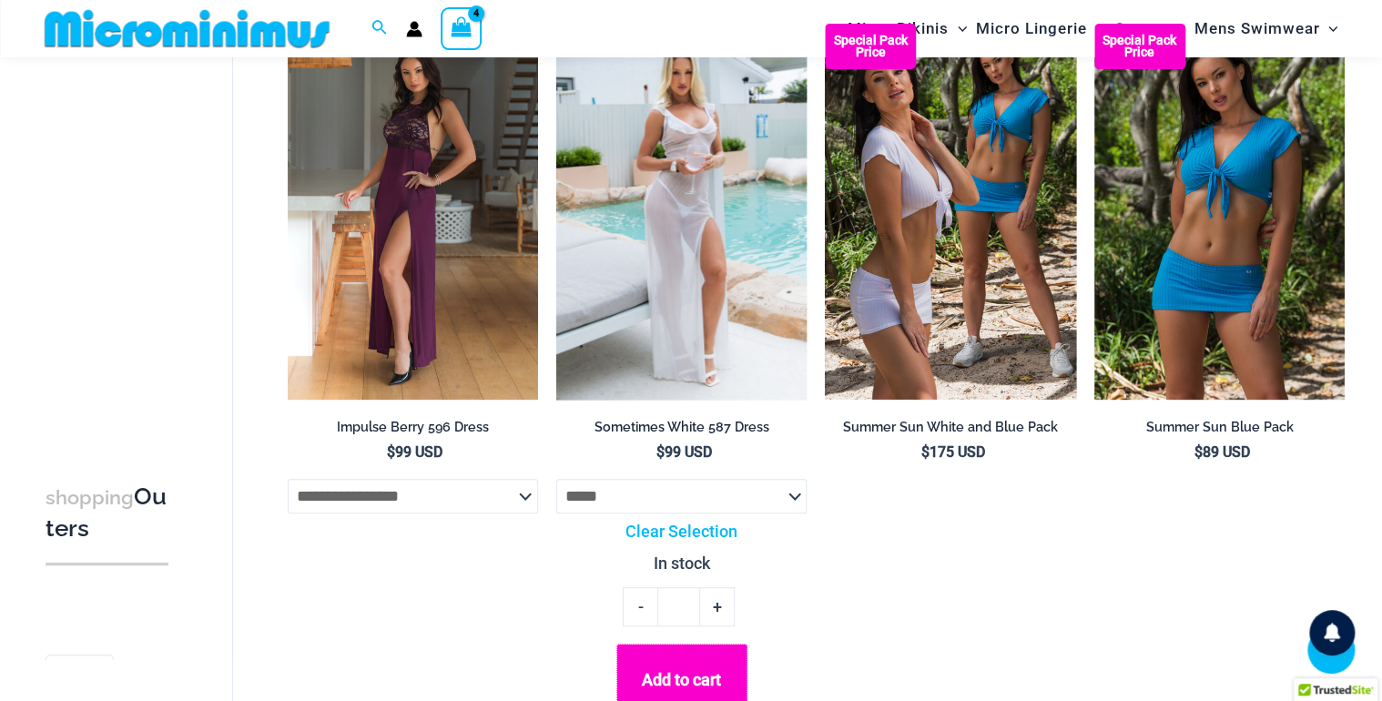
click at [688, 692] on button "Add to cart" at bounding box center [681, 680] width 131 height 73
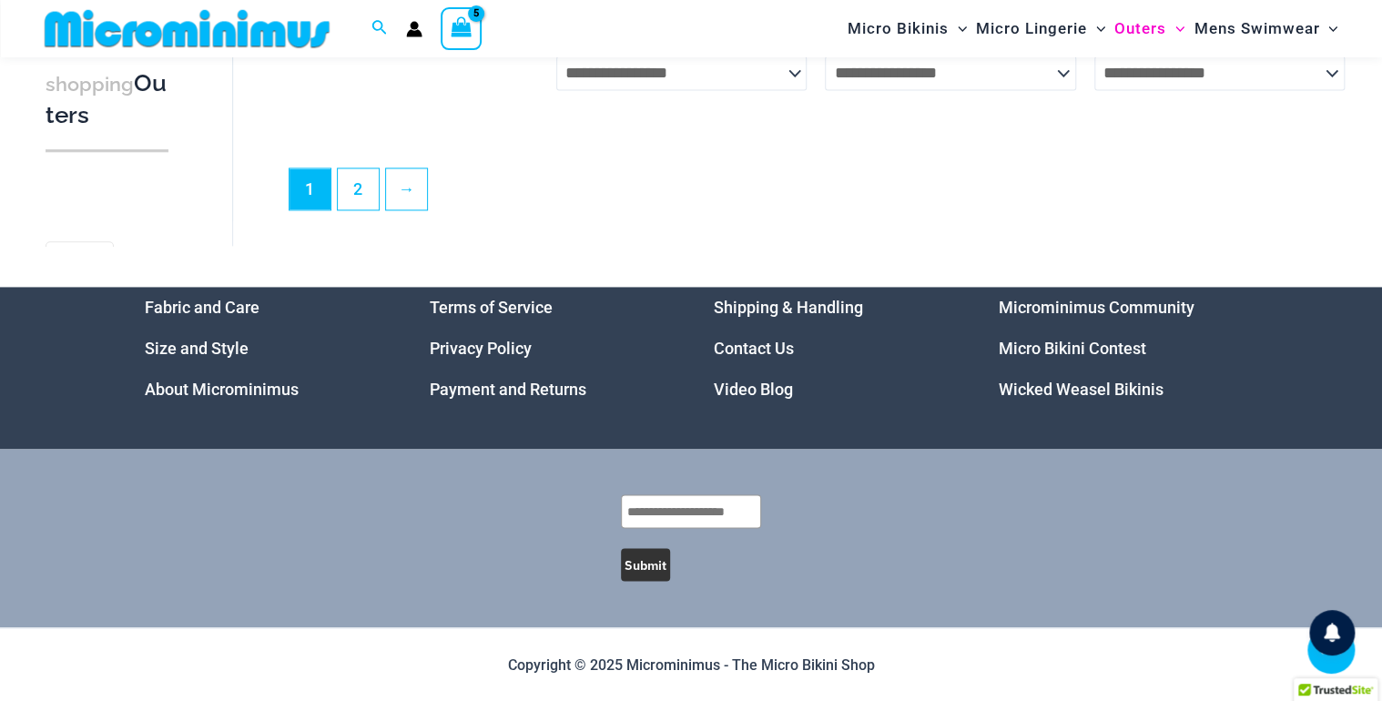
scroll to position [4727, 0]
click at [361, 197] on link "2" at bounding box center [358, 188] width 41 height 43
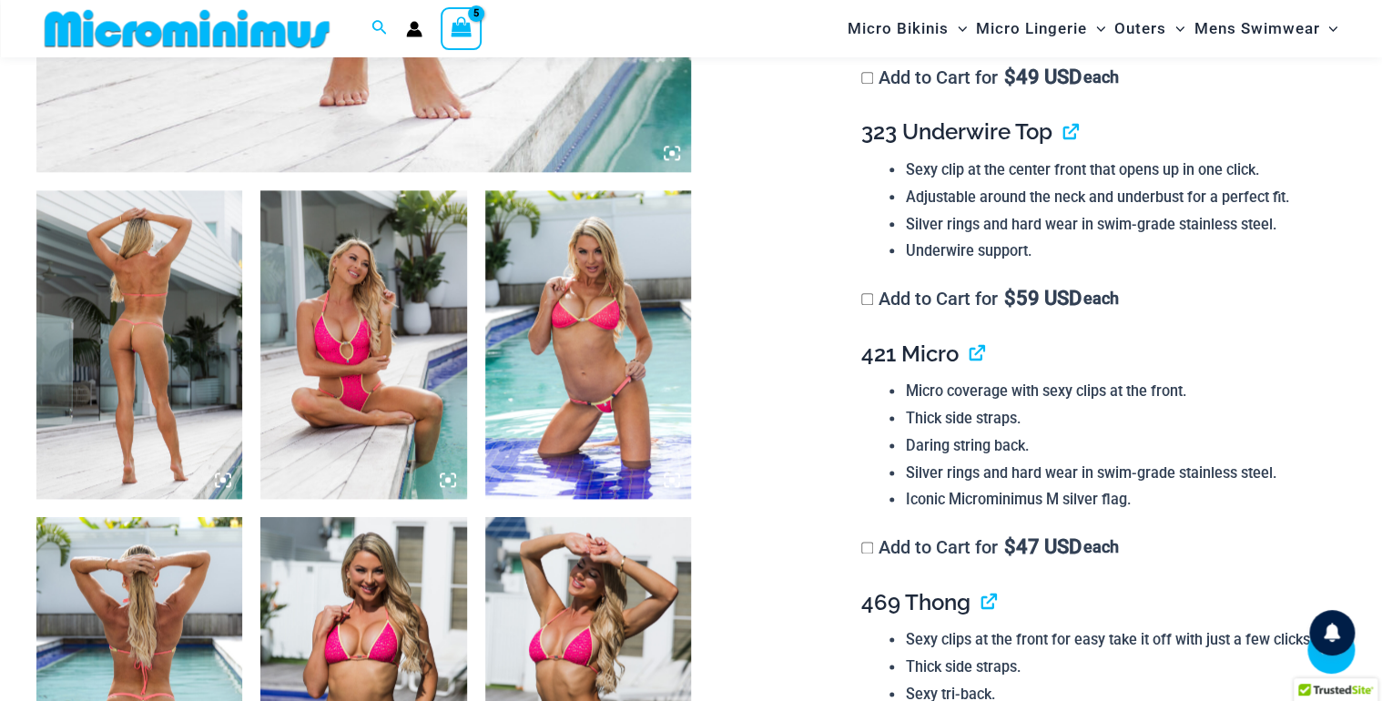
scroll to position [977, 0]
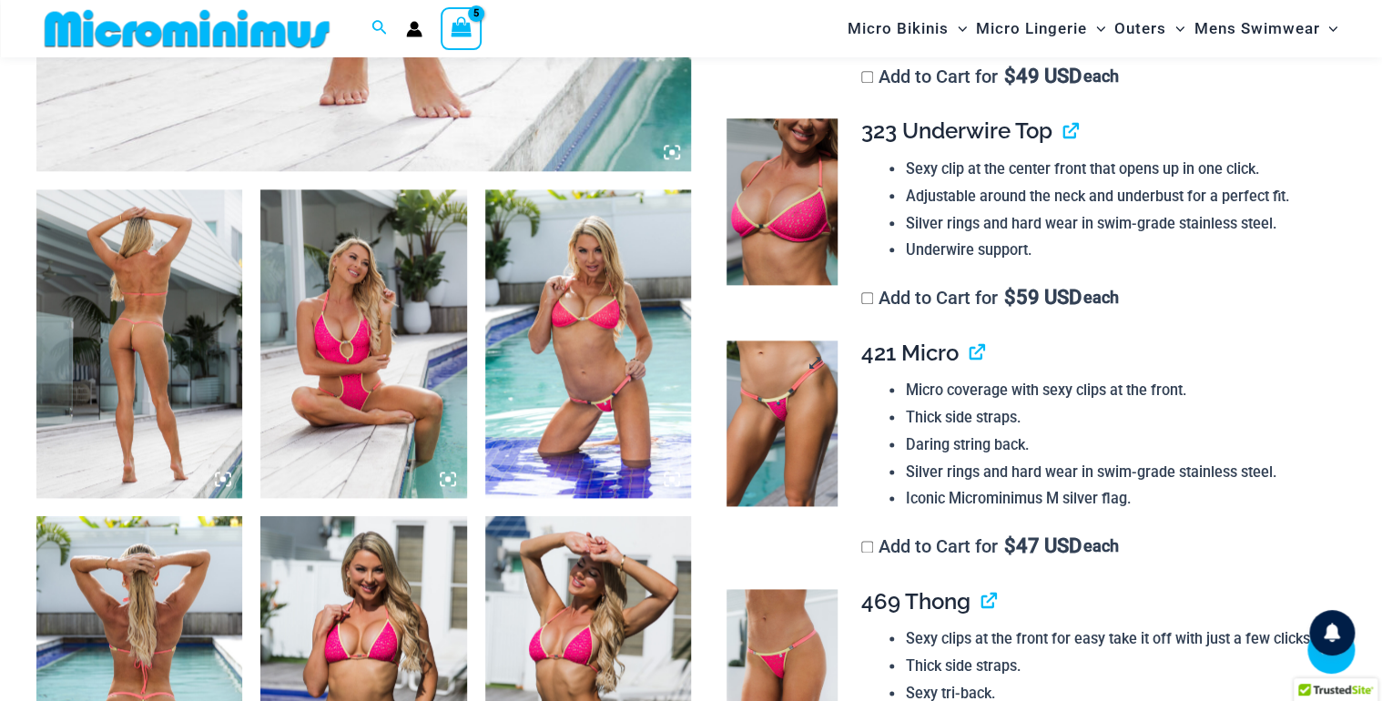
type input "*********"
click at [776, 421] on img at bounding box center [782, 424] width 111 height 167
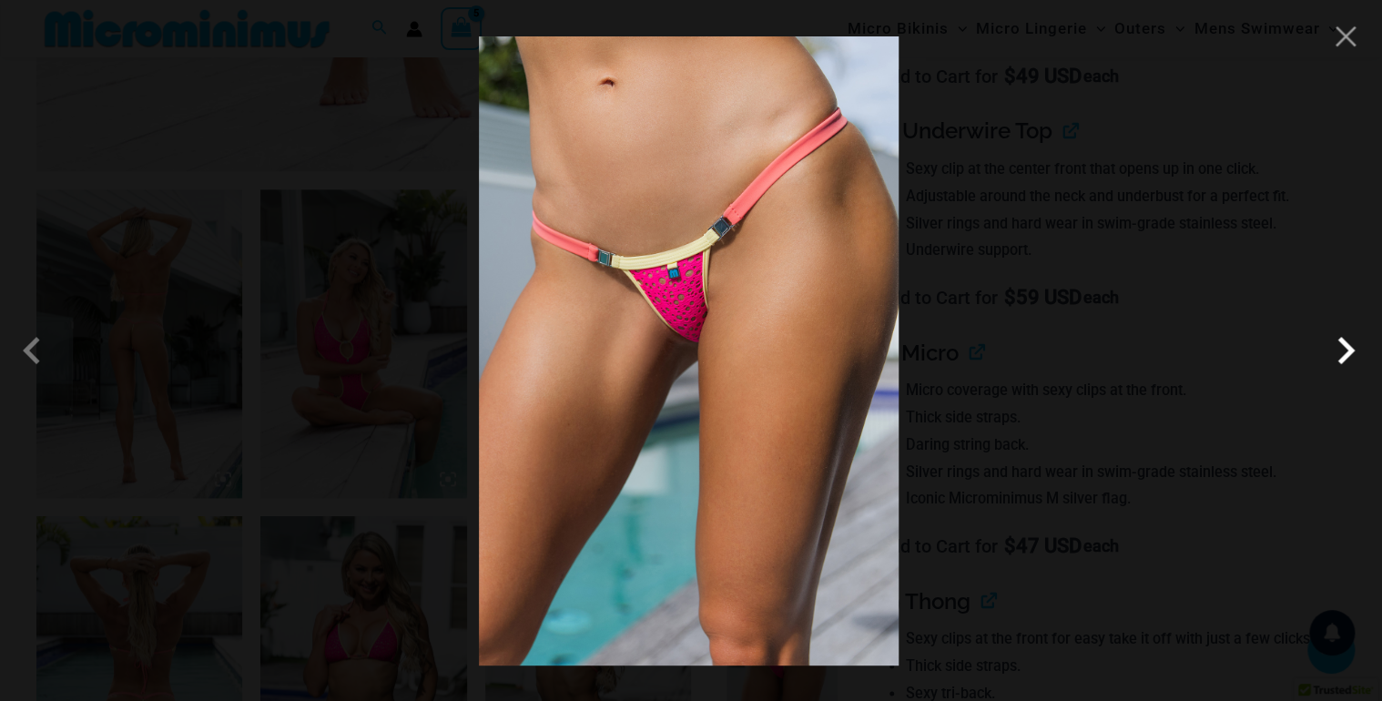
click at [1344, 346] on span at bounding box center [1345, 350] width 55 height 55
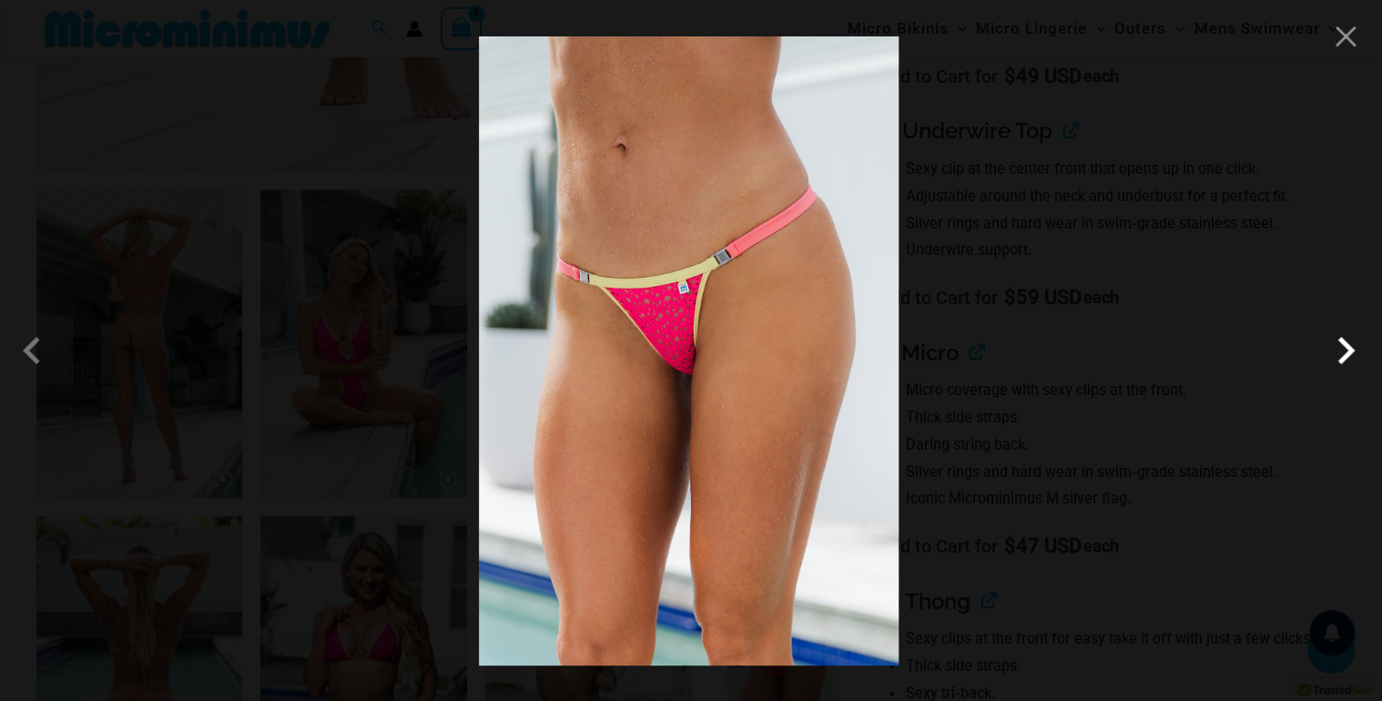
click at [1354, 344] on span at bounding box center [1345, 350] width 55 height 55
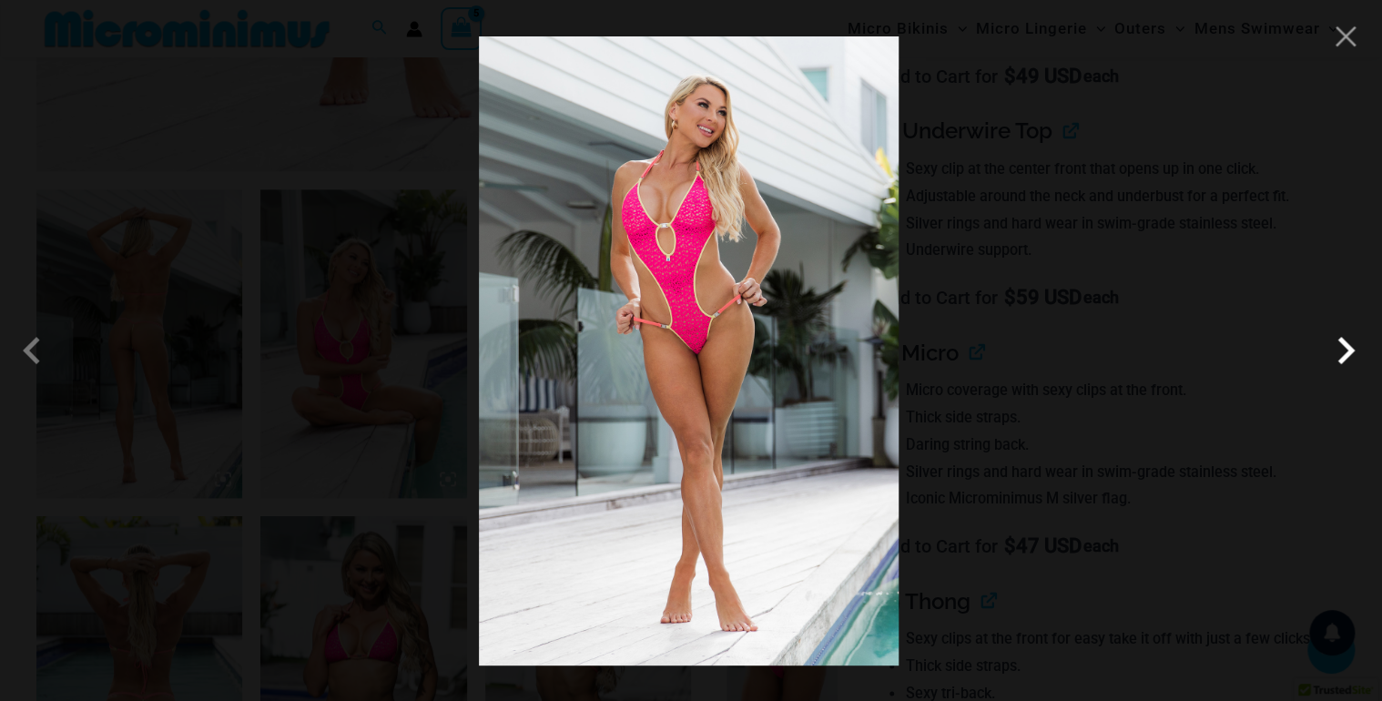
click at [1354, 344] on span at bounding box center [1345, 350] width 55 height 55
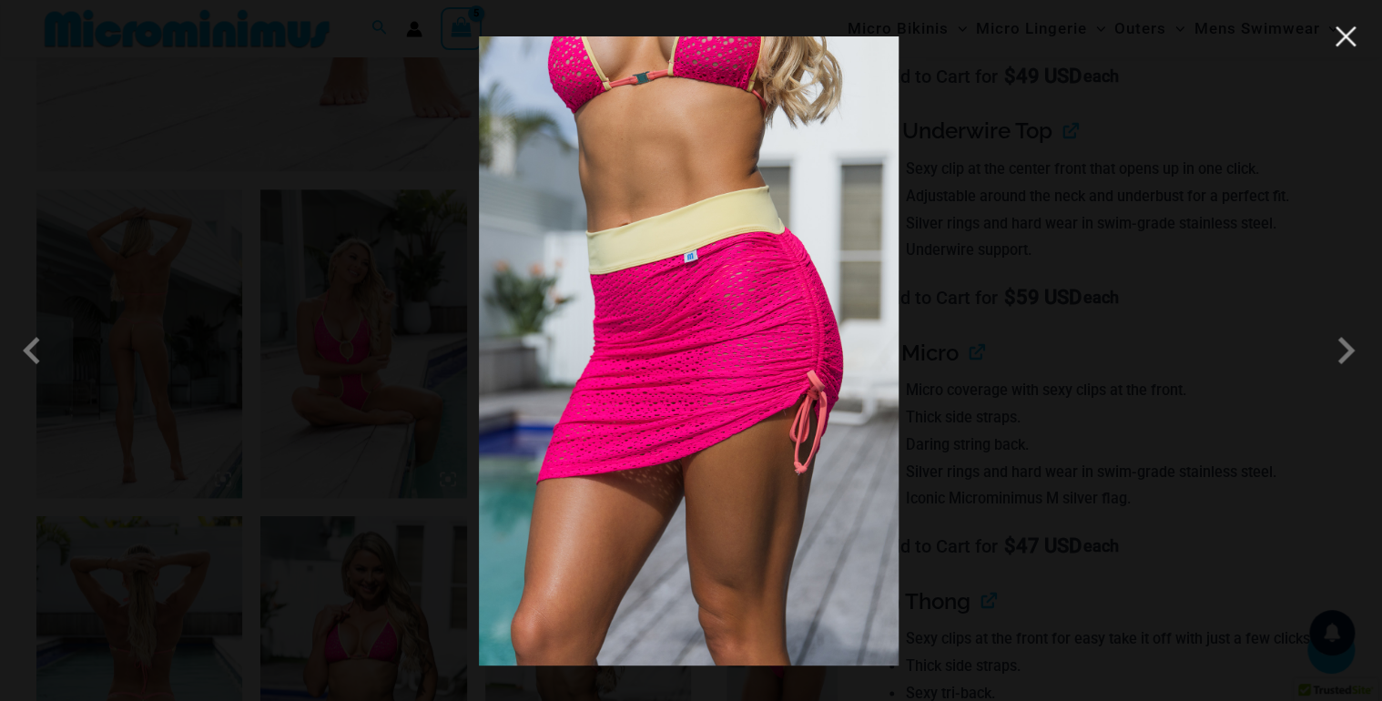
click at [1354, 32] on button "Close" at bounding box center [1345, 36] width 27 height 27
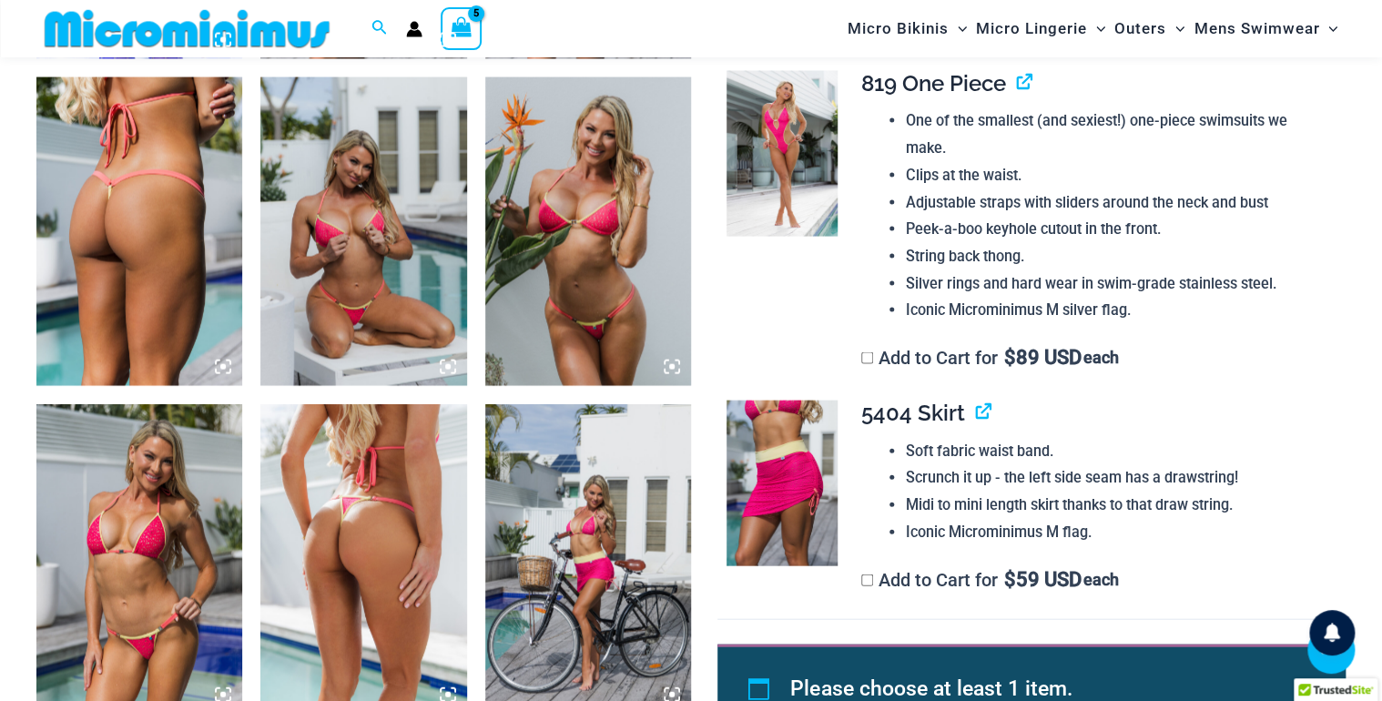
scroll to position [1923, 0]
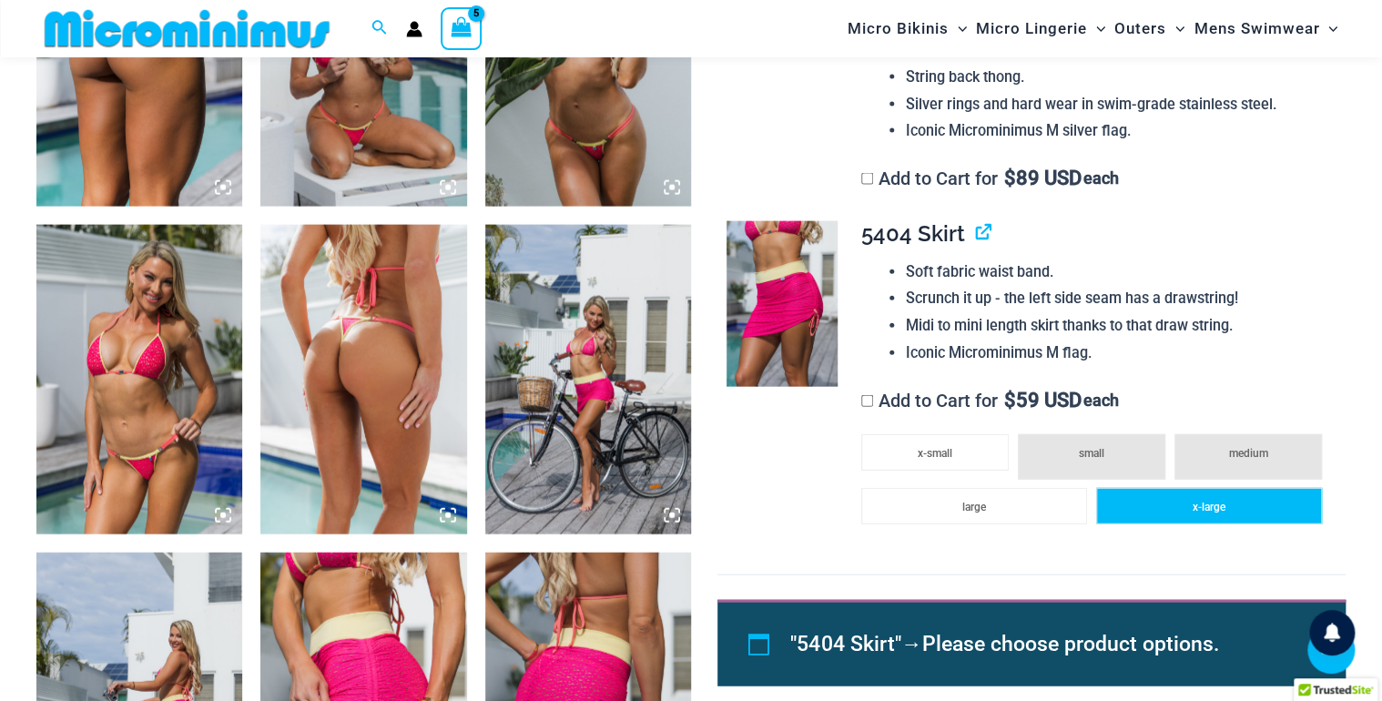
click at [1144, 513] on li "x-large" at bounding box center [1209, 506] width 226 height 36
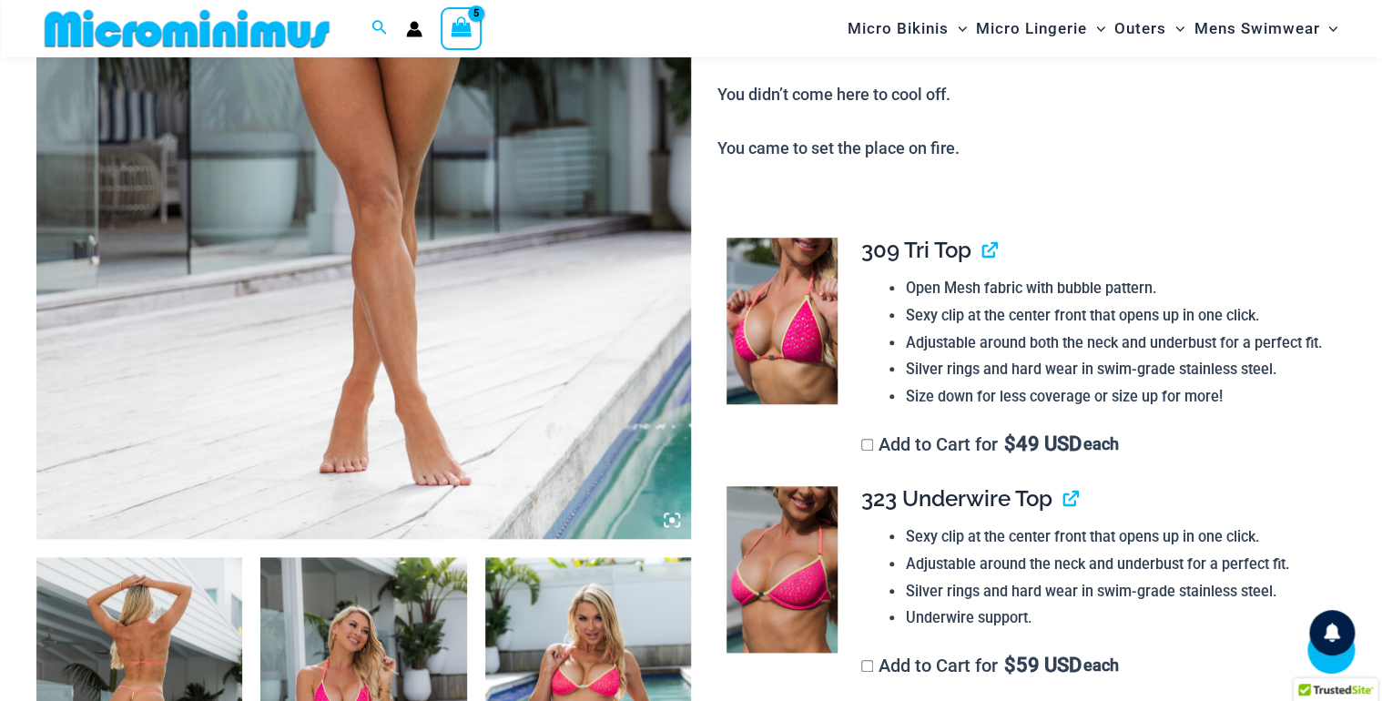
scroll to position [612, 0]
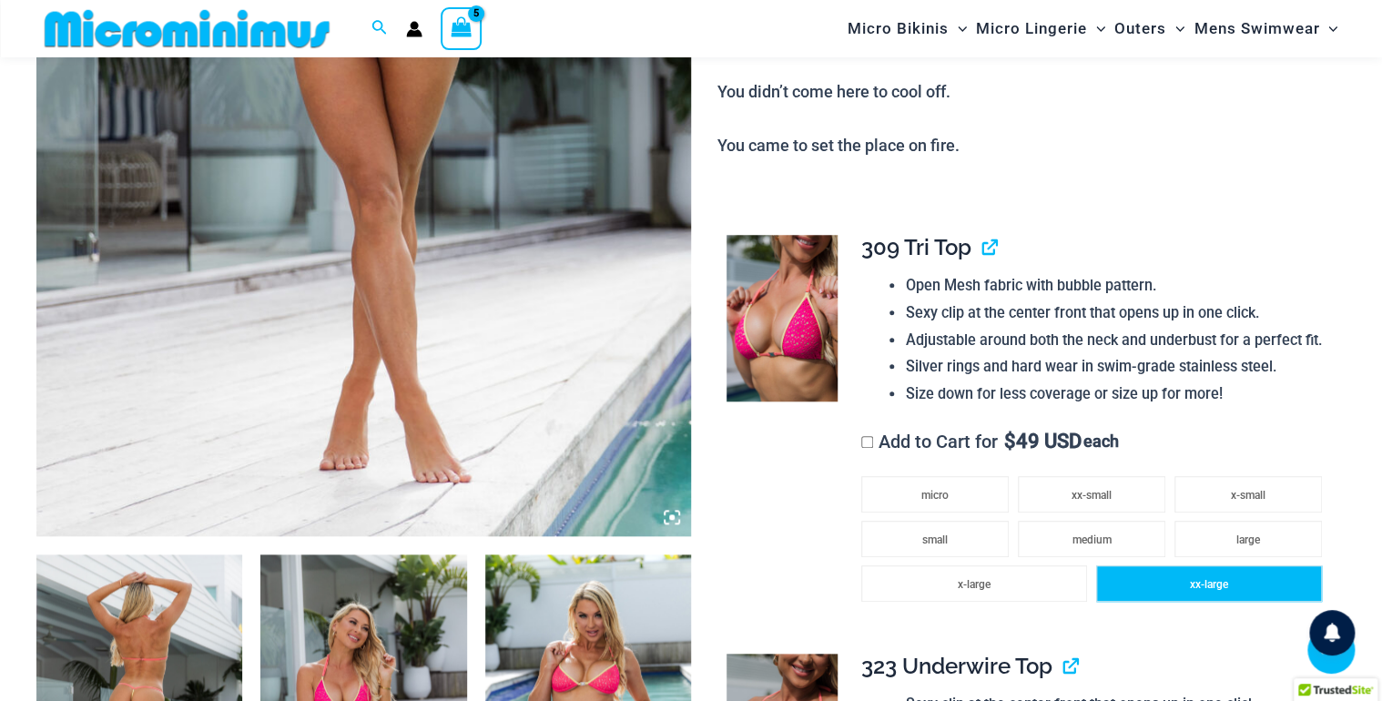
click at [1173, 583] on li "xx-large" at bounding box center [1209, 583] width 226 height 36
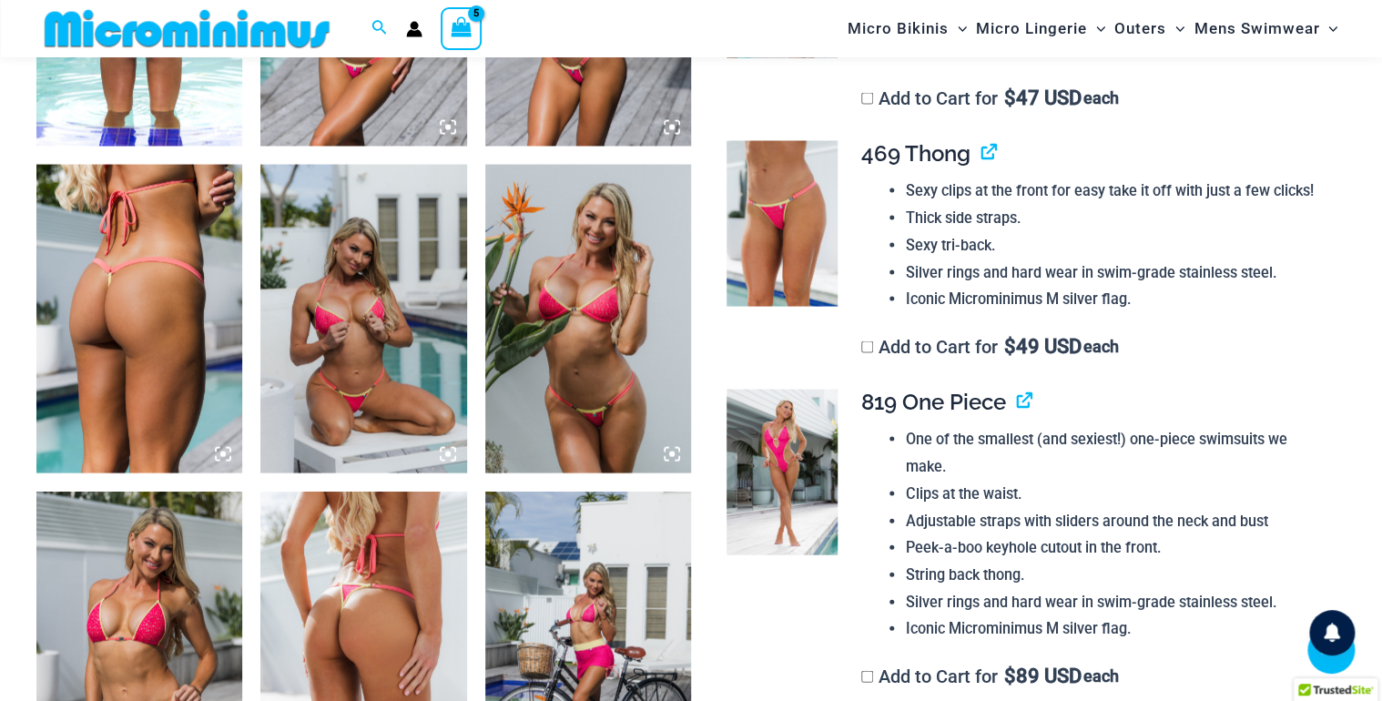
scroll to position [1659, 0]
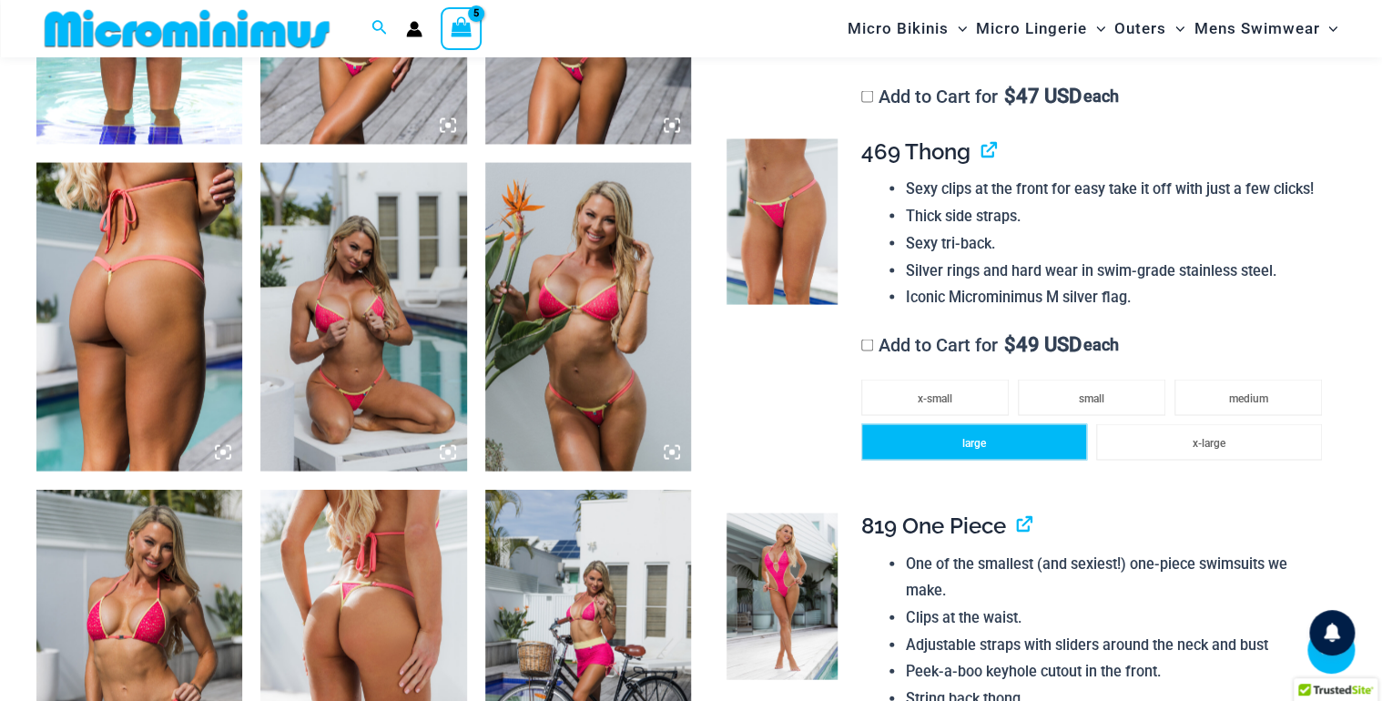
click at [1006, 438] on li "large" at bounding box center [974, 441] width 226 height 36
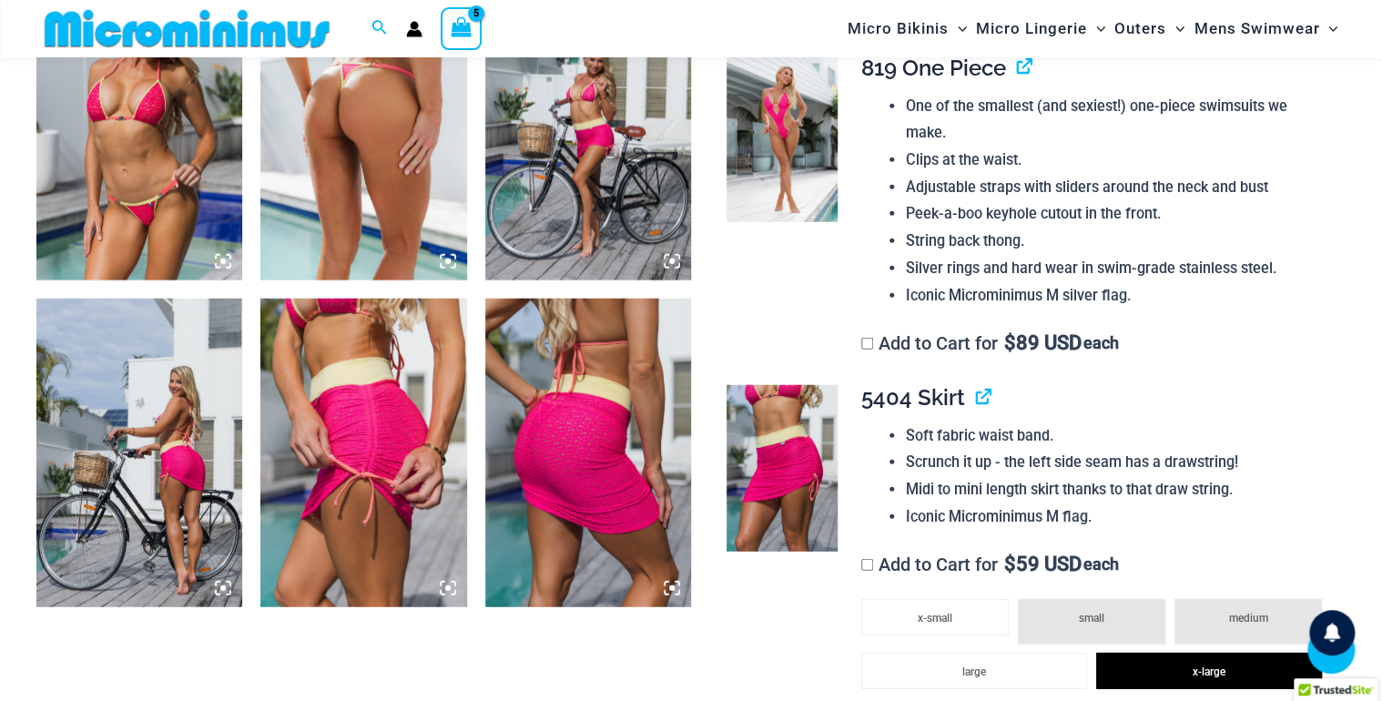
scroll to position [2182, 0]
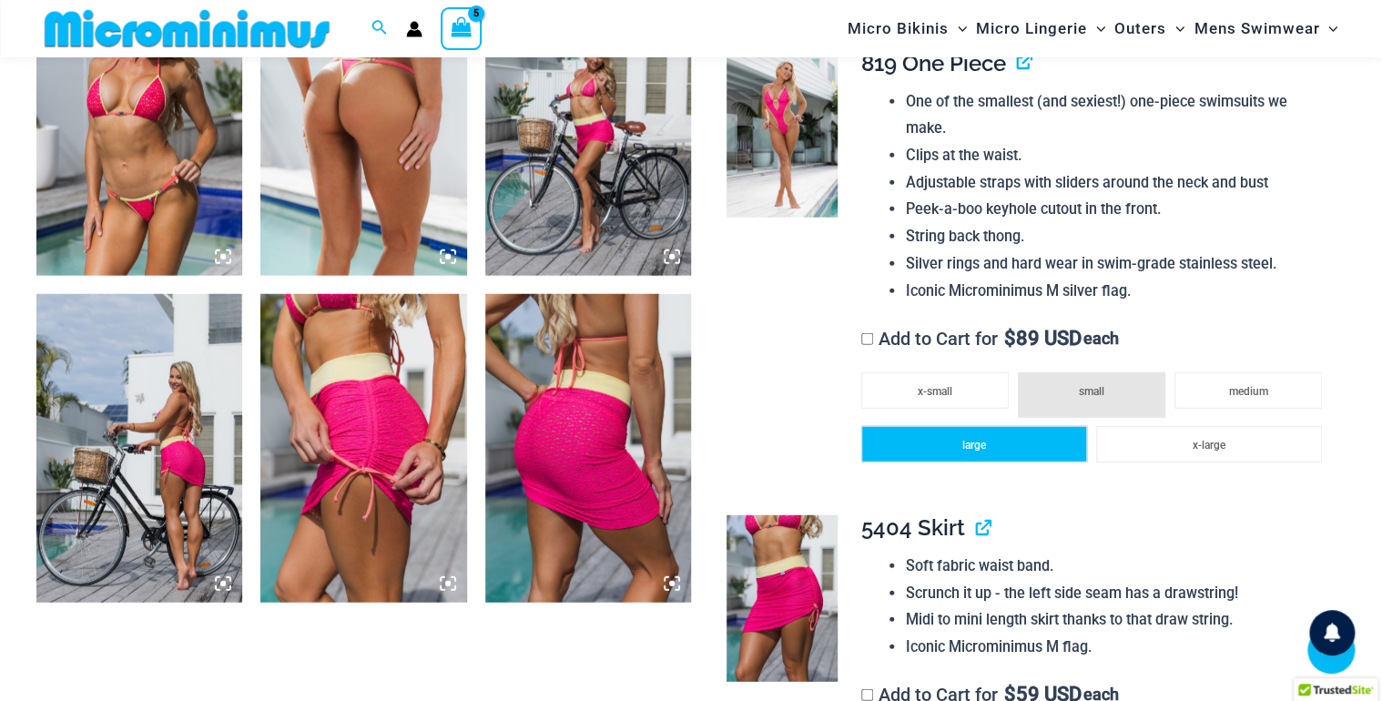
click at [999, 433] on li "large" at bounding box center [974, 444] width 226 height 36
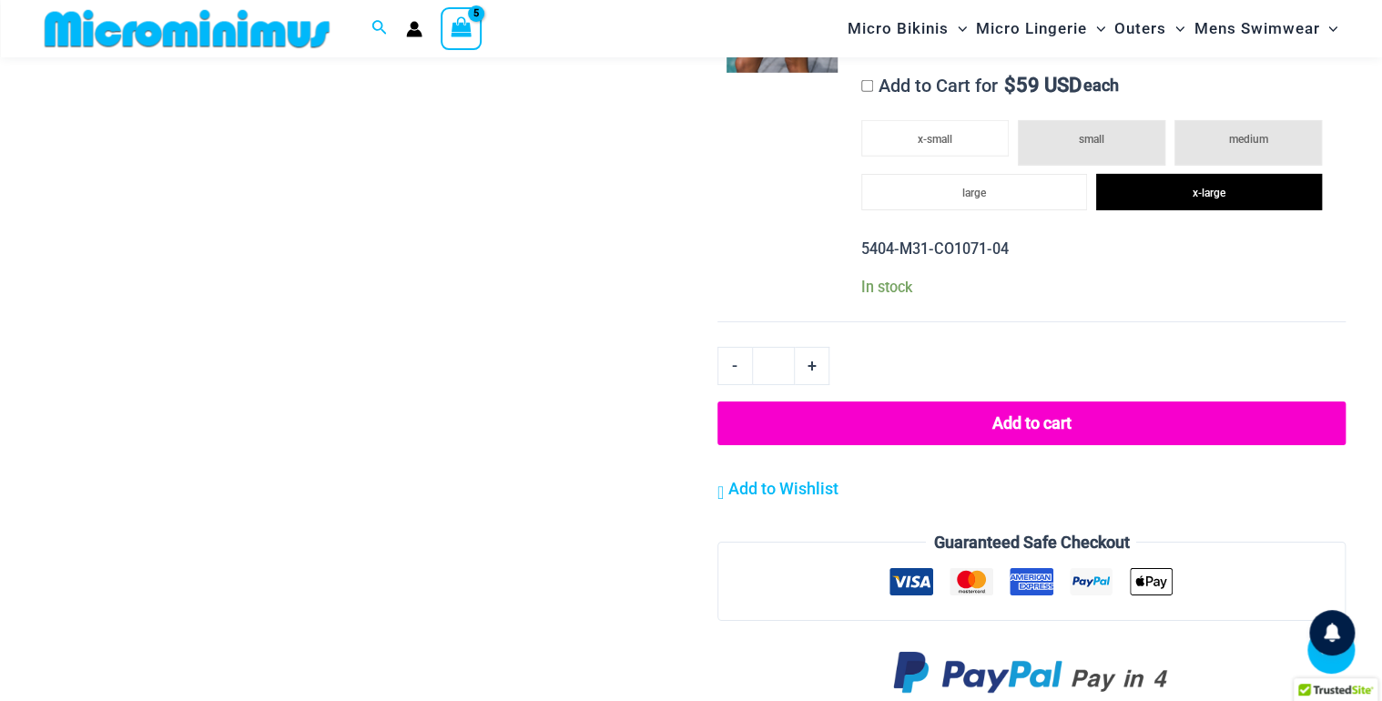
scroll to position [2824, 0]
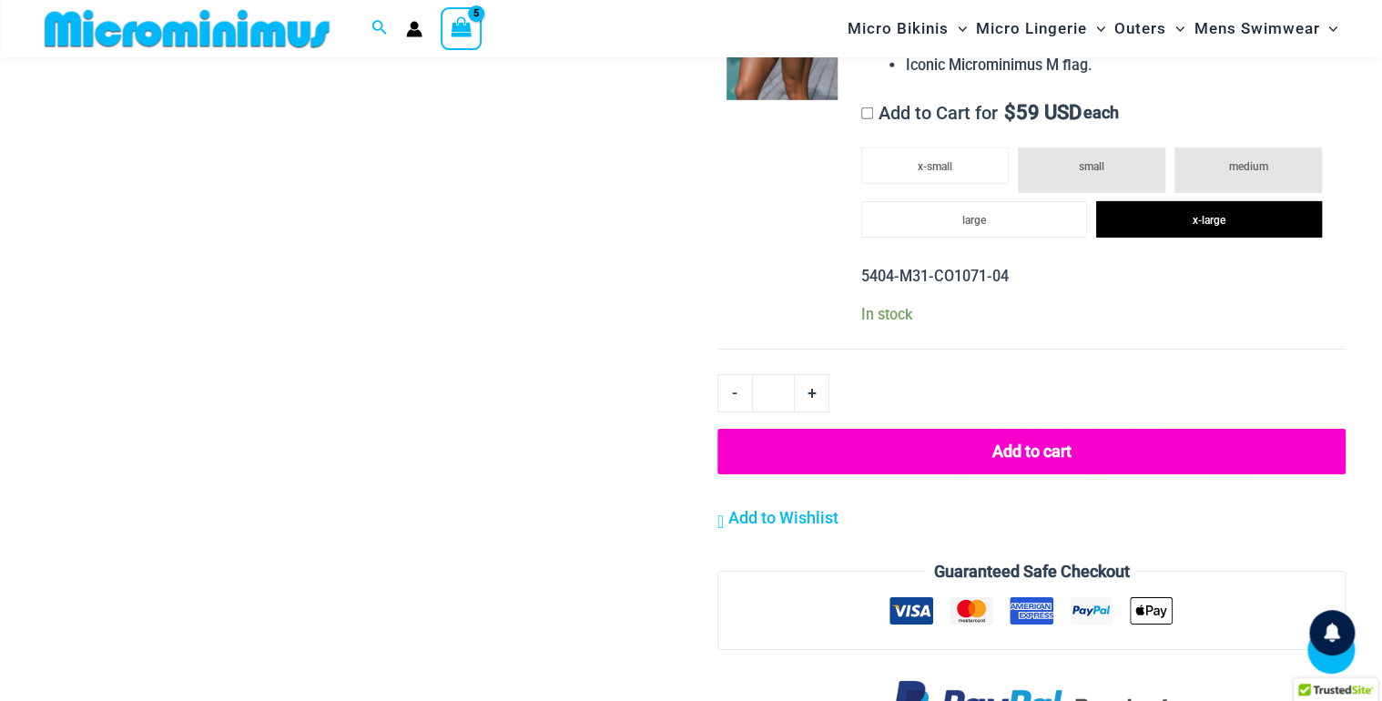
click at [974, 451] on button "Add to cart" at bounding box center [1031, 452] width 628 height 46
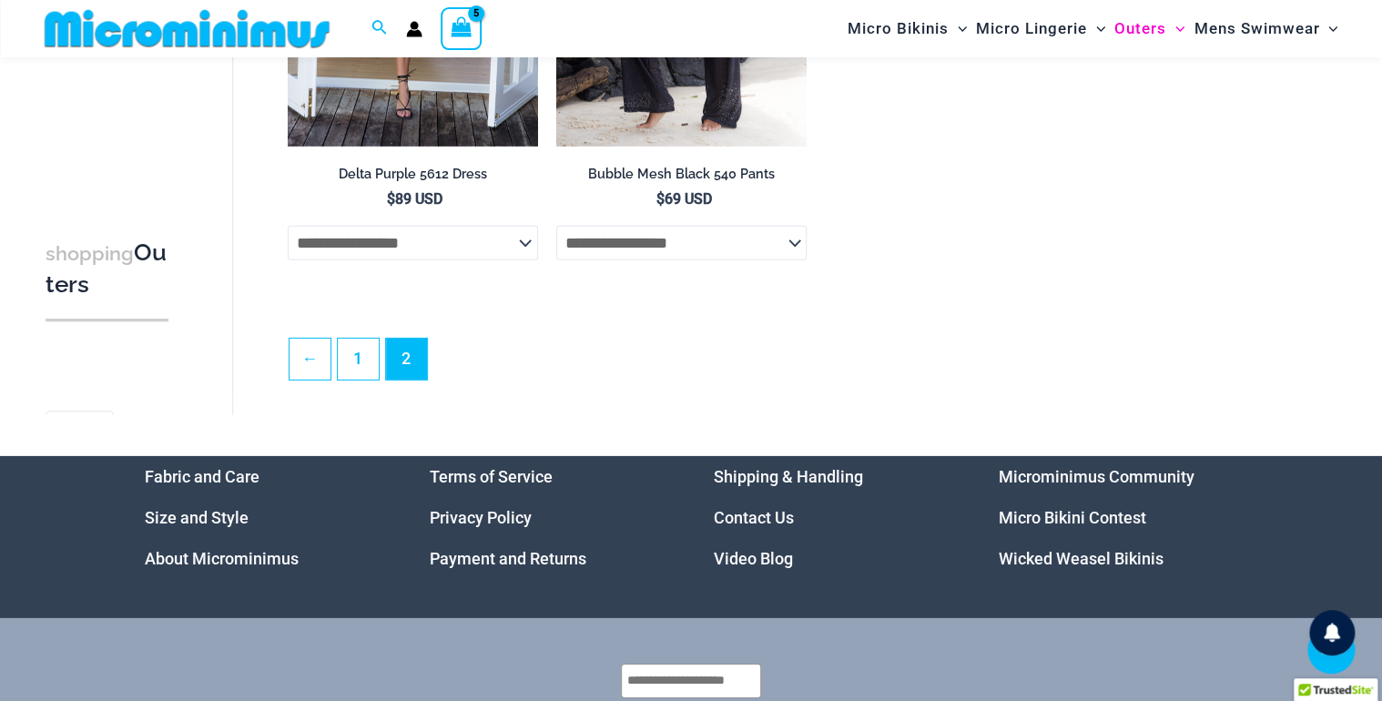
scroll to position [2657, 0]
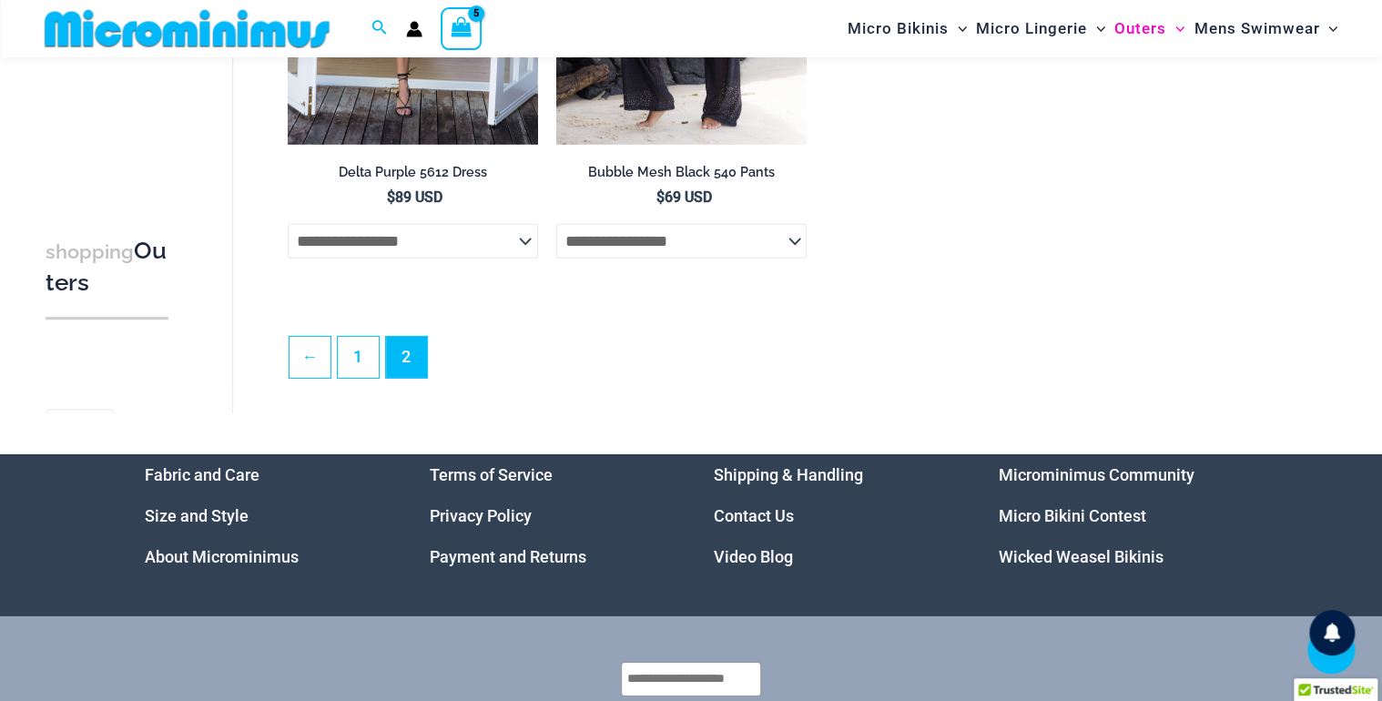
type input "*********"
click at [776, 561] on link "Video Blog" at bounding box center [753, 556] width 79 height 19
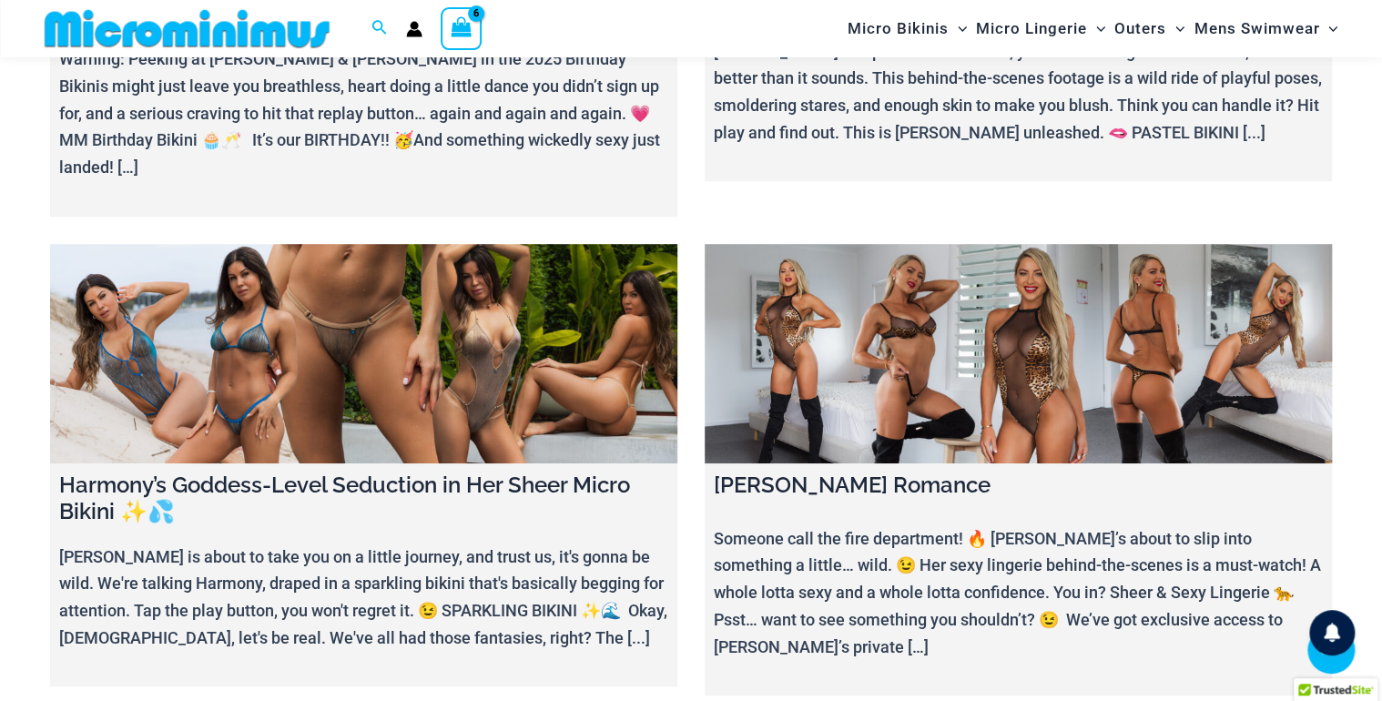
scroll to position [437, 0]
